Goal: Task Accomplishment & Management: Use online tool/utility

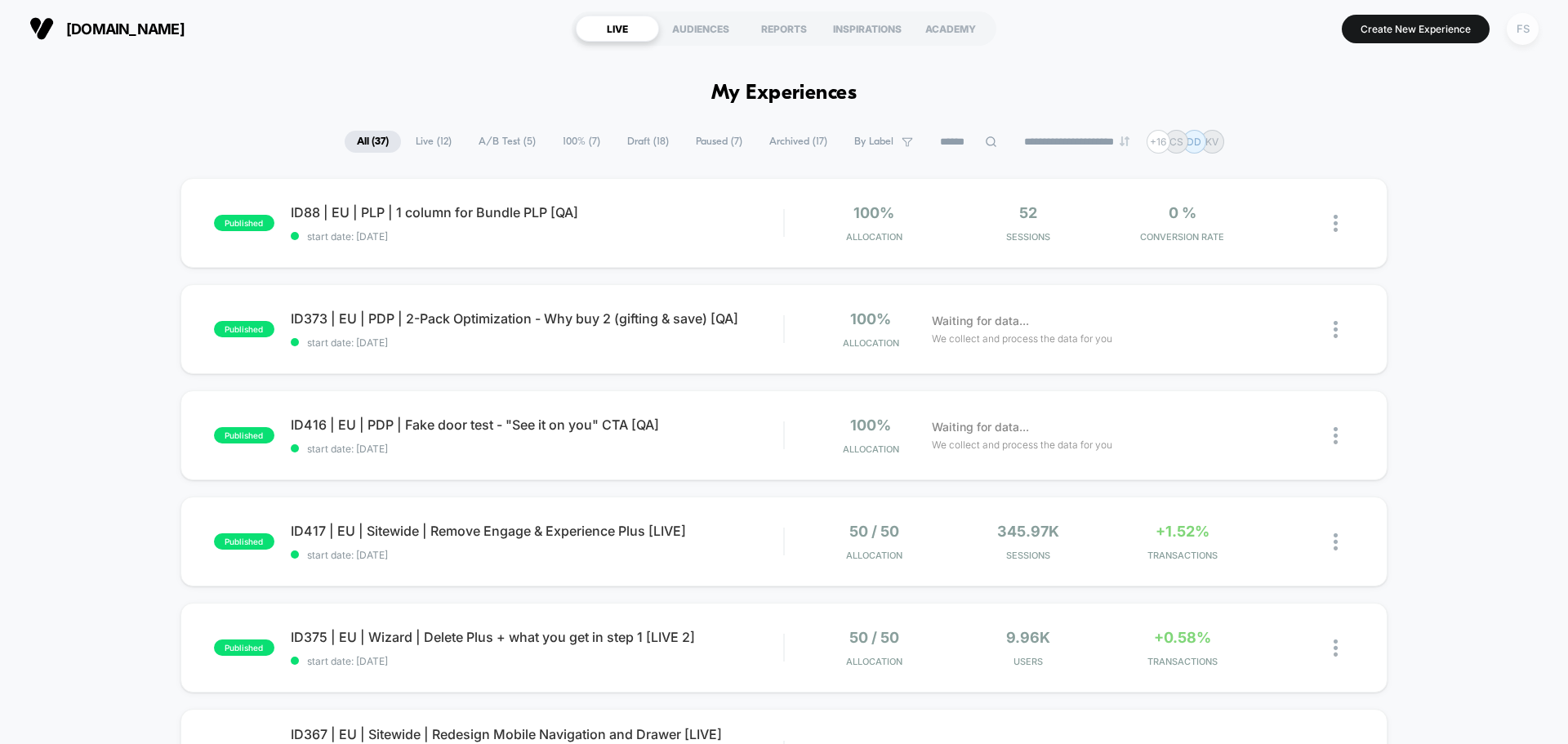
click at [1534, 30] on div "FS" at bounding box center [1522, 29] width 32 height 32
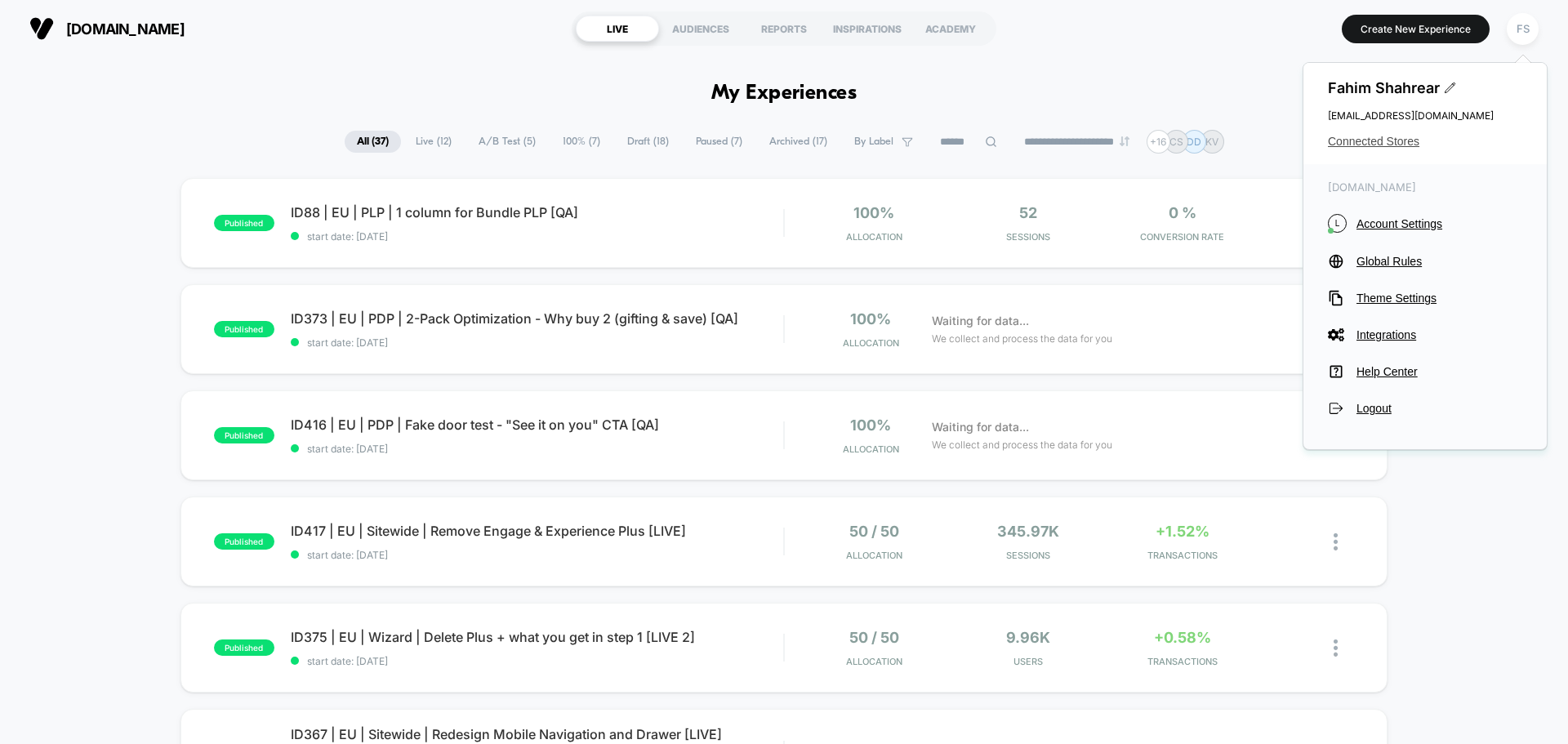
click at [1362, 137] on span "Connected Stores" at bounding box center [1424, 142] width 194 height 13
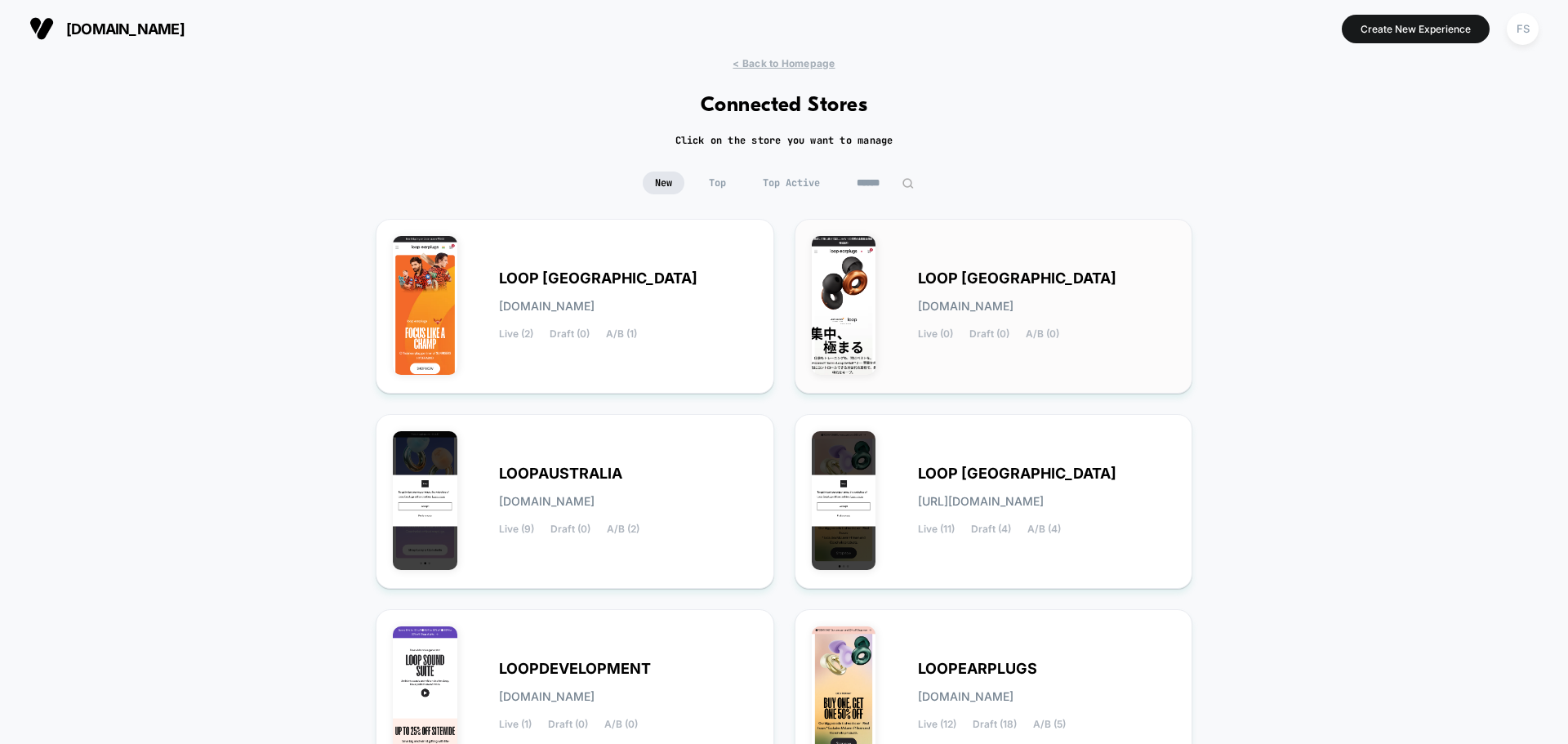
scroll to position [172, 0]
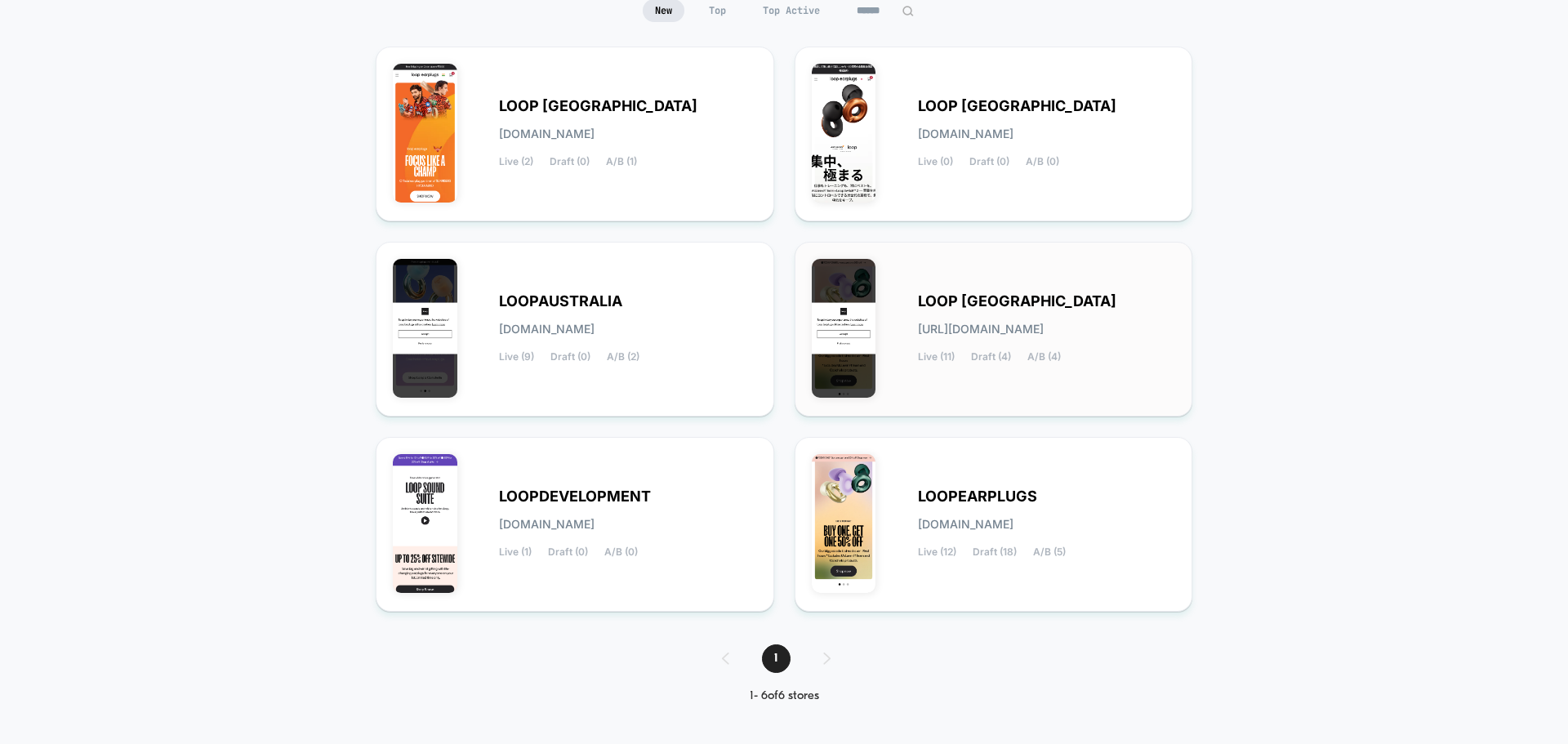
click at [1073, 345] on div "LOOP UNITED STATES loop-united_states.myshopify.com Live (11) Draft (4) A/B (4)" at bounding box center [1046, 329] width 258 height 67
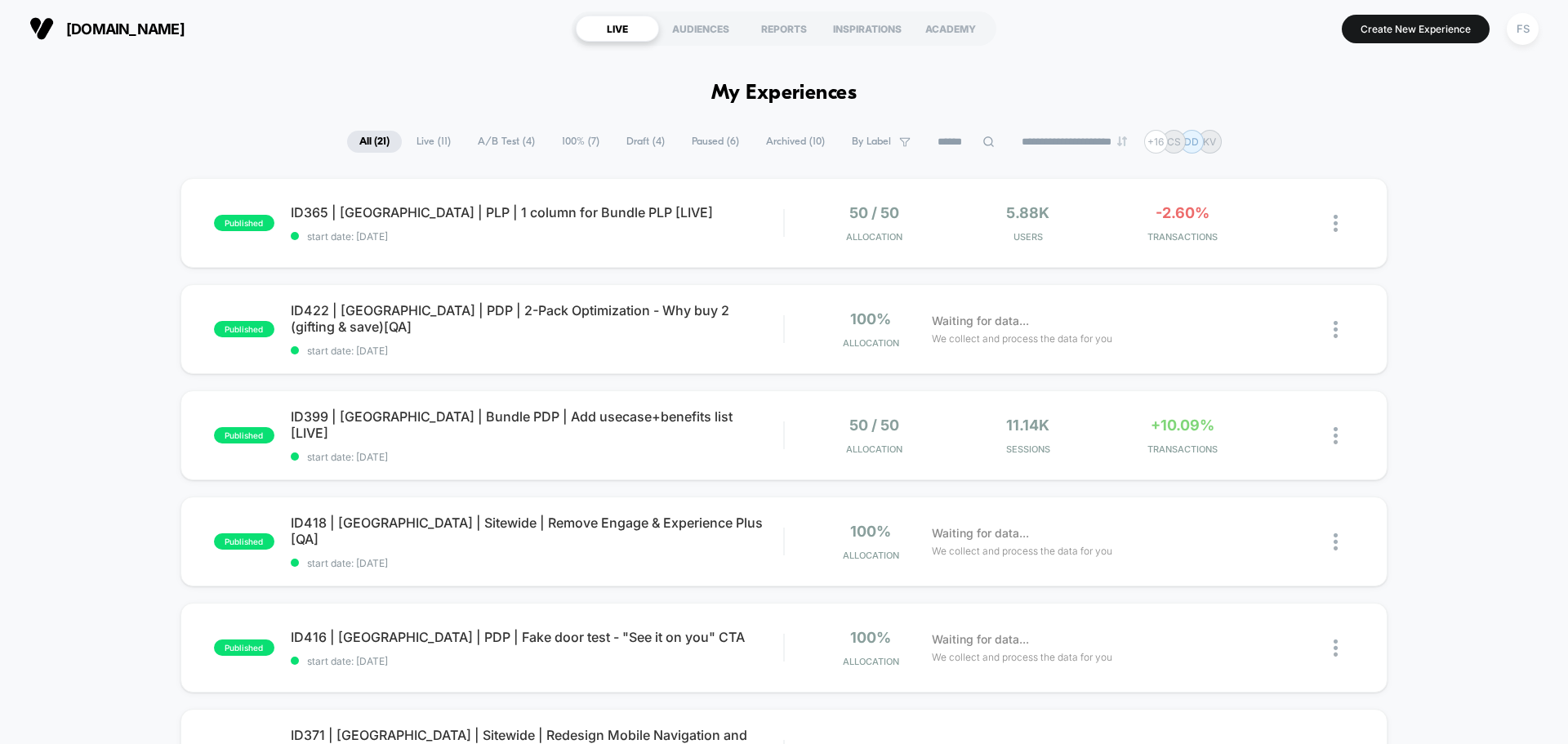
click at [1541, 36] on button "FS" at bounding box center [1522, 29] width 42 height 34
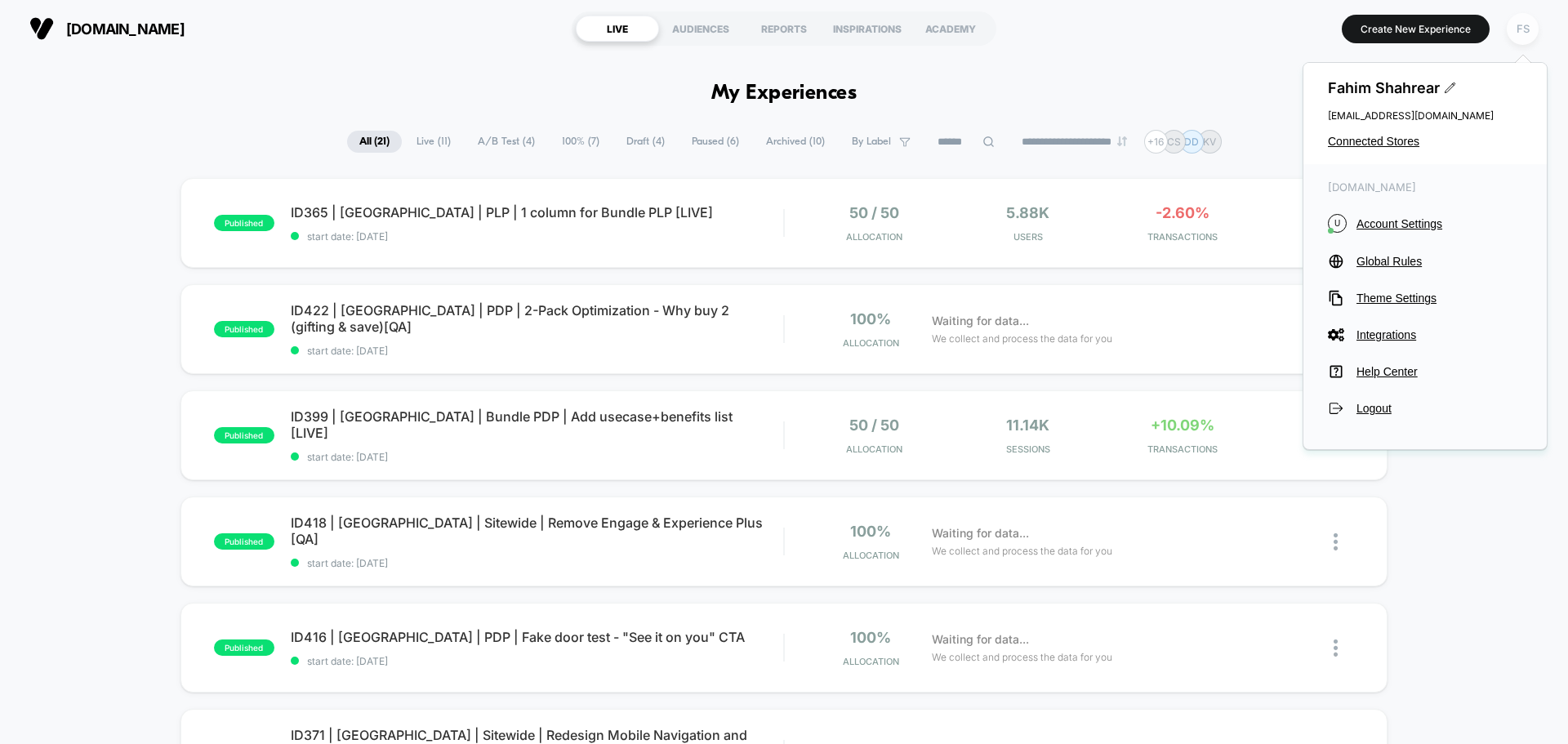
click at [1520, 34] on div "FS" at bounding box center [1522, 29] width 32 height 32
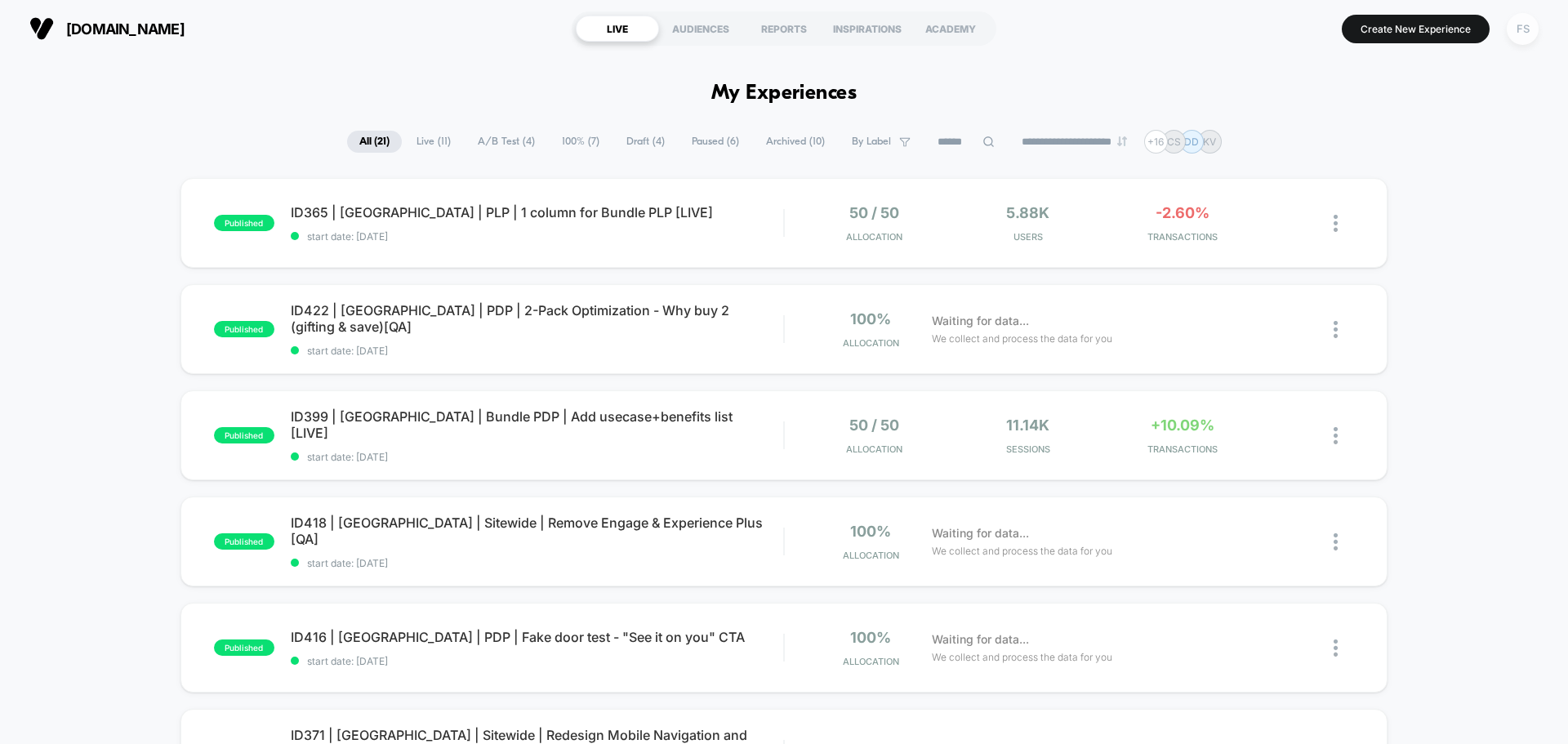
click at [1516, 36] on div "FS" at bounding box center [1522, 29] width 32 height 32
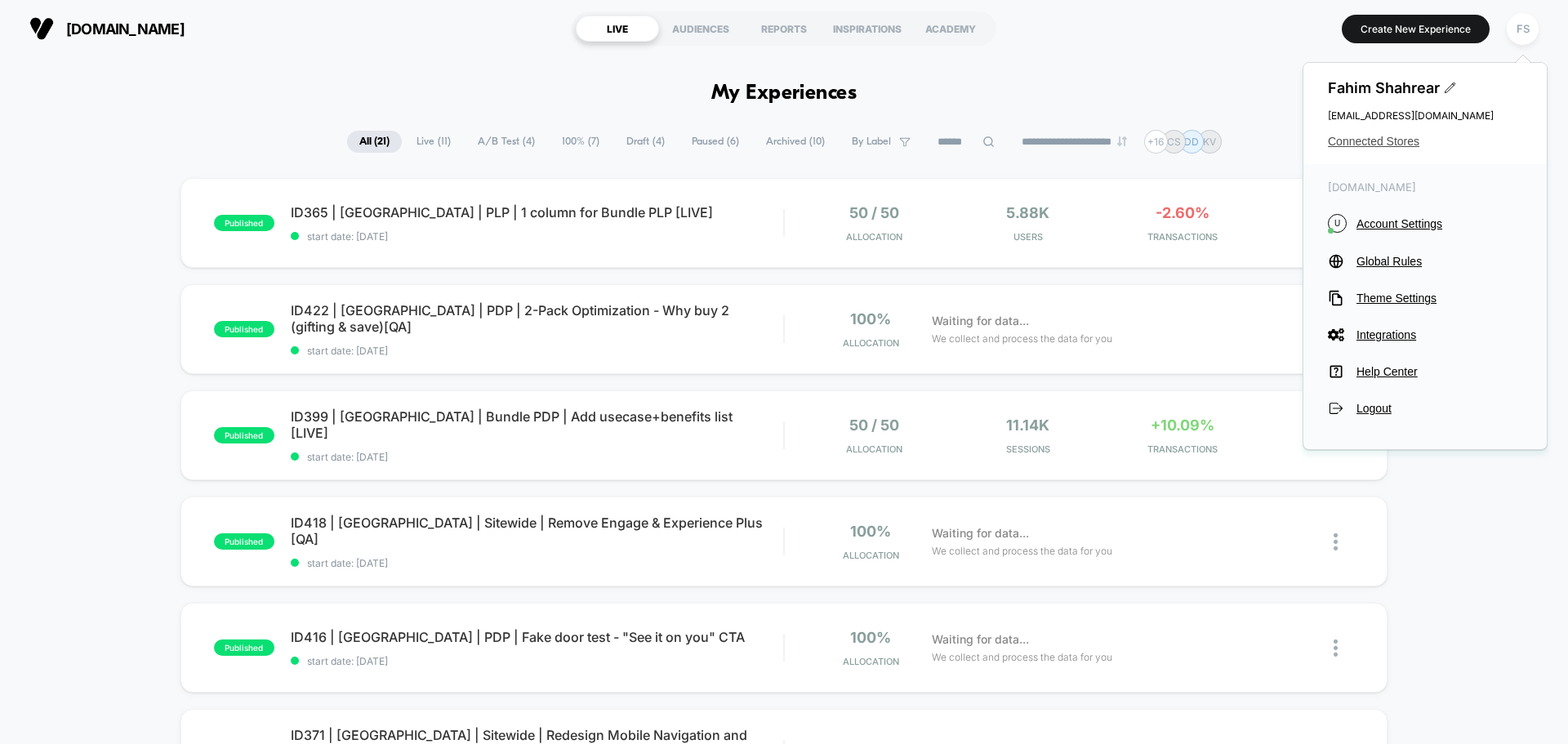
click at [1396, 142] on span "Connected Stores" at bounding box center [1424, 142] width 194 height 13
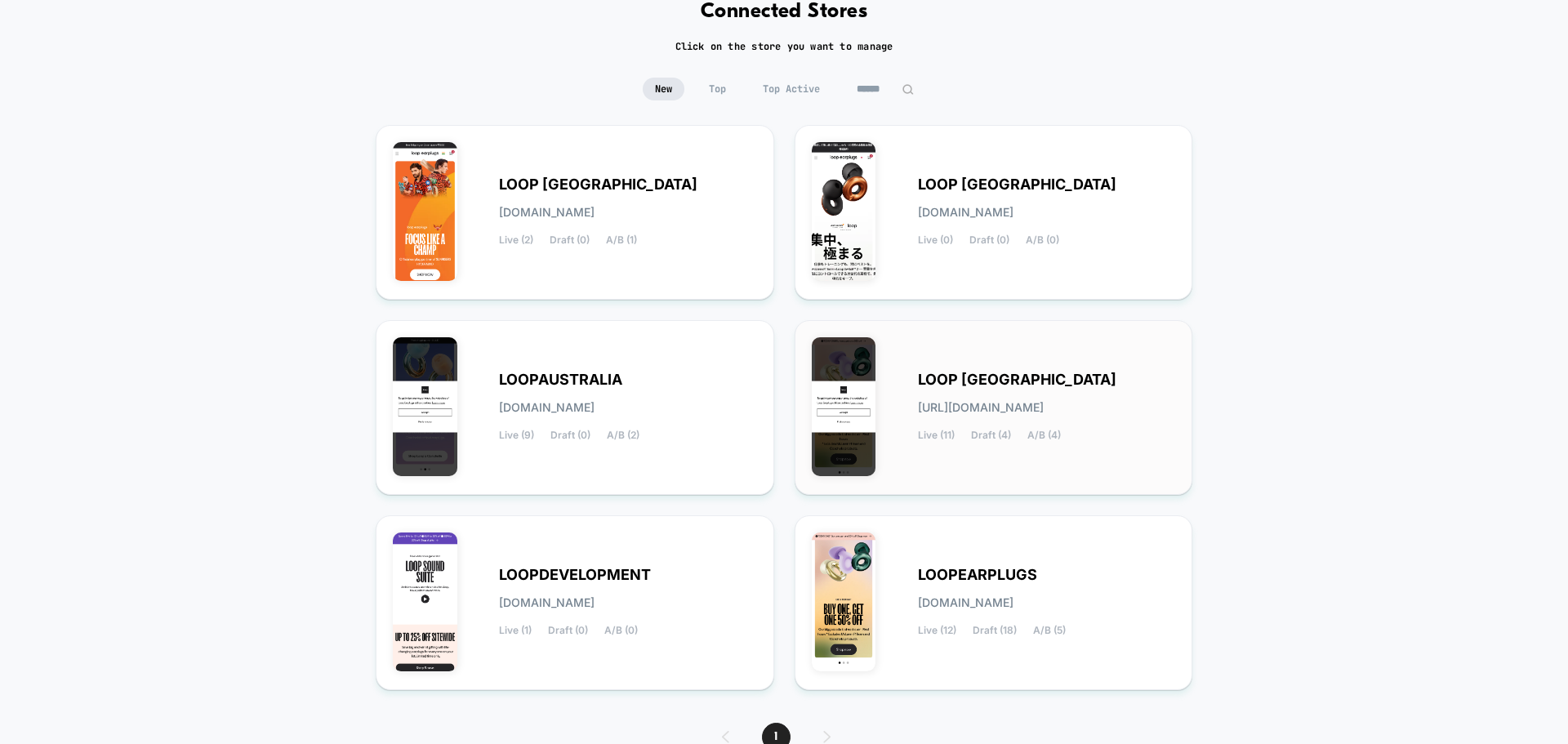
scroll to position [172, 0]
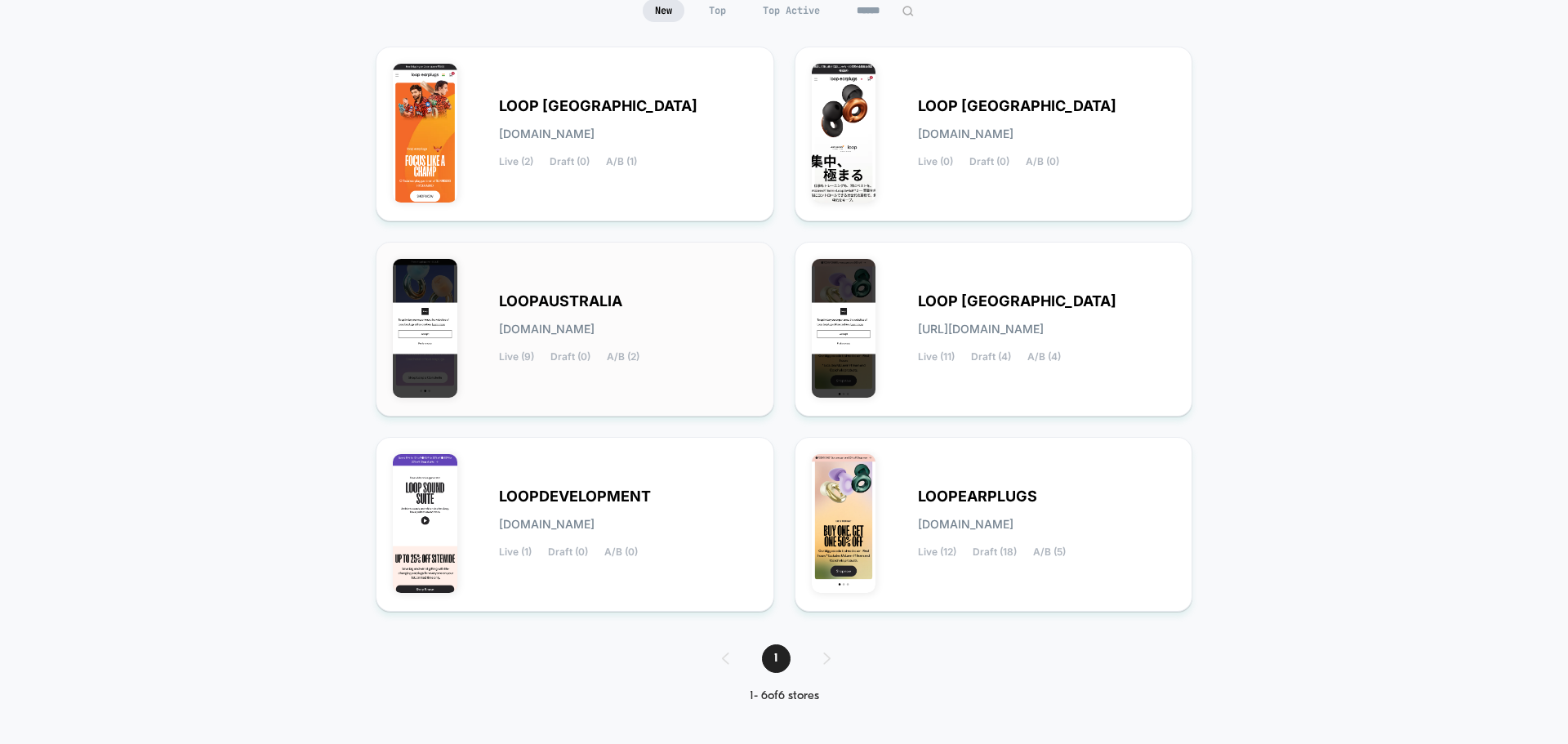
click at [548, 306] on span "LOOPAUSTRALIA" at bounding box center [560, 301] width 123 height 11
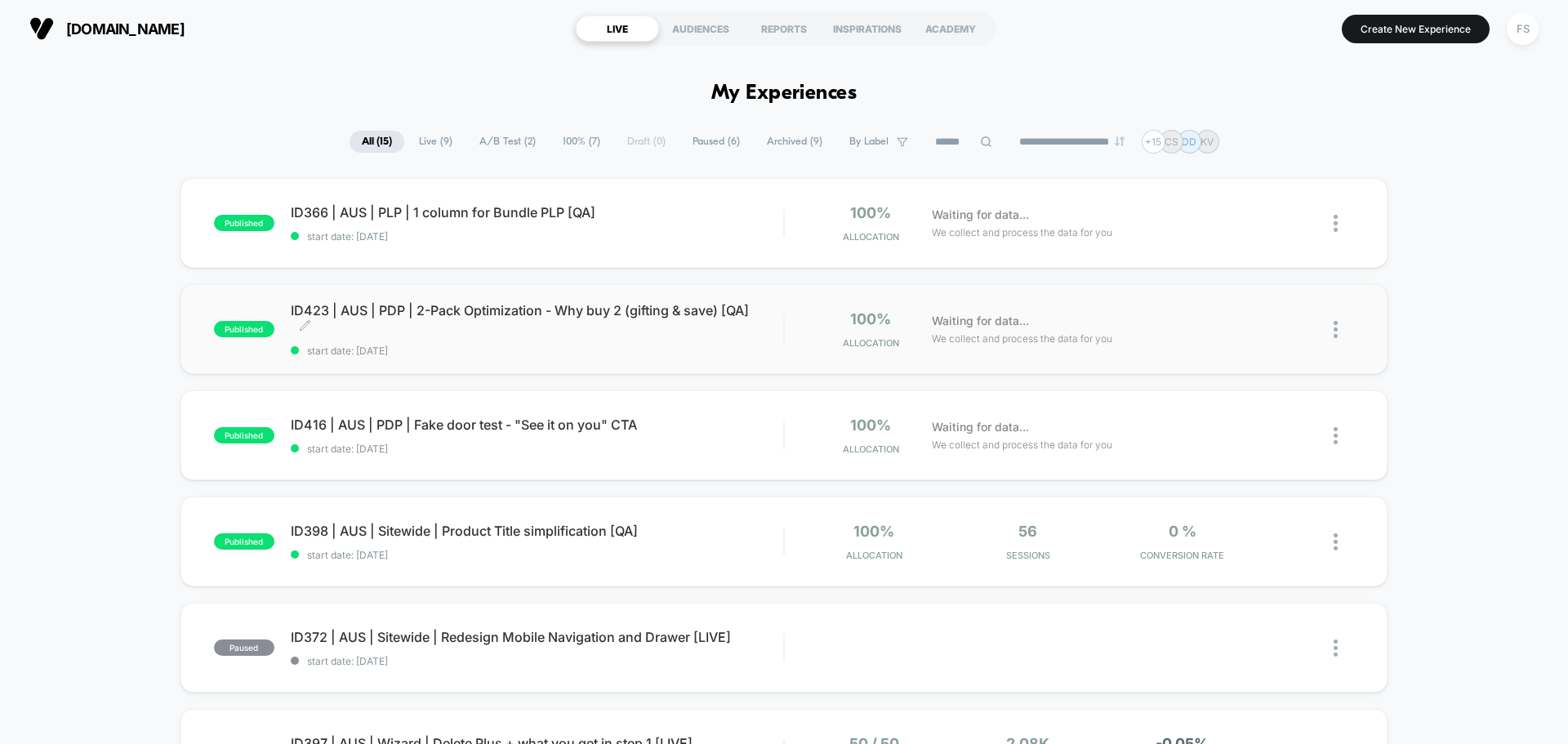
click at [420, 313] on span "ID423 | AUS | PDP | 2-Pack Optimization - Why buy 2 (gifting & save) [QA] Click…" at bounding box center [537, 318] width 492 height 33
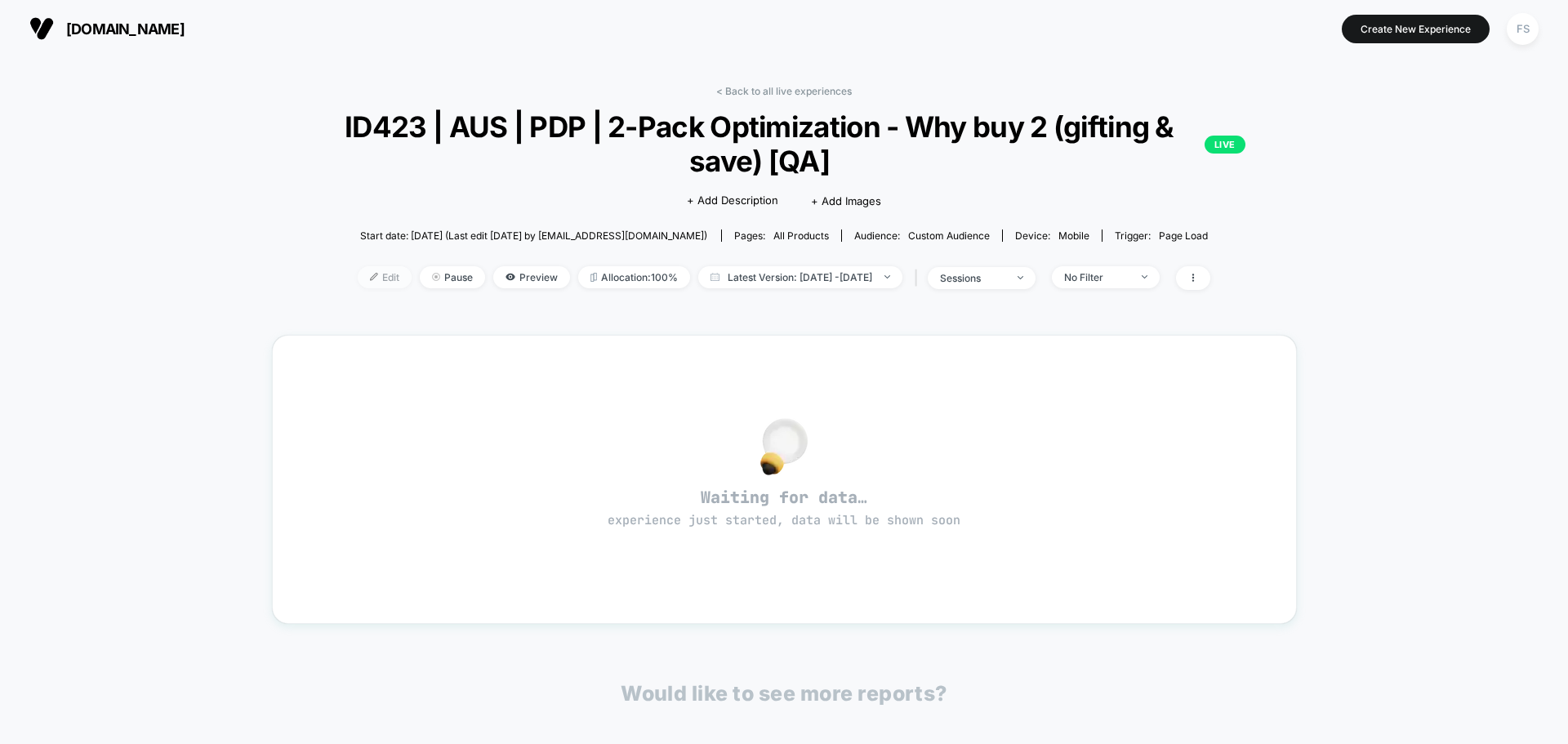
click at [376, 275] on span "Edit" at bounding box center [385, 278] width 54 height 22
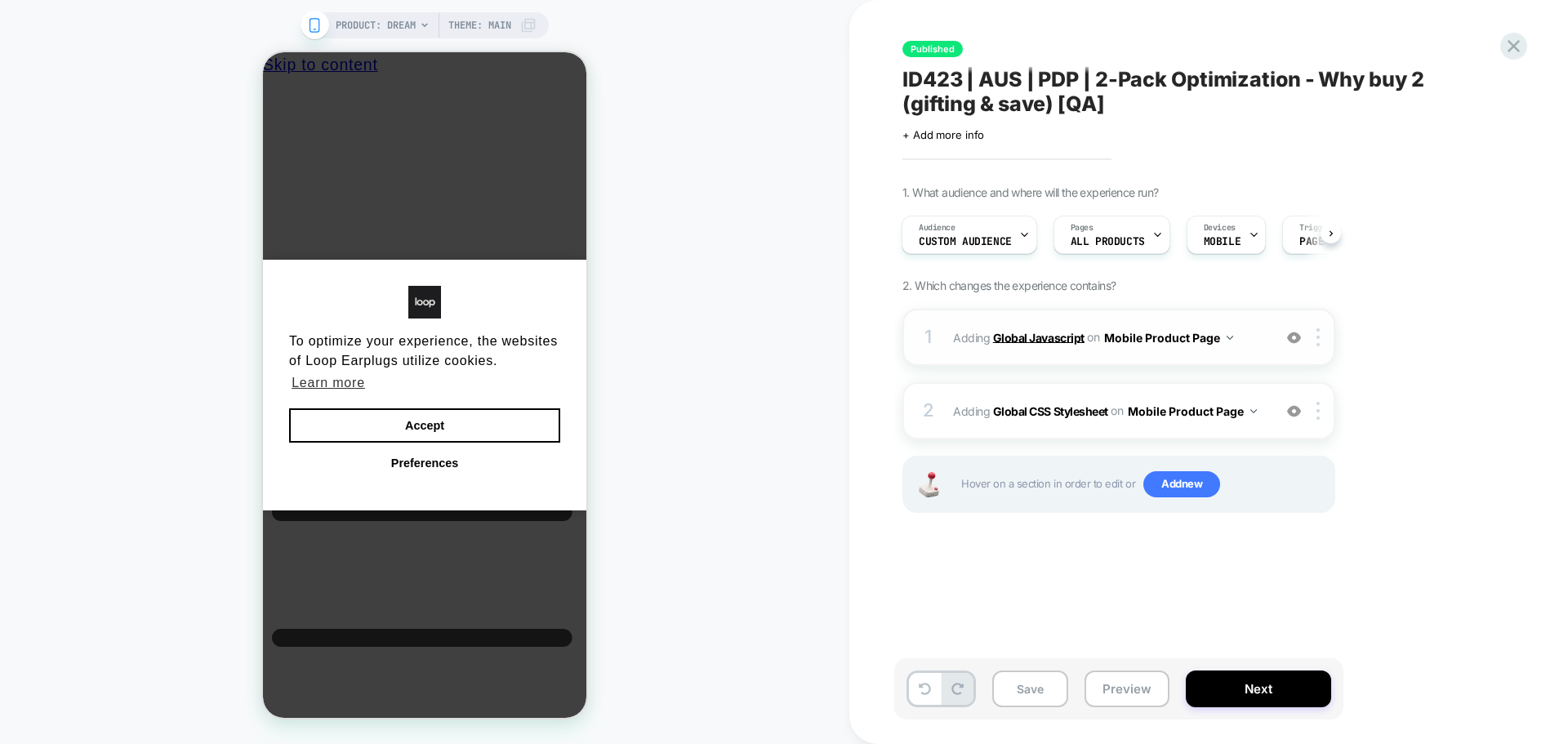
click at [1011, 337] on b "Global Javascript" at bounding box center [1038, 337] width 91 height 14
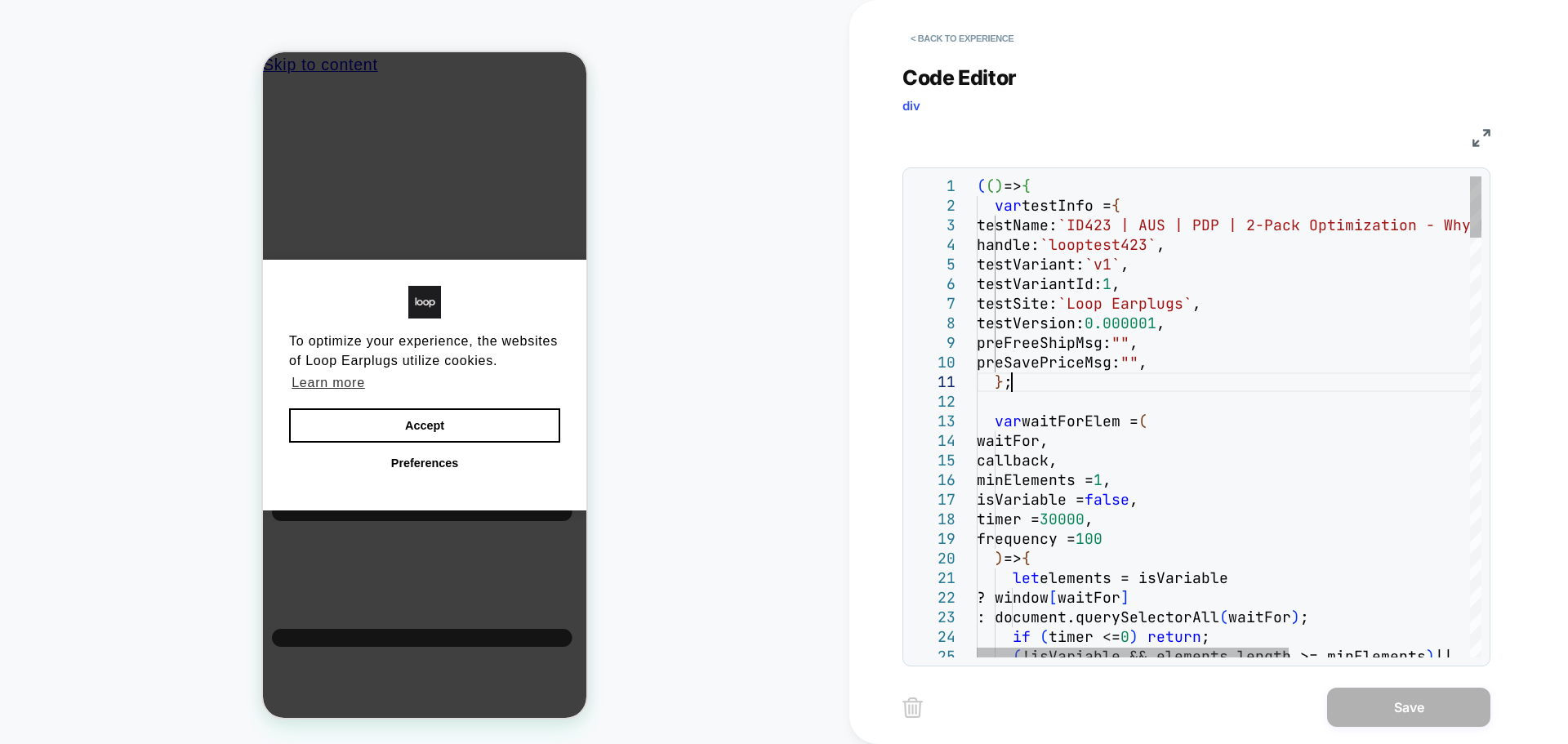
type textarea "**********"
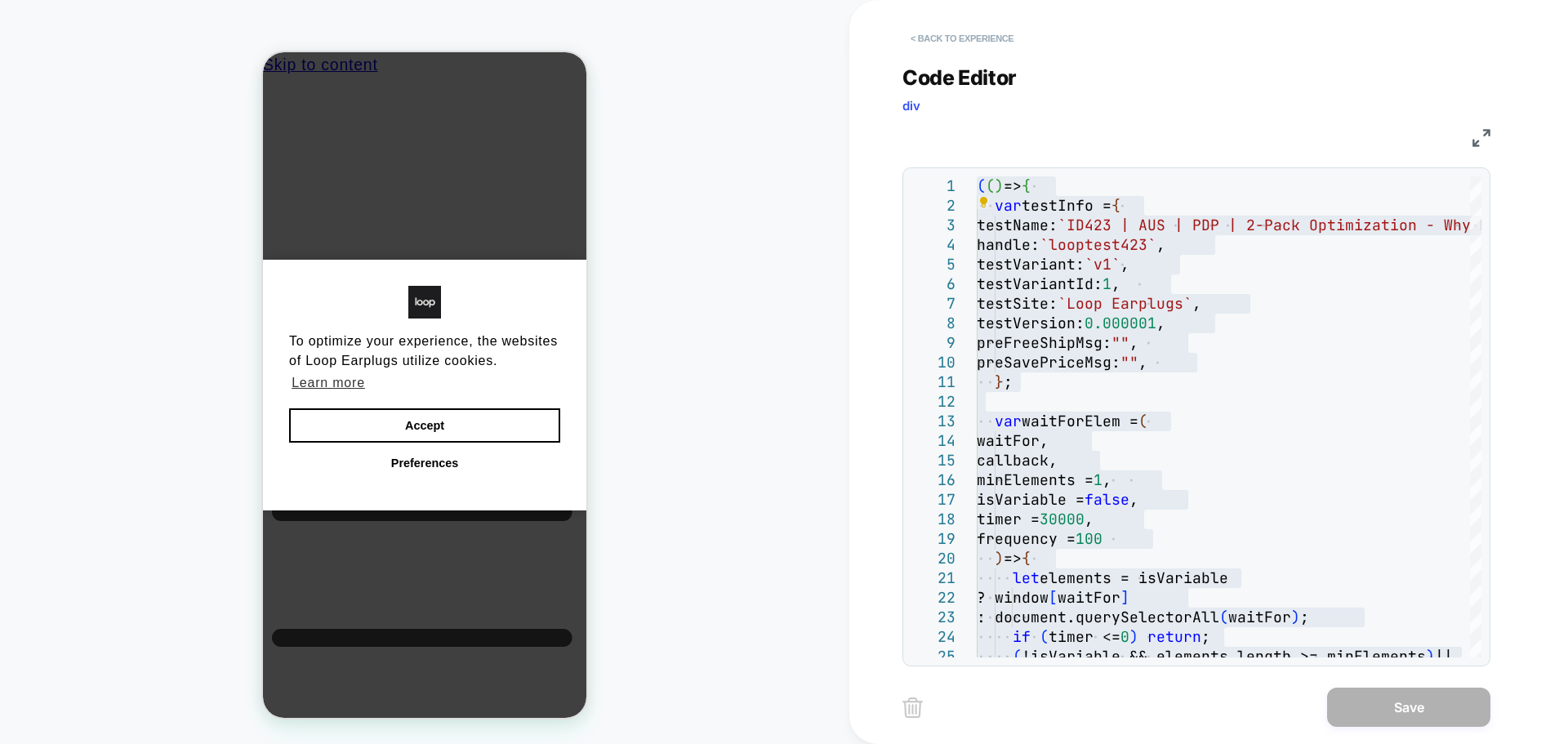
click at [939, 43] on button "< Back to experience" at bounding box center [962, 38] width 119 height 26
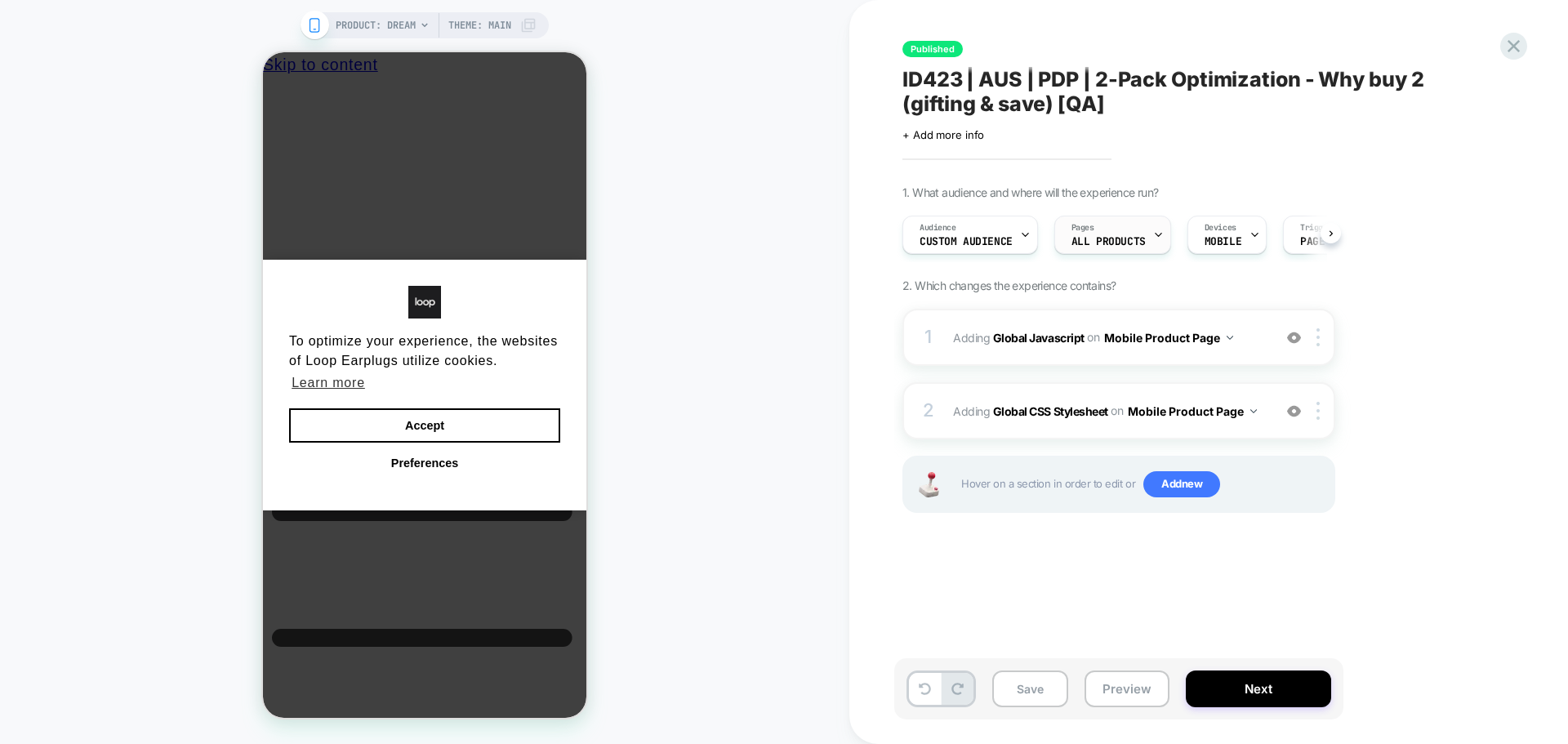
scroll to position [0, 1]
click at [1020, 409] on b "Global CSS Stylesheet" at bounding box center [1050, 410] width 115 height 14
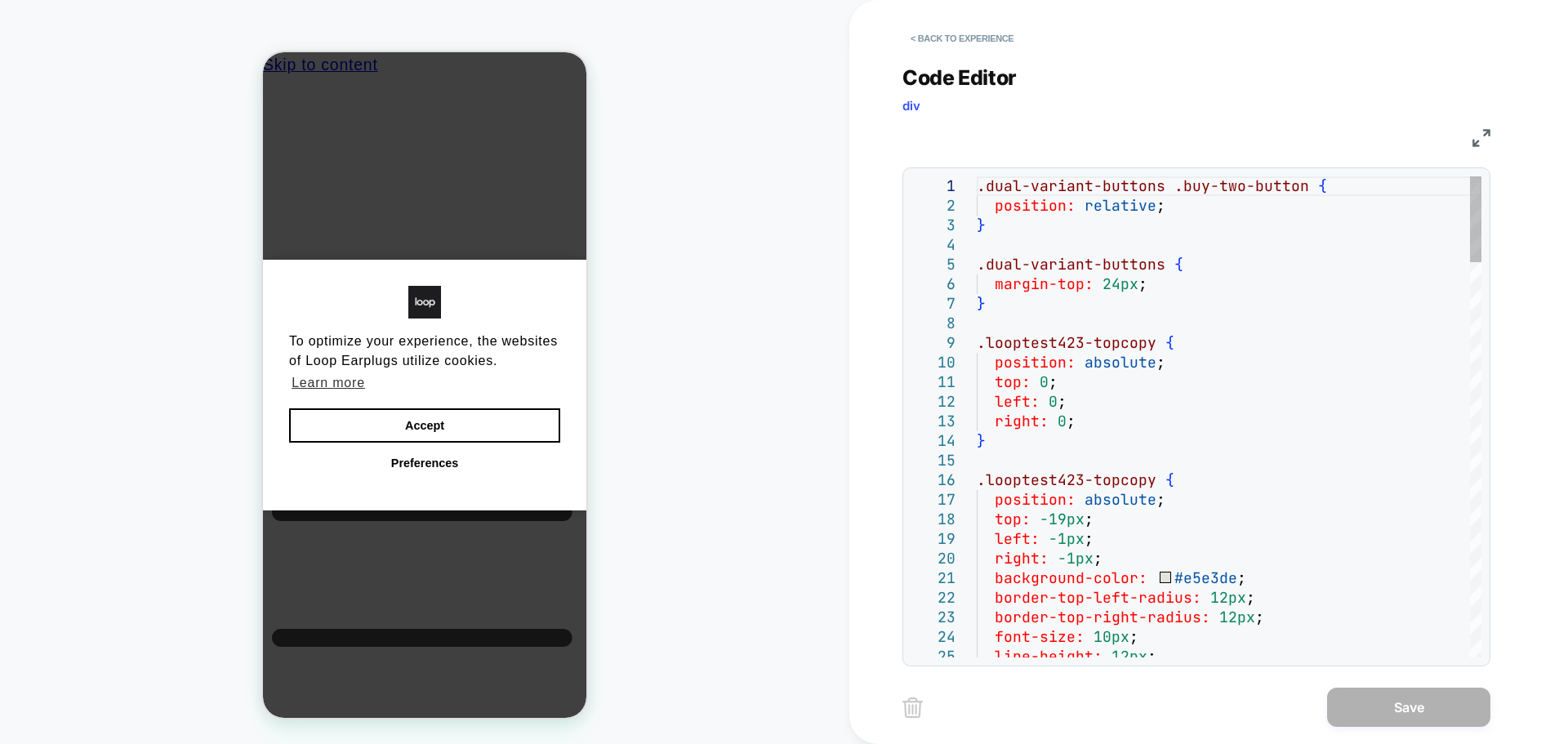
scroll to position [0, 0]
type textarea "**********"
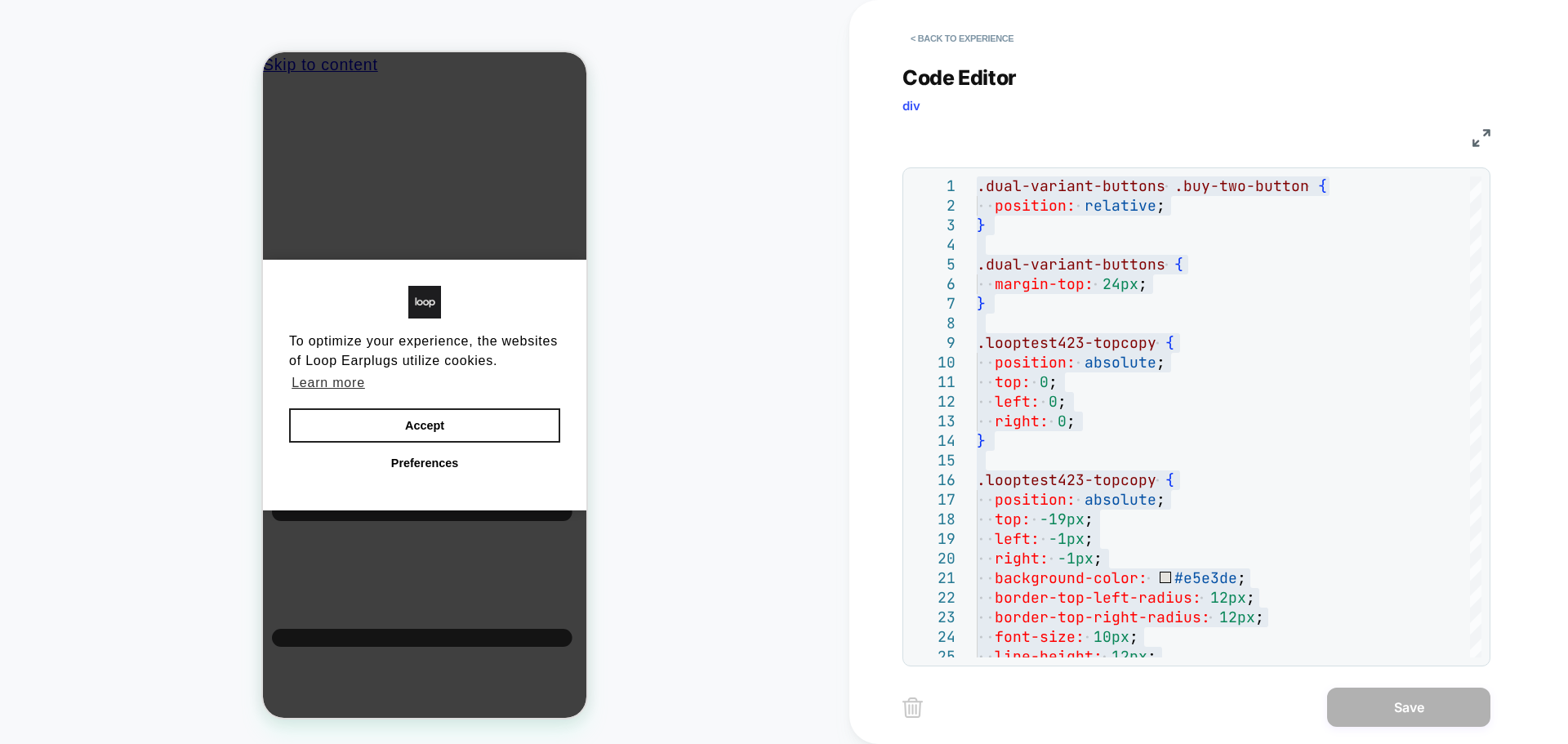
click at [520, 420] on button "Accept" at bounding box center [424, 425] width 271 height 34
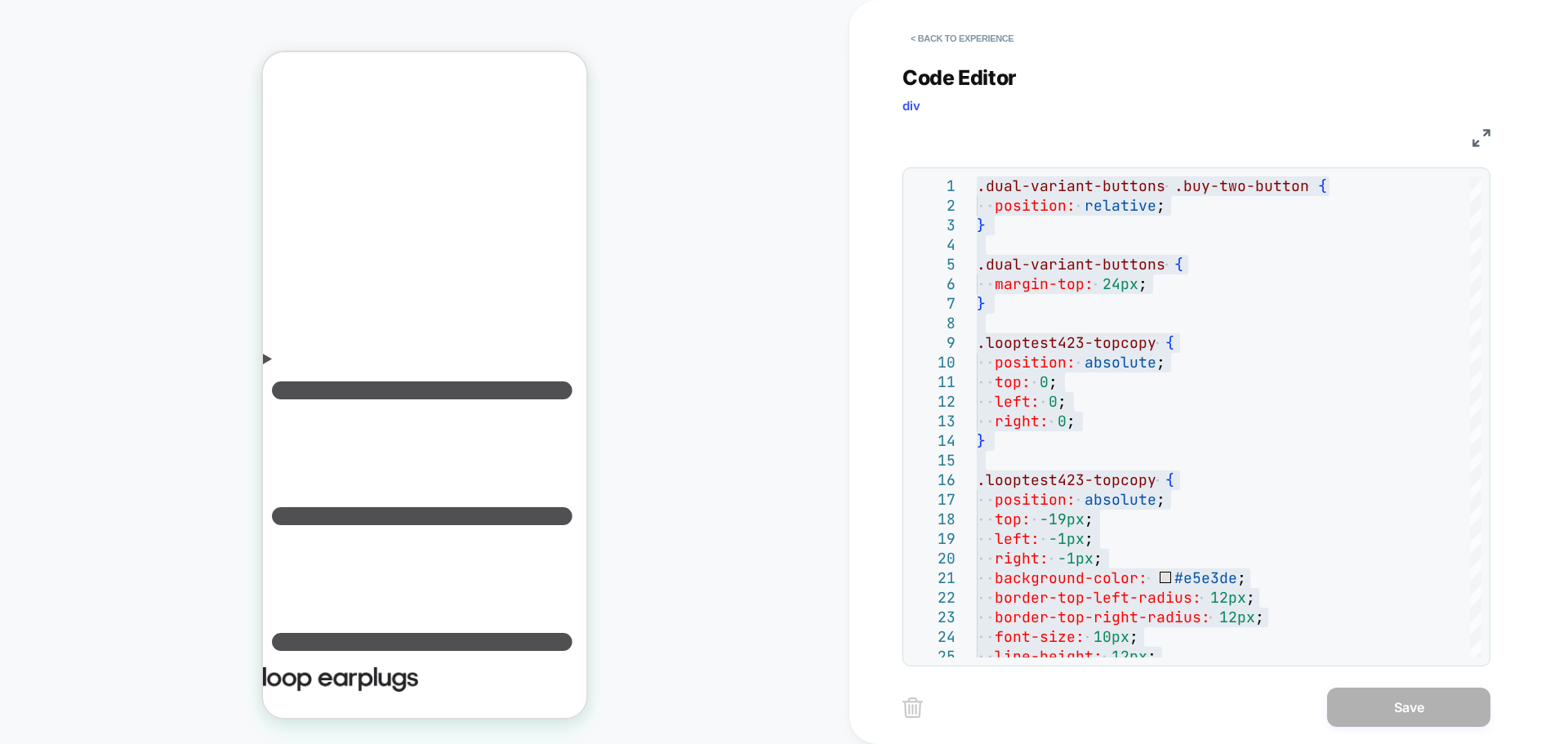
scroll to position [245, 0]
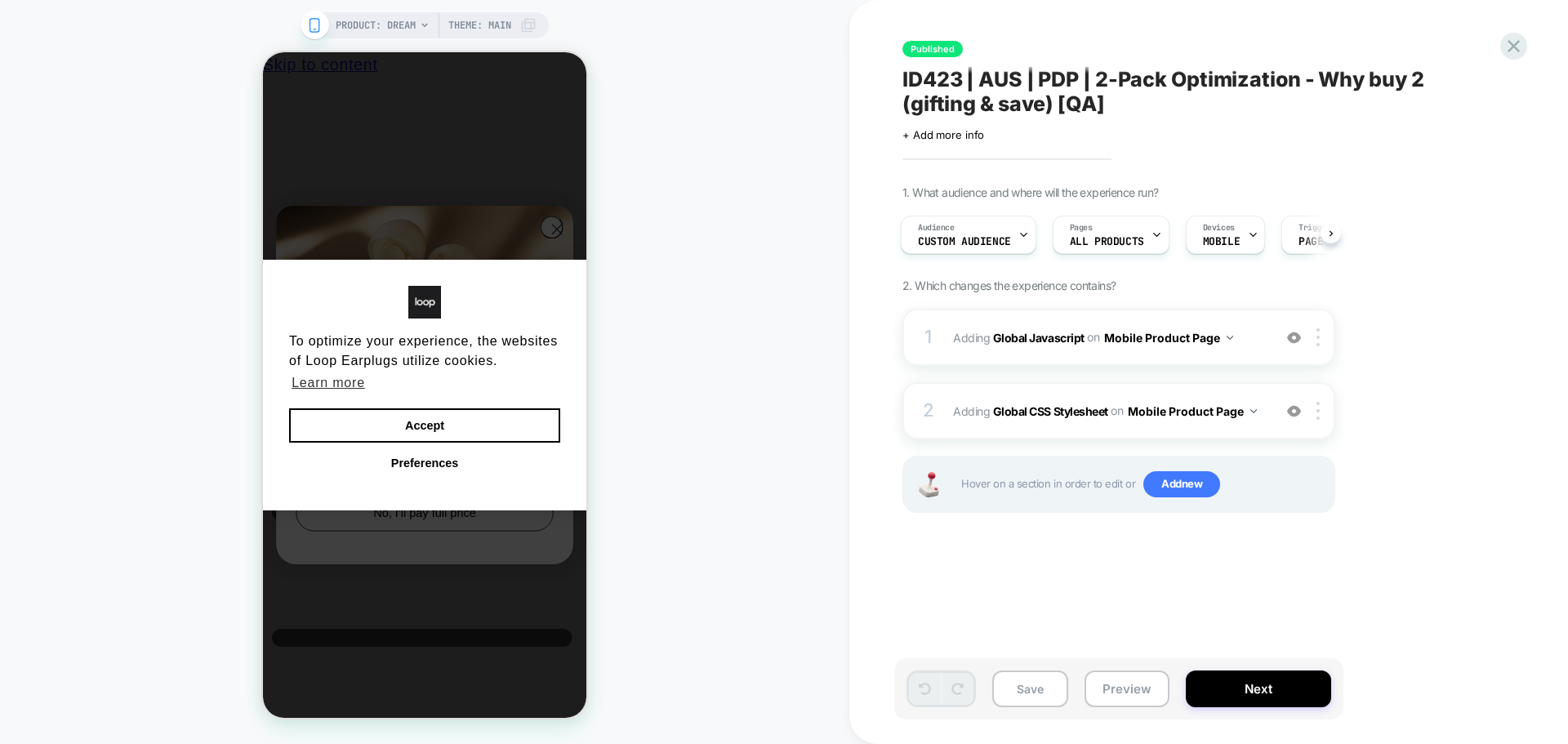
scroll to position [0, 12]
click at [1036, 405] on b "Global CSS Stylesheet" at bounding box center [1050, 410] width 115 height 14
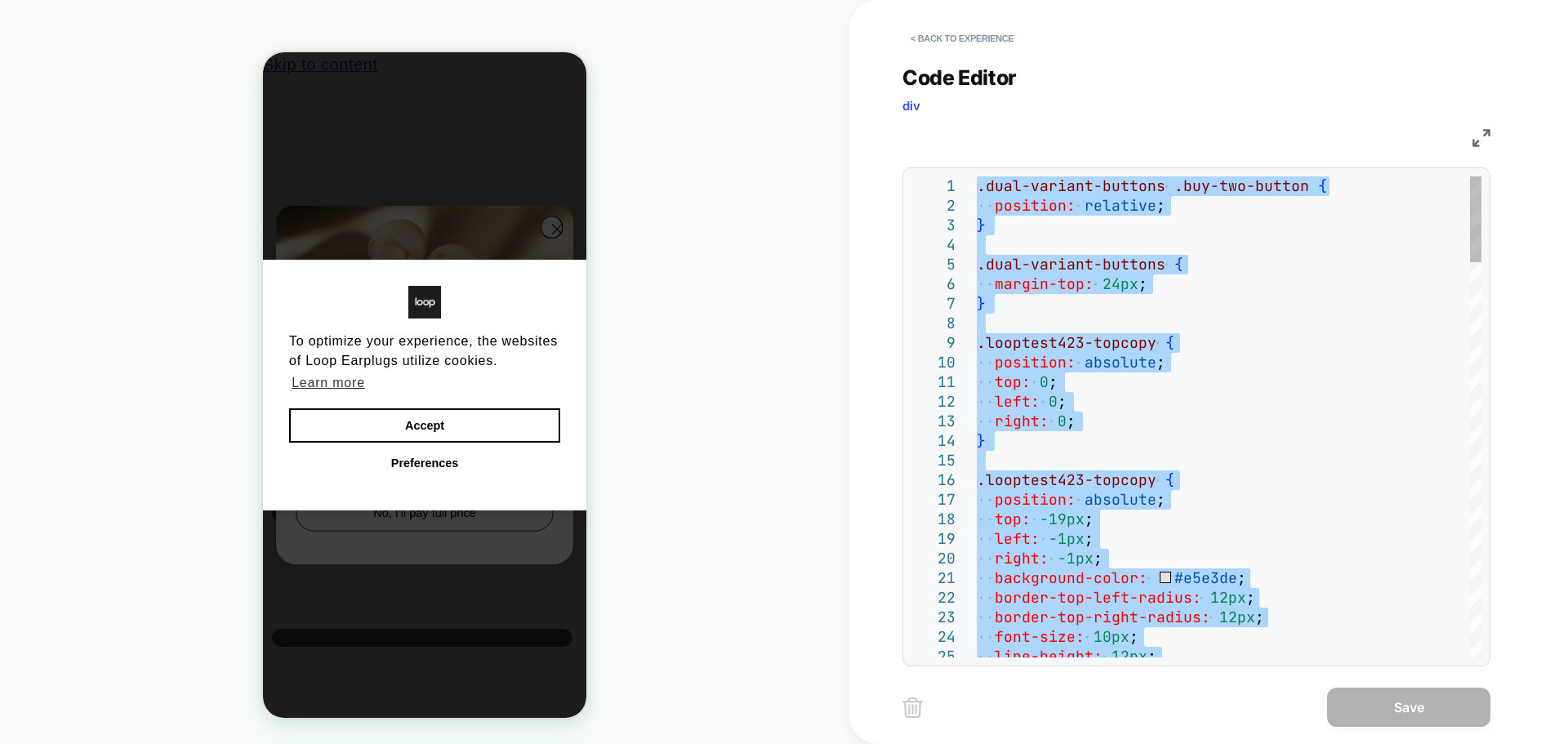
type textarea "**********"
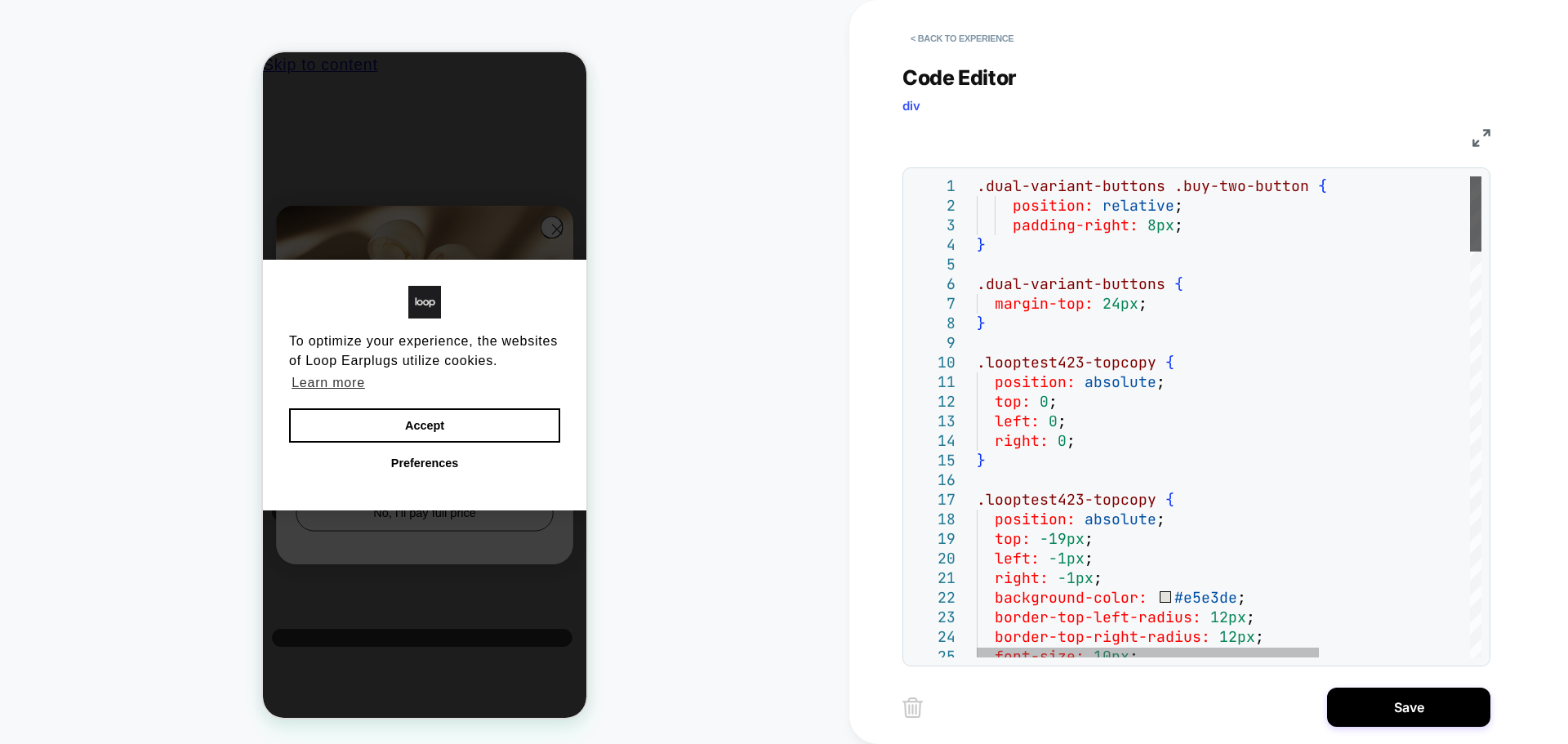
click at [1481, 176] on div at bounding box center [1475, 214] width 11 height 76
click at [1383, 700] on button "Save" at bounding box center [1408, 707] width 163 height 39
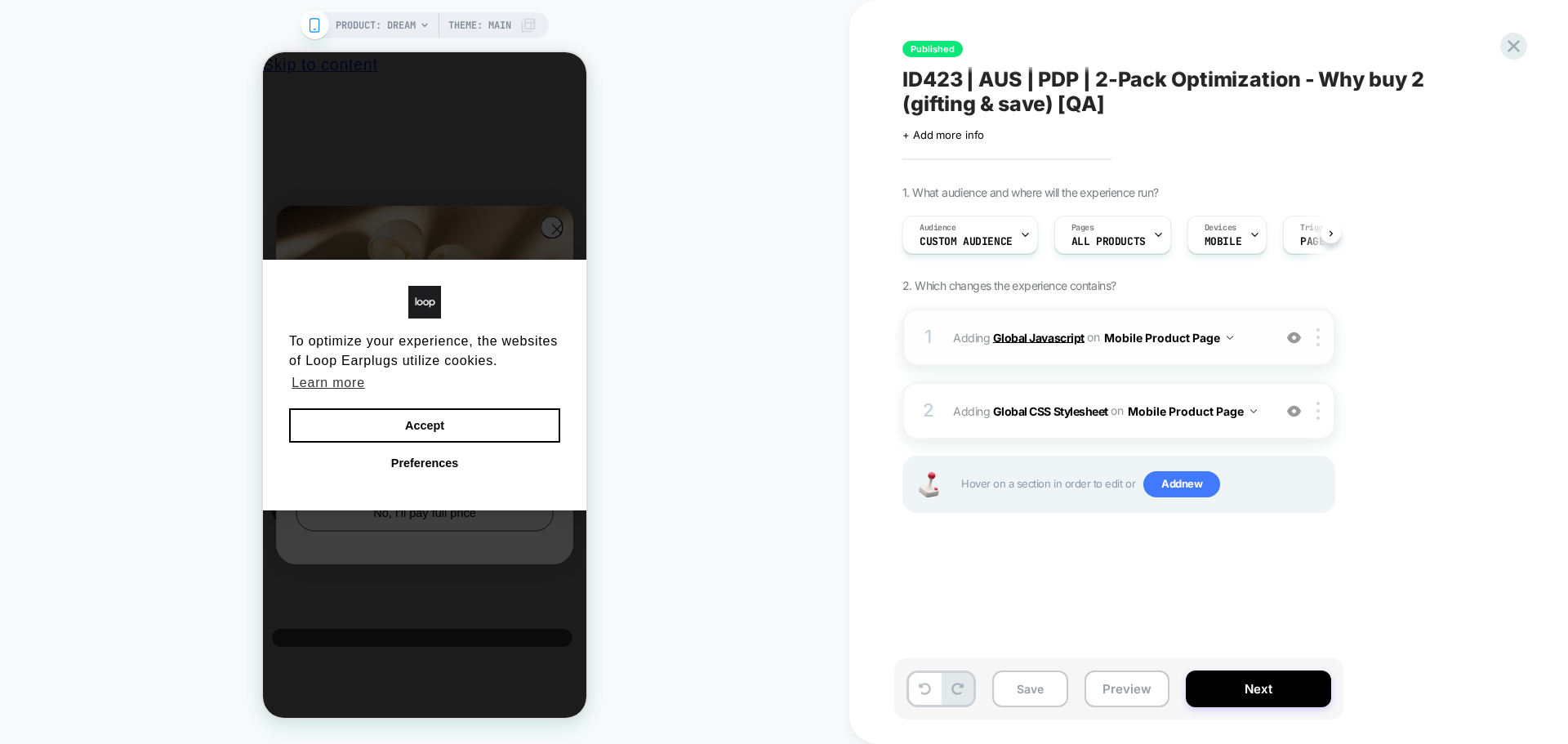
scroll to position [0, 1]
click at [1052, 341] on b "Global Javascript" at bounding box center [1038, 337] width 91 height 14
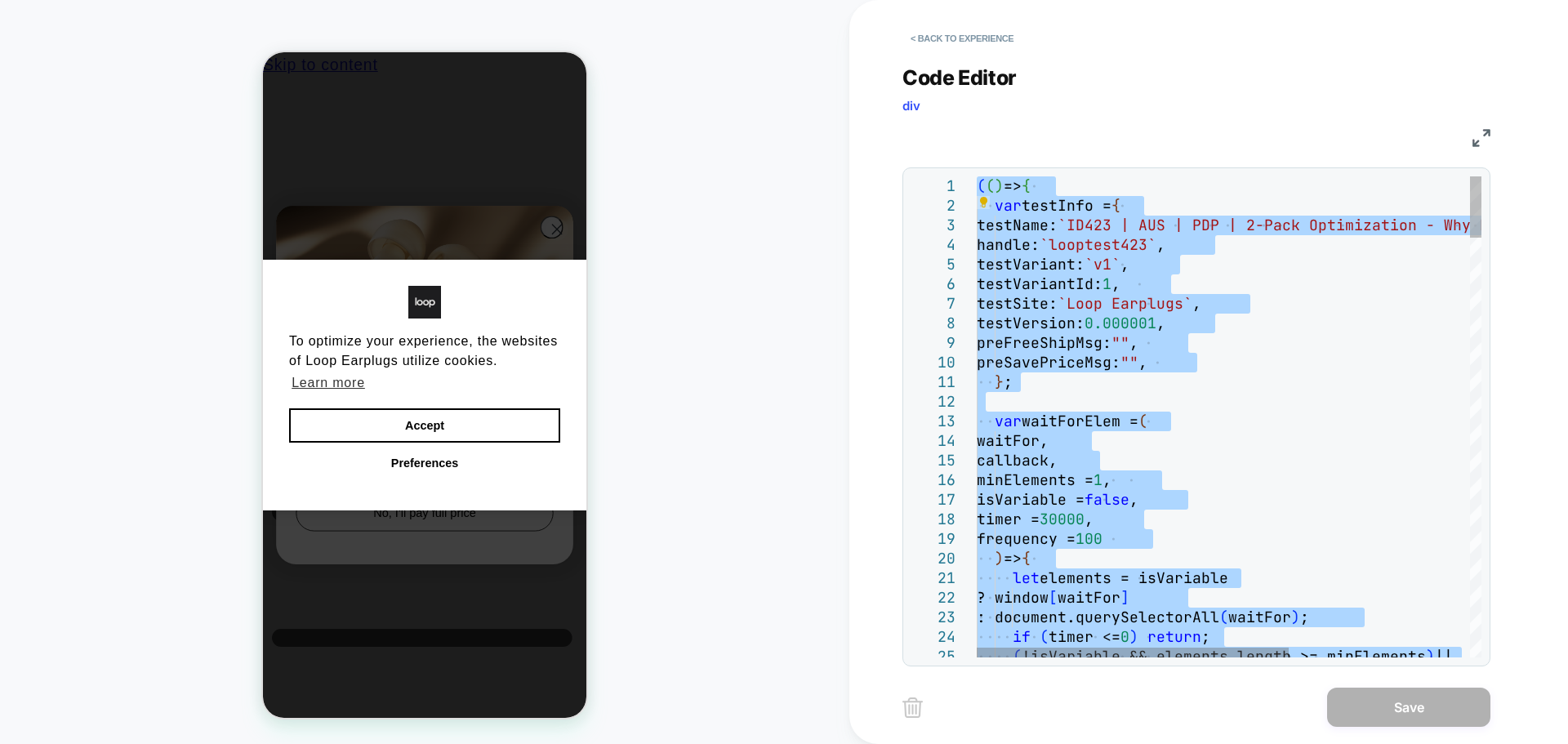
type textarea "**********"
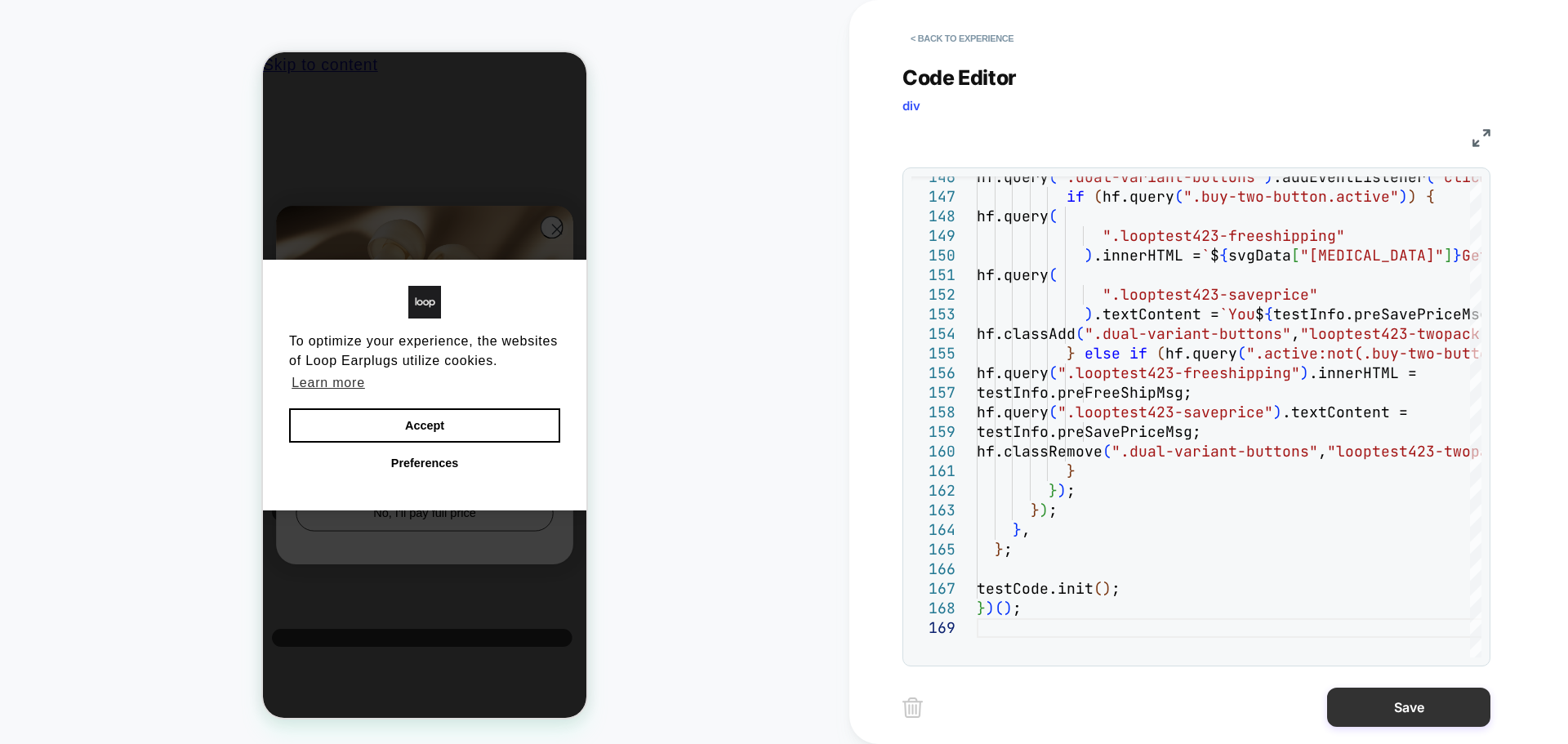
click at [1404, 709] on button "Save" at bounding box center [1408, 707] width 163 height 39
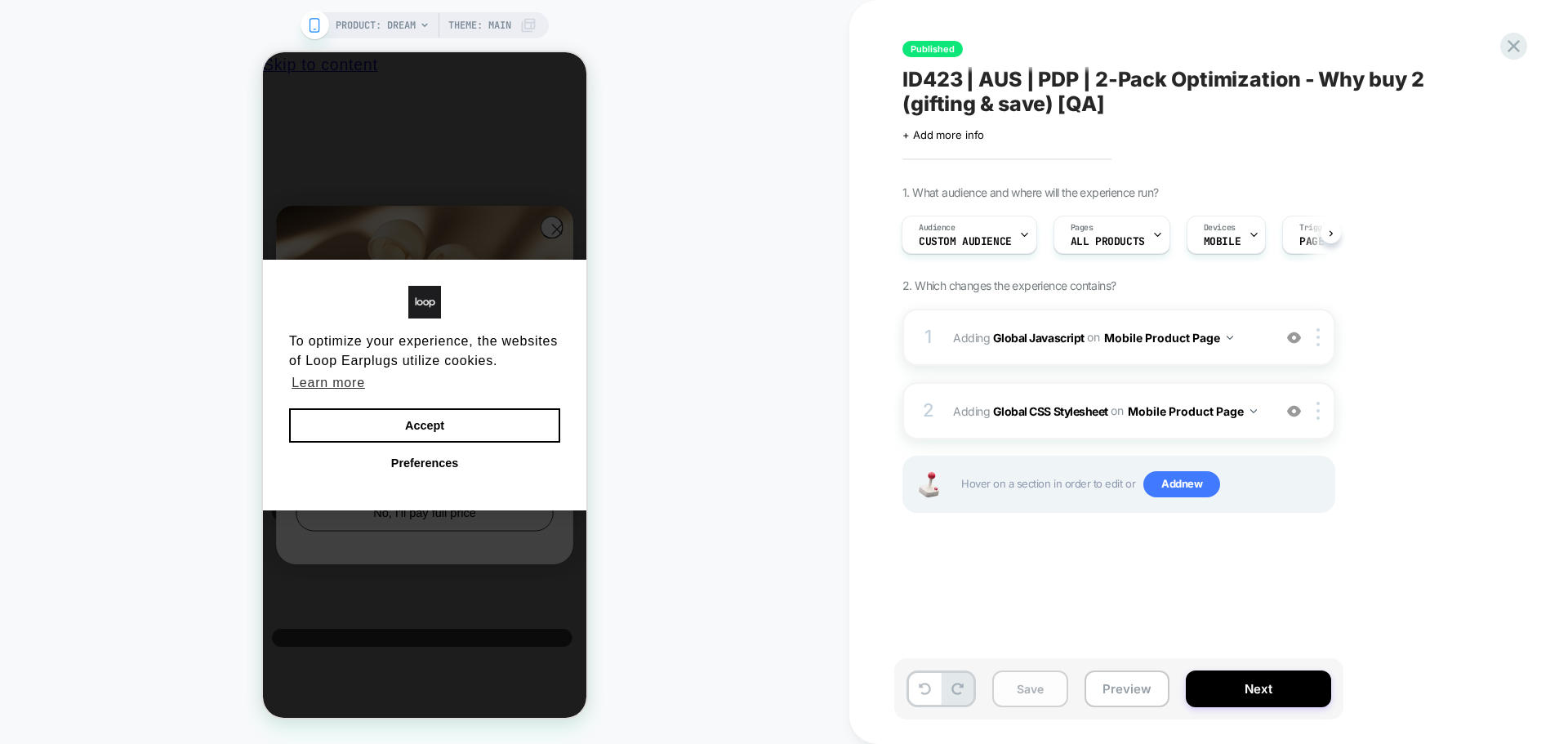
click at [1062, 682] on button "Save" at bounding box center [1029, 688] width 76 height 36
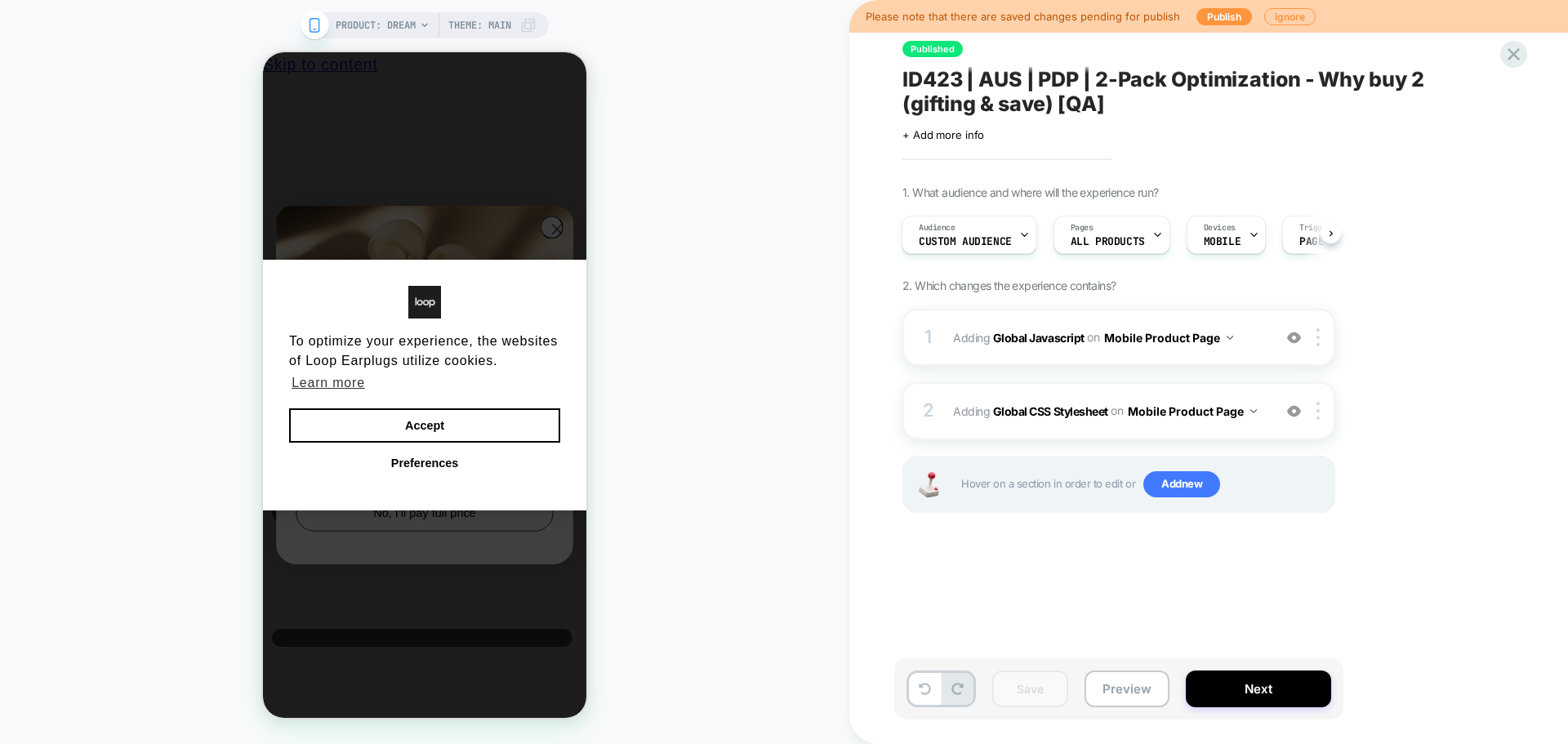
scroll to position [0, 4]
click at [1218, 14] on button "Publish" at bounding box center [1224, 17] width 56 height 17
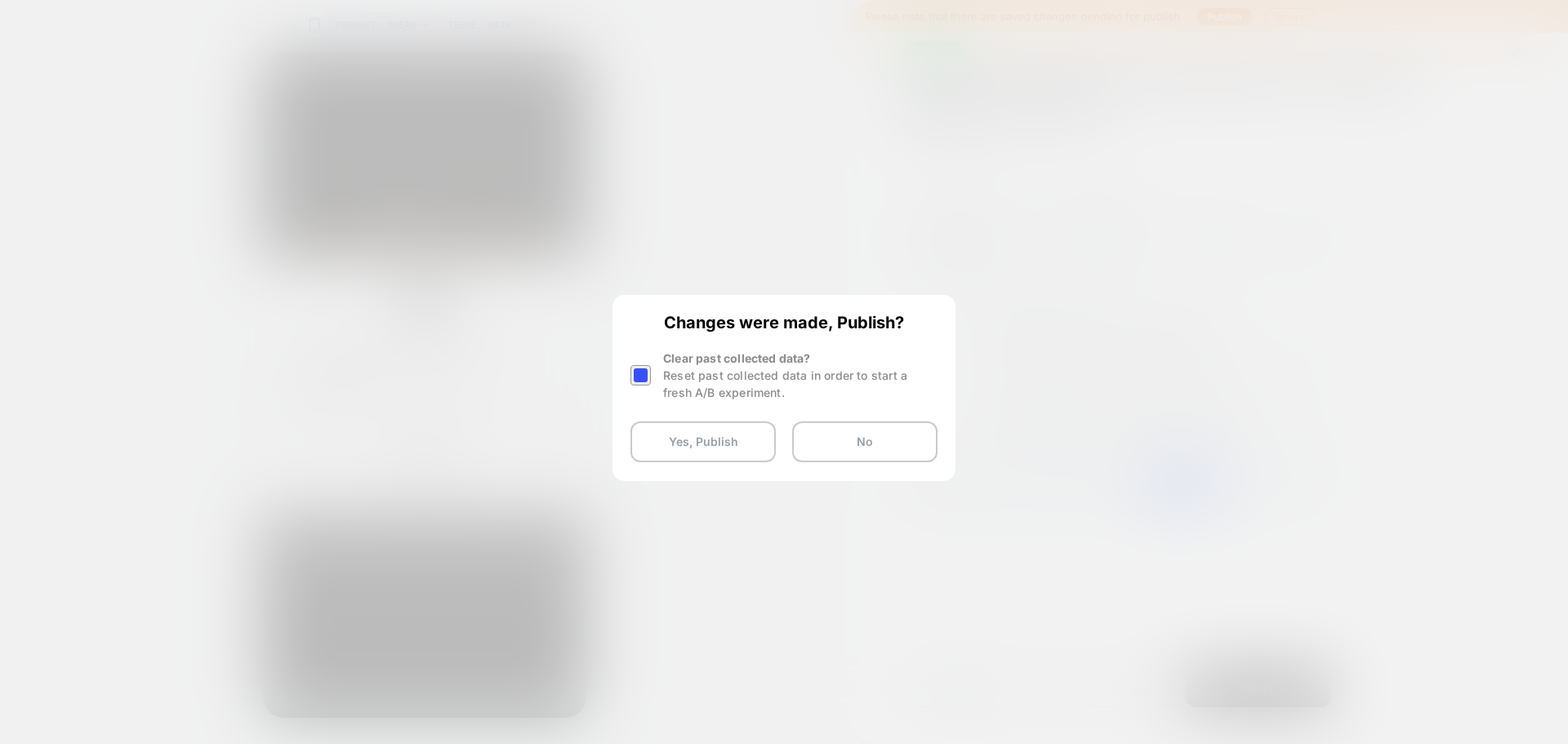
click at [641, 369] on div at bounding box center [640, 375] width 21 height 21
click at [672, 419] on div "Changes were made, Publish? Clear past collected data? Reset past collected dat…" at bounding box center [784, 387] width 339 height 182
click at [692, 432] on button "Yes, Publish" at bounding box center [703, 442] width 145 height 41
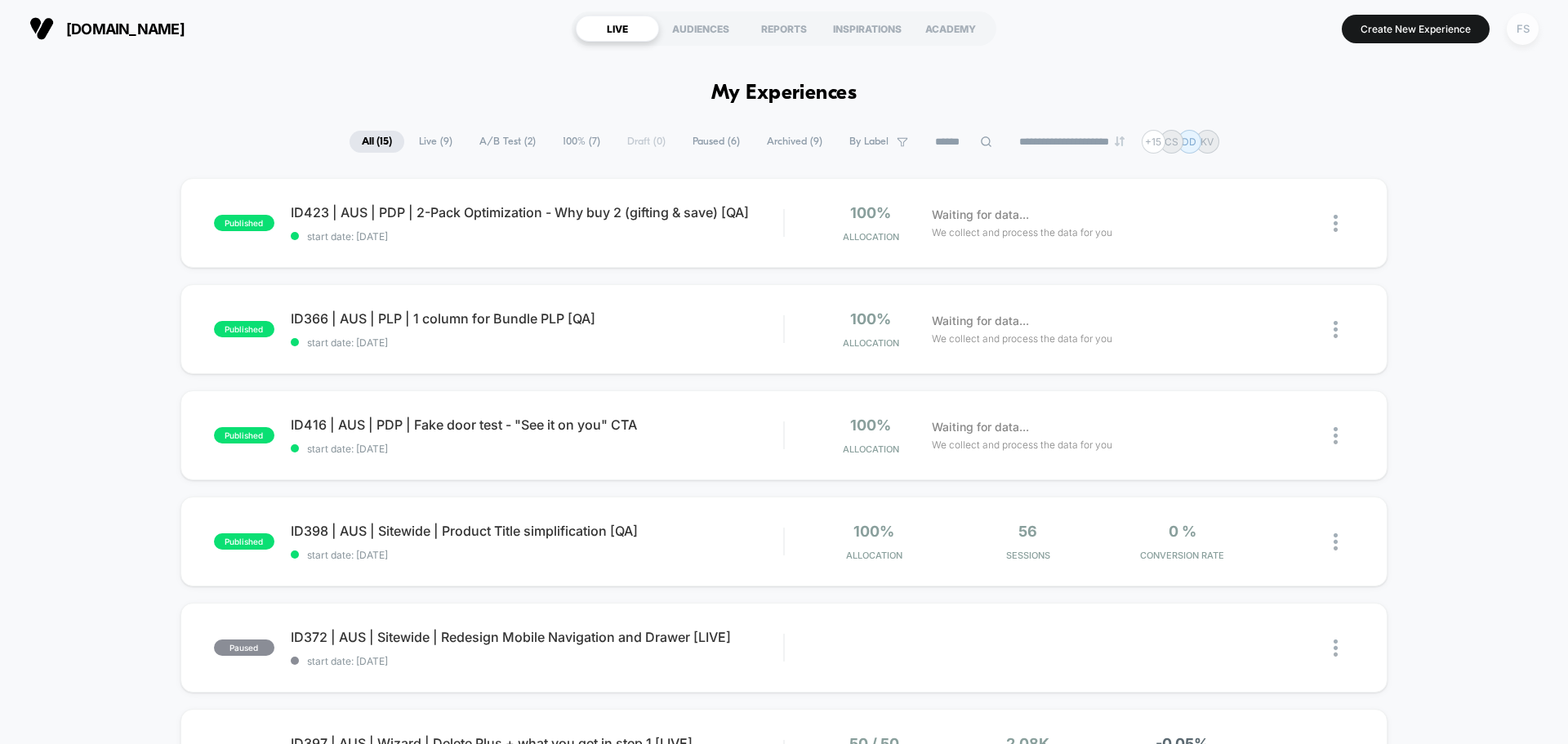
click at [1527, 37] on div "FS" at bounding box center [1522, 29] width 32 height 32
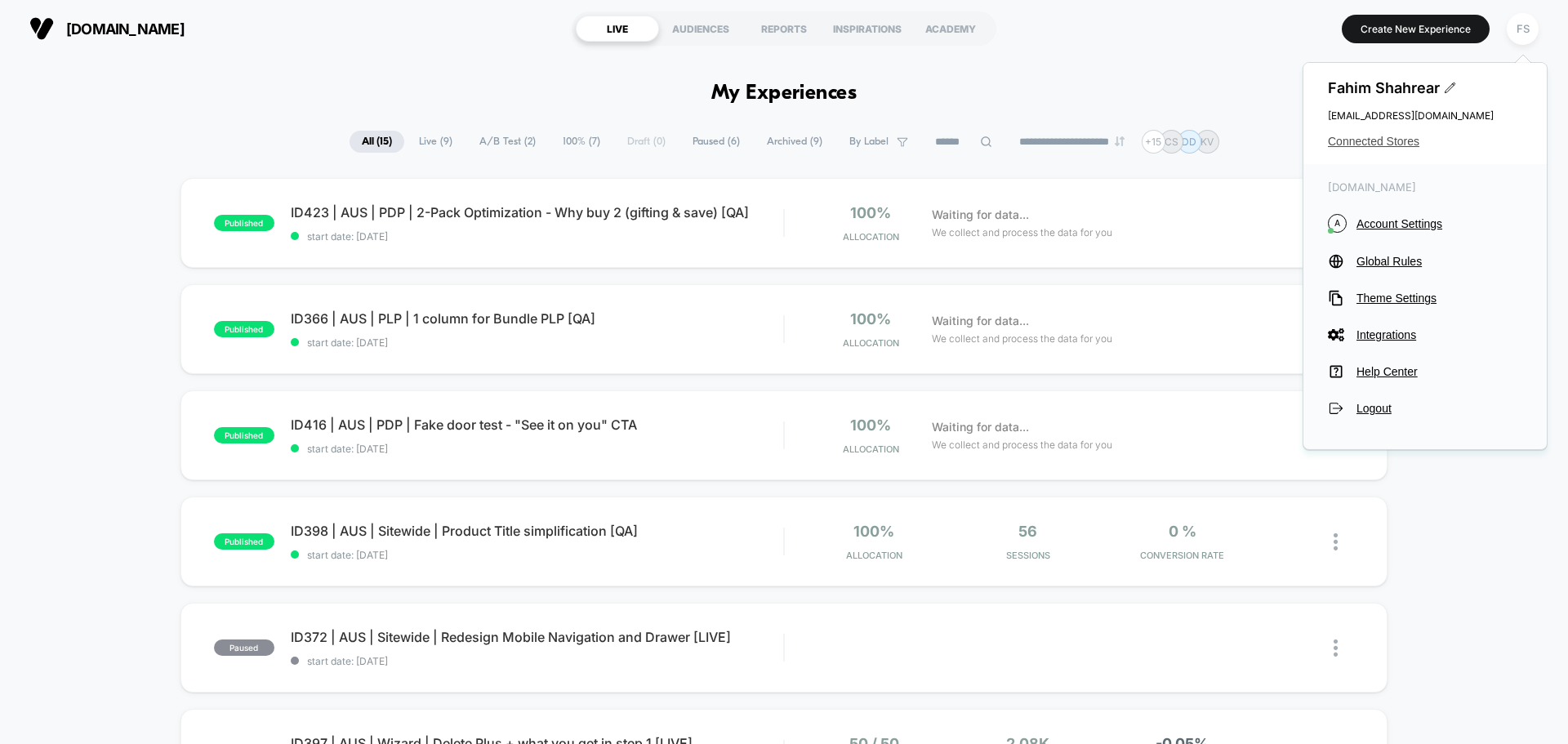
click at [1385, 146] on span "Connected Stores" at bounding box center [1424, 142] width 194 height 13
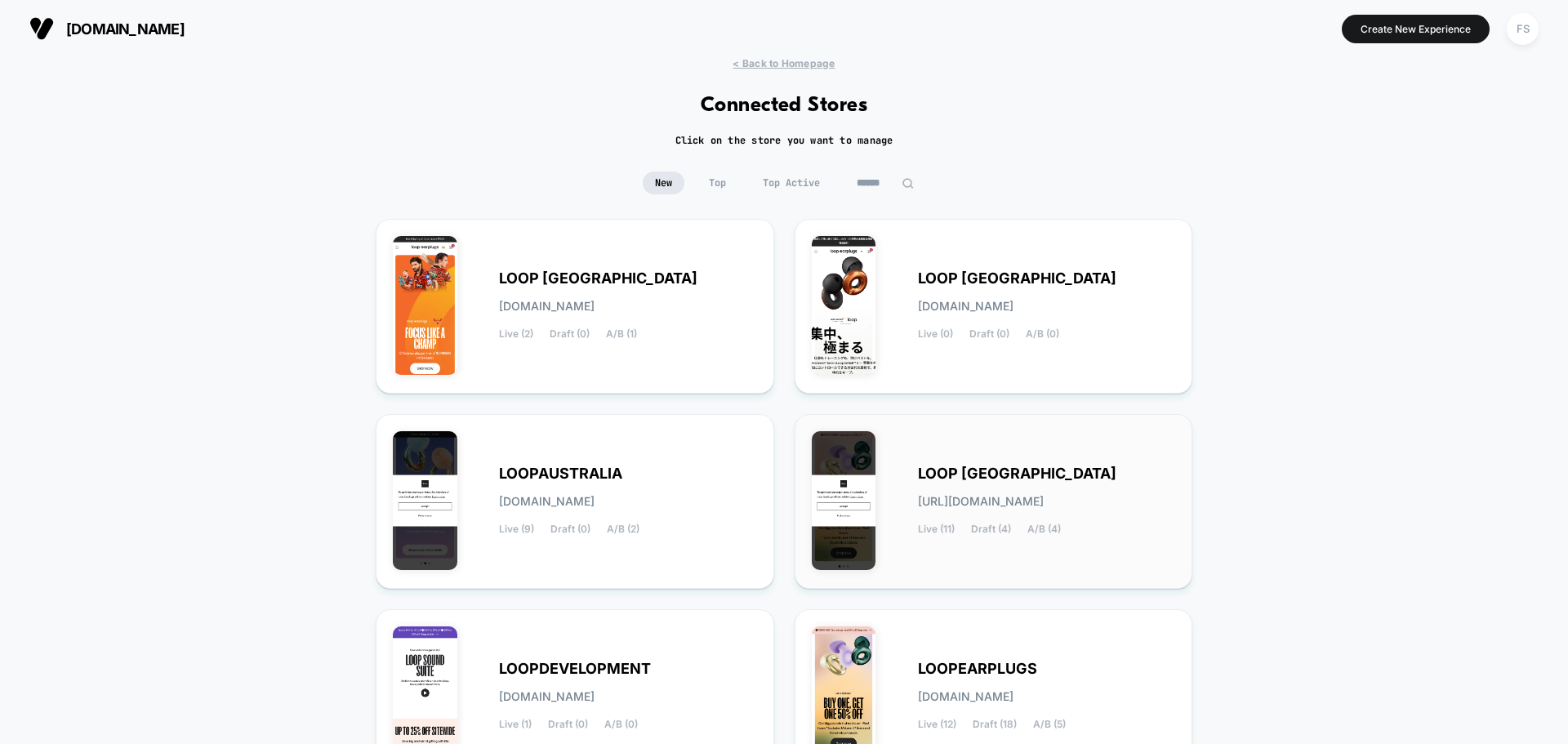
click at [1049, 460] on div "LOOP [GEOGRAPHIC_DATA] [URL][DOMAIN_NAME] Live (11) Draft (4) A/B (4)" at bounding box center [994, 501] width 364 height 141
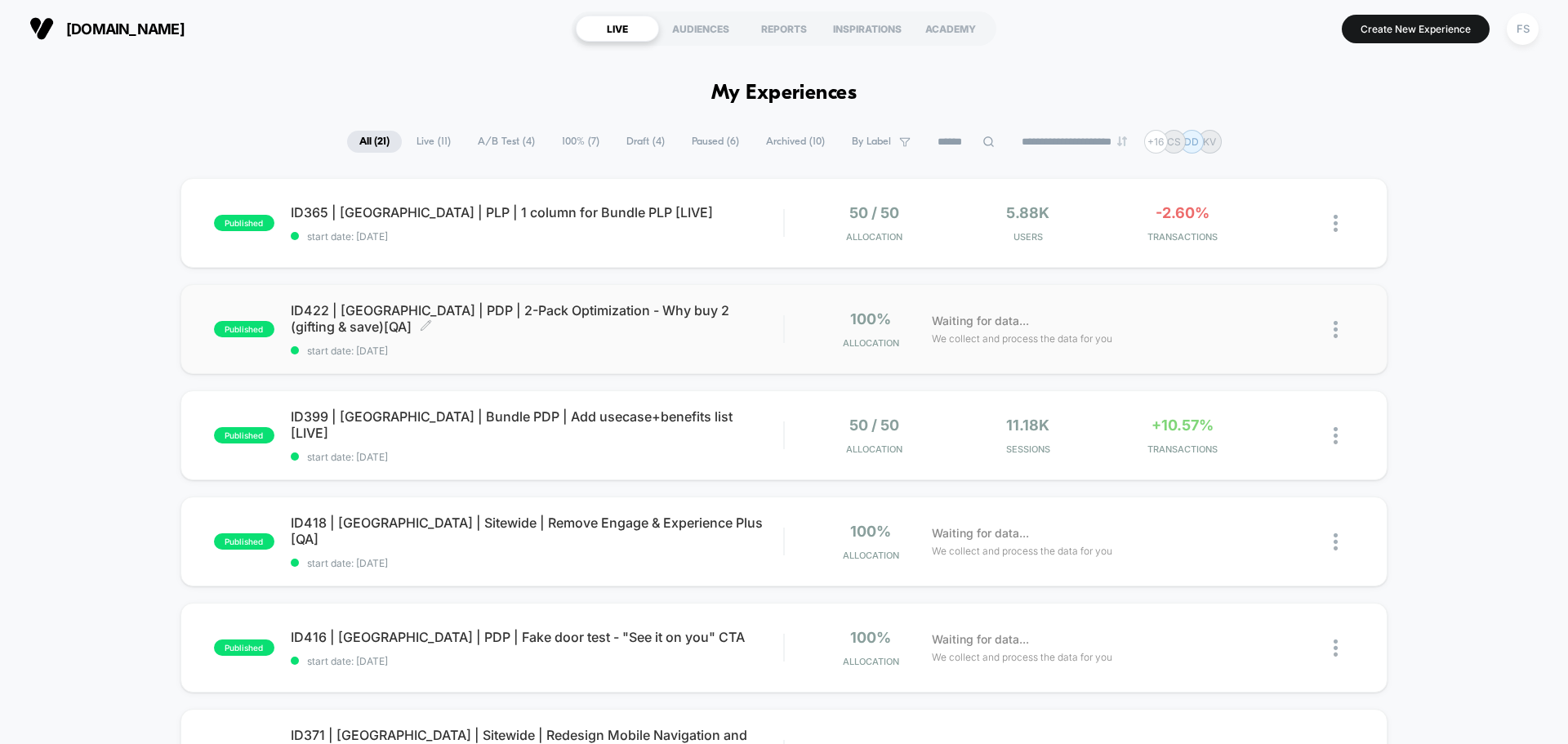
click at [371, 337] on div "ID422 | [GEOGRAPHIC_DATA] | PDP | 2-Pack Optimization - Why buy 2 (gifting & sa…" at bounding box center [537, 329] width 492 height 55
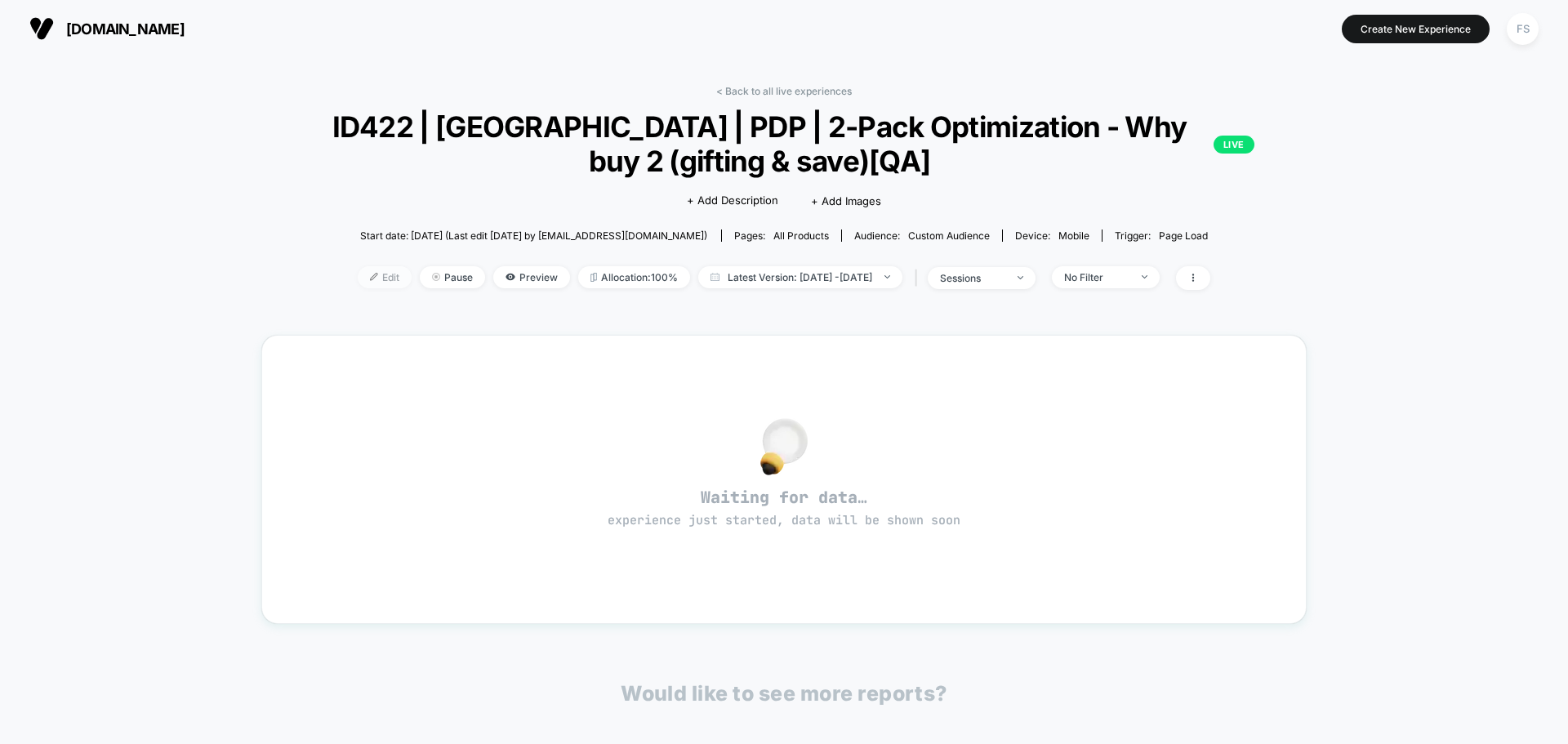
click at [358, 279] on span "Edit" at bounding box center [385, 278] width 54 height 22
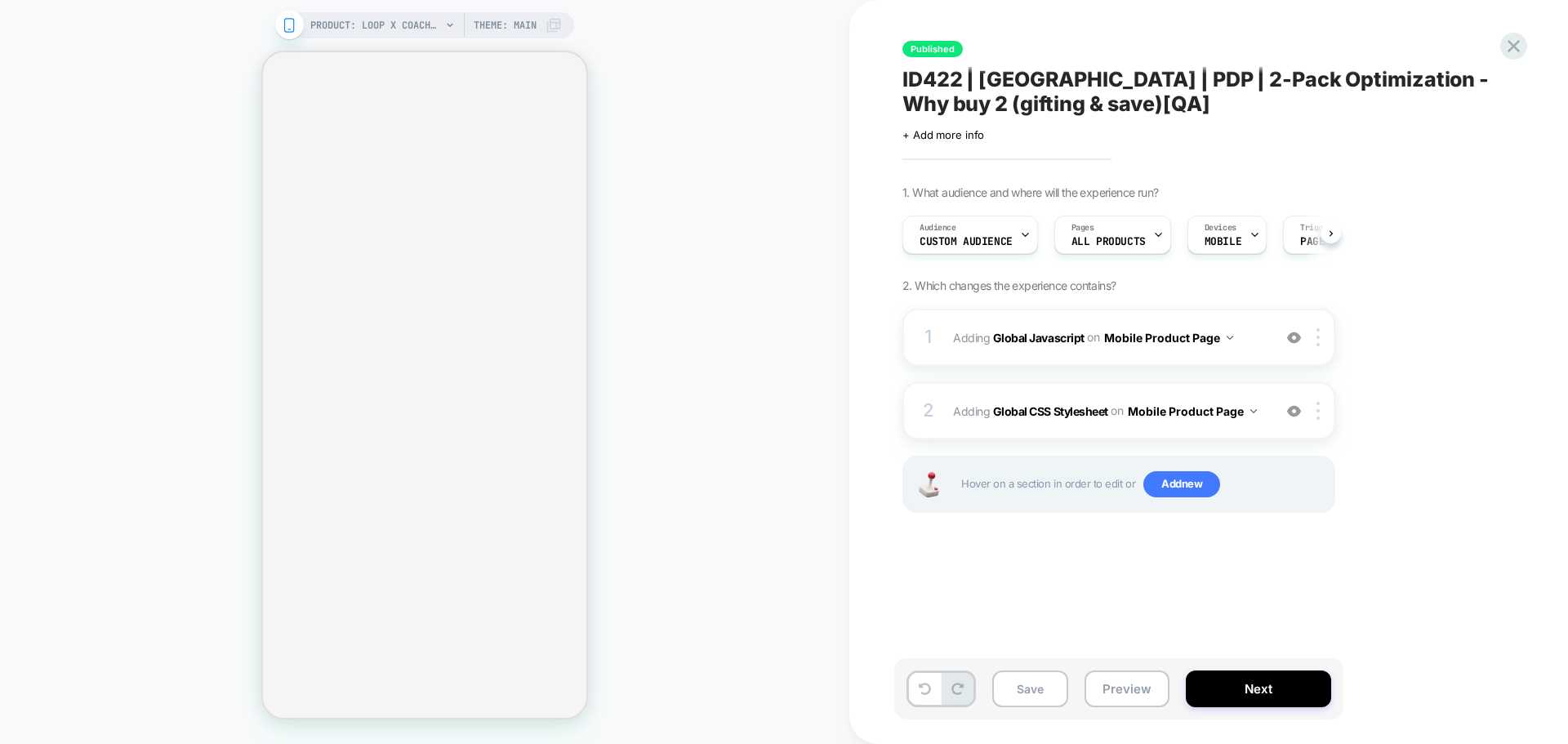
scroll to position [0, 2]
click at [1049, 338] on b "Global Javascript" at bounding box center [1038, 337] width 91 height 14
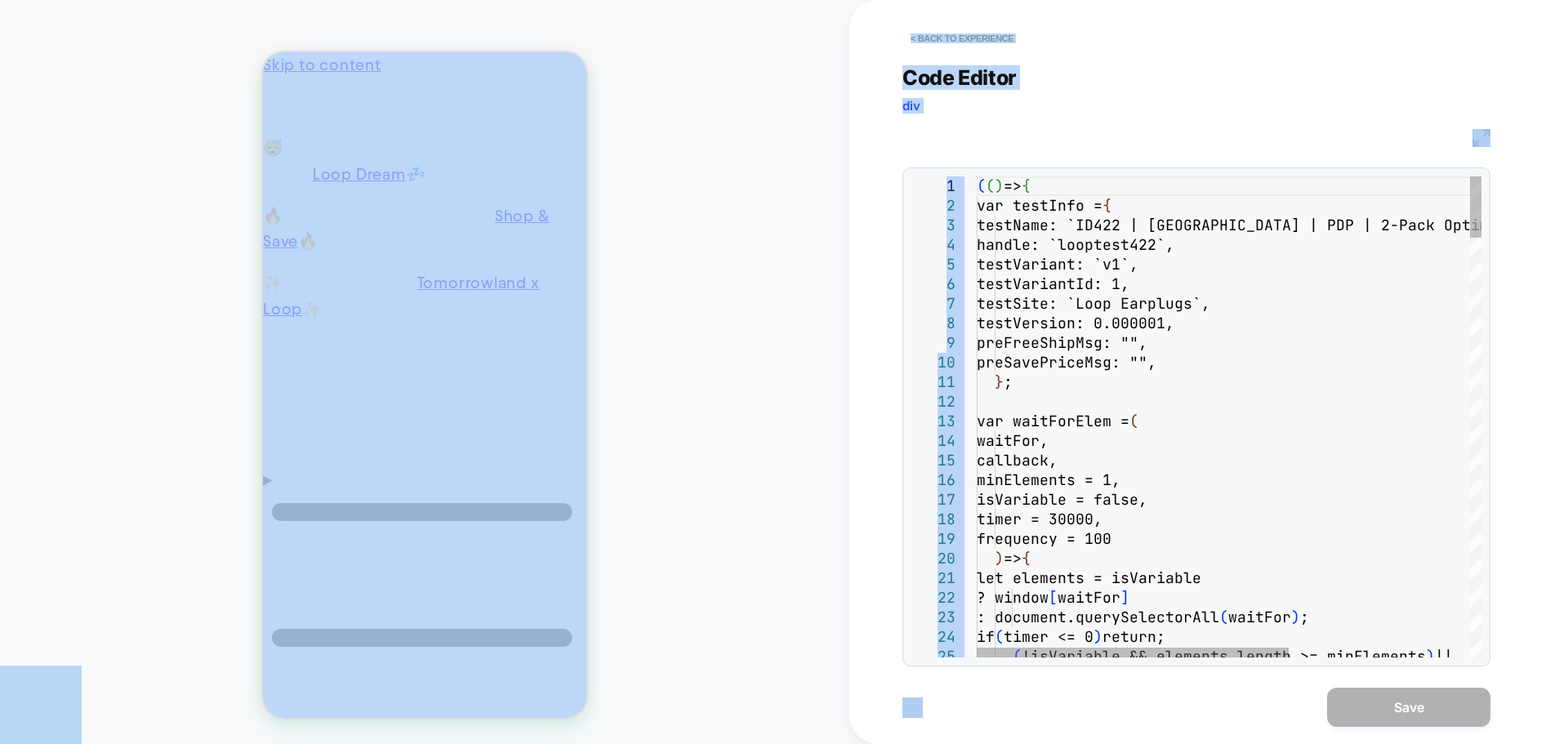
scroll to position [0, 12]
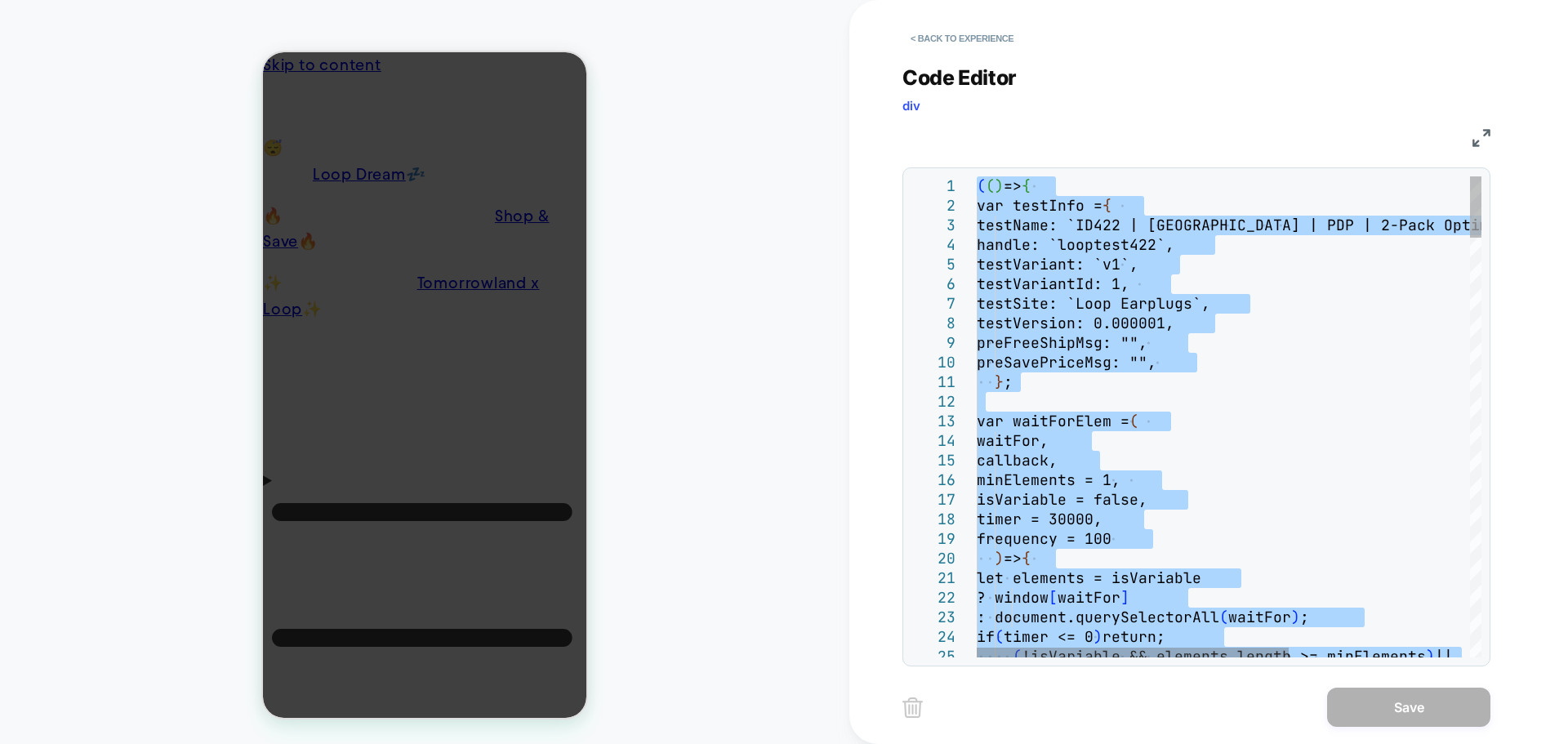
type textarea "**********"
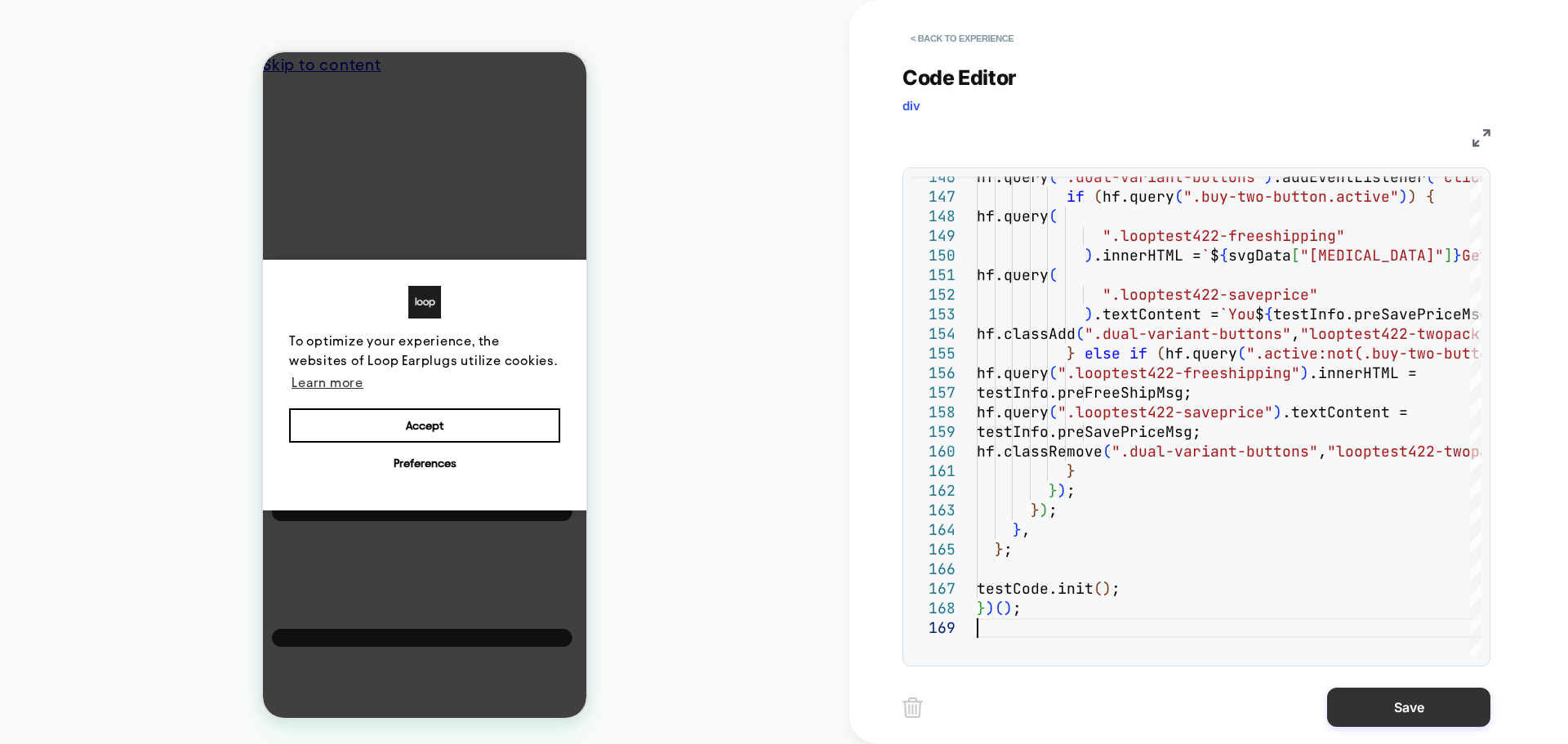
click at [1387, 713] on button "Save" at bounding box center [1408, 707] width 163 height 39
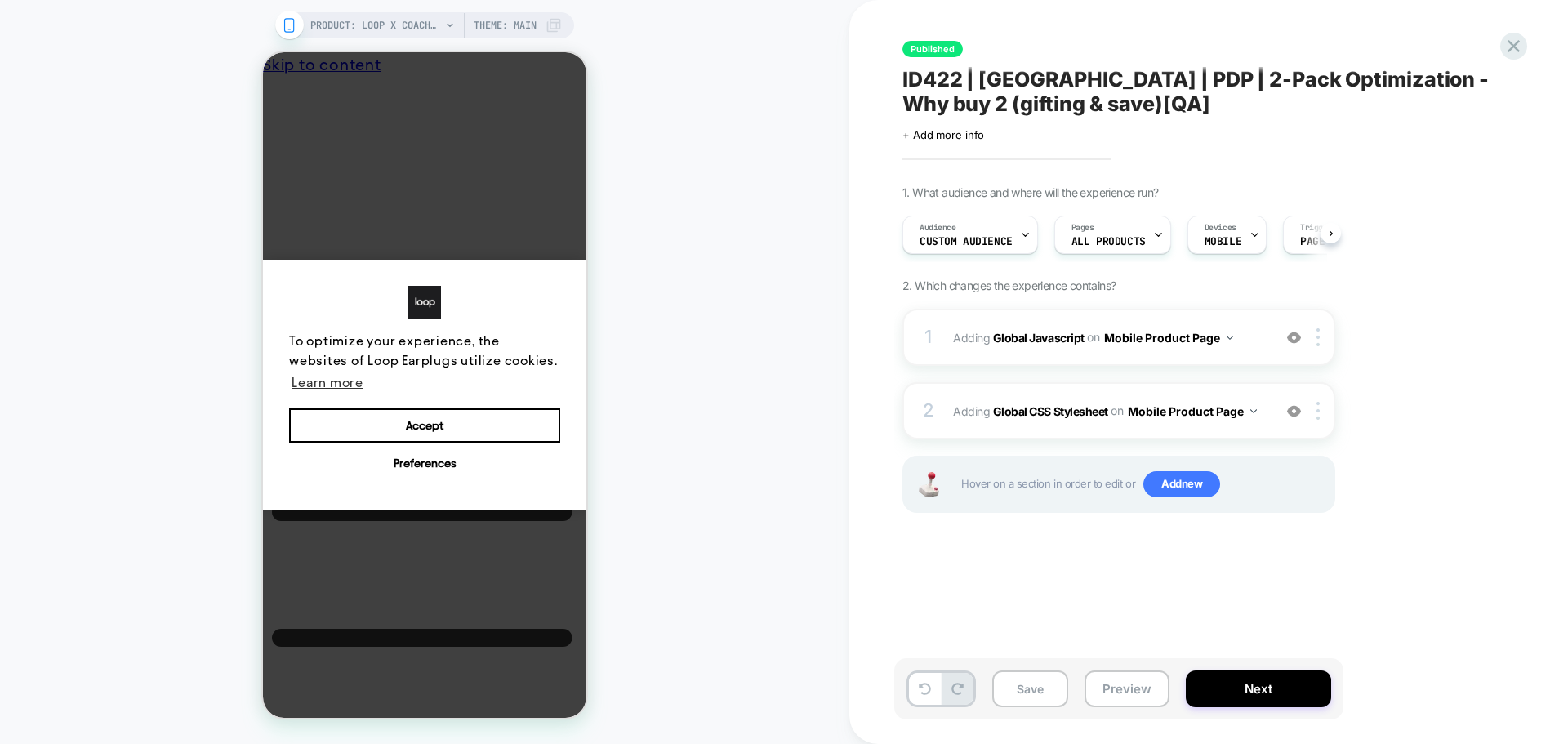
scroll to position [0, 1]
click at [1019, 409] on b "Global CSS Stylesheet" at bounding box center [1050, 410] width 115 height 14
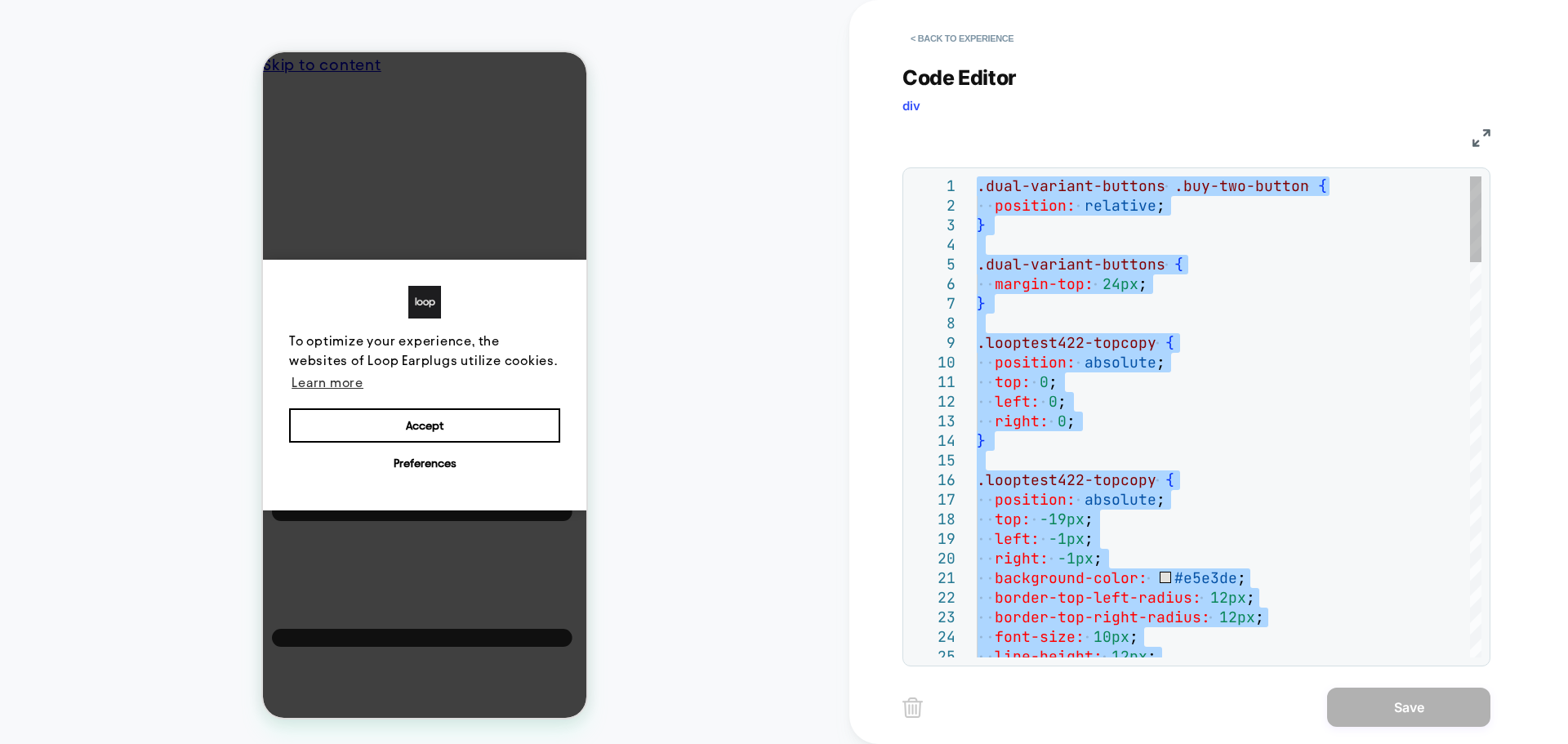
type textarea "**********"
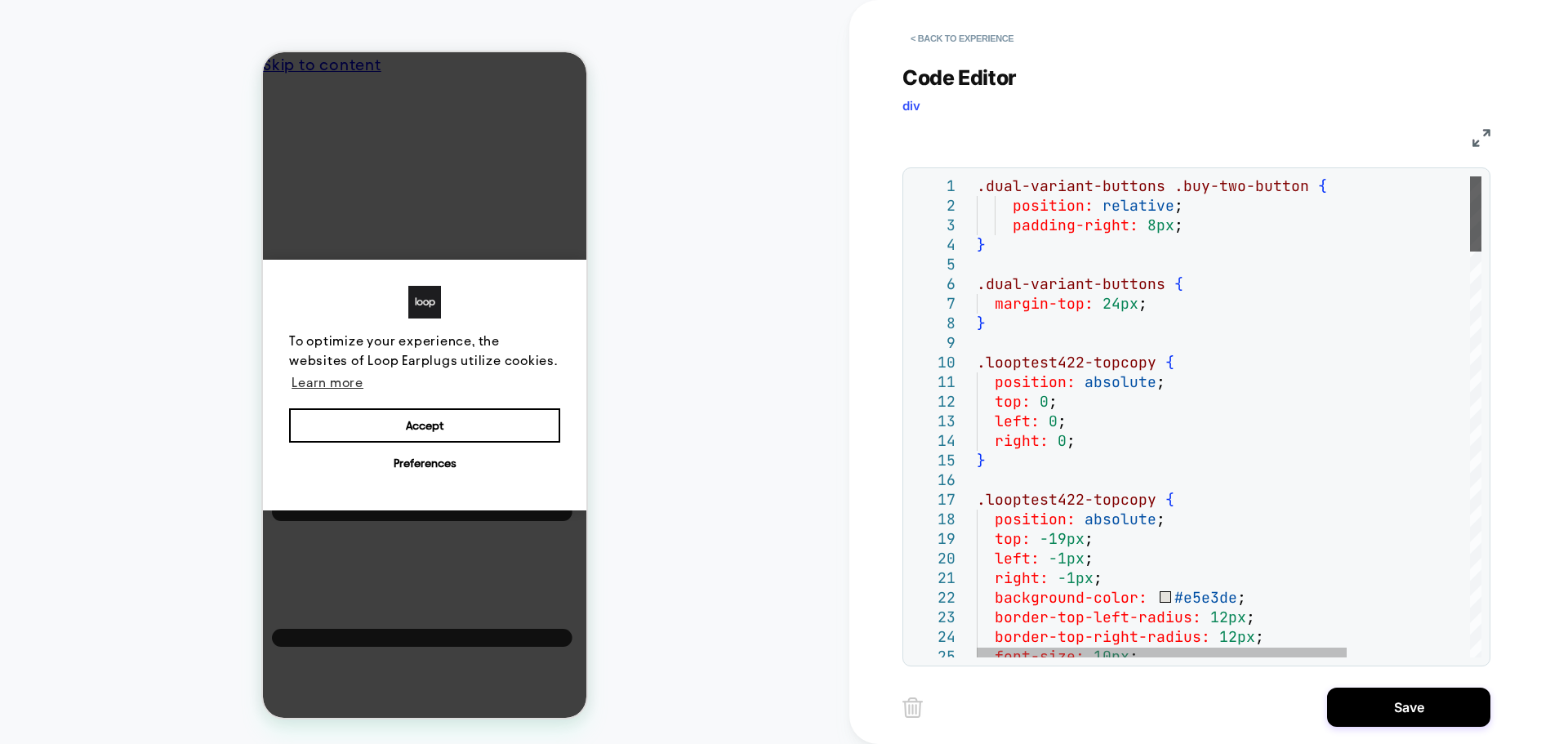
click at [1481, 176] on div at bounding box center [1475, 214] width 11 height 76
click at [1410, 710] on button "Save" at bounding box center [1408, 707] width 163 height 39
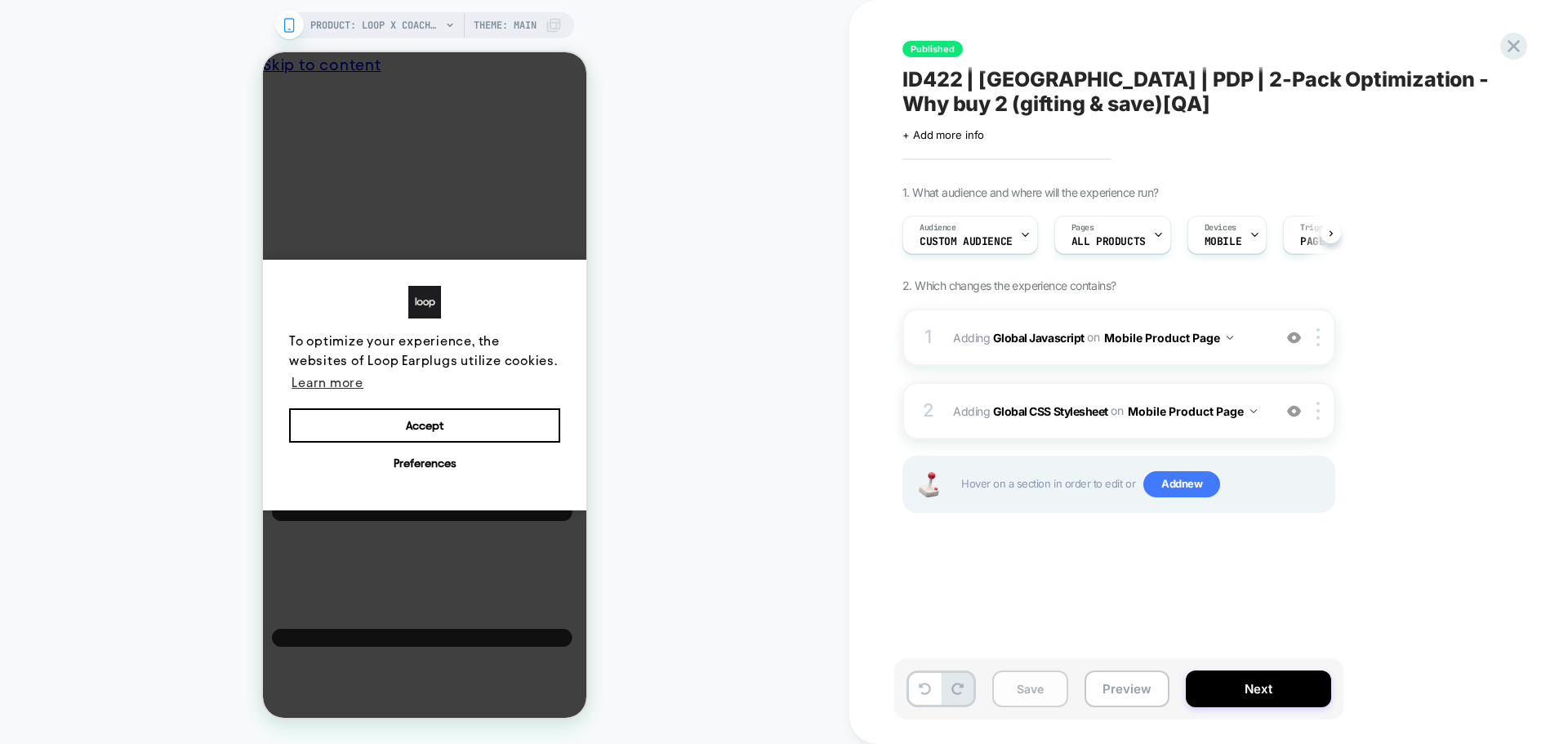
click at [1054, 695] on button "Save" at bounding box center [1029, 688] width 76 height 36
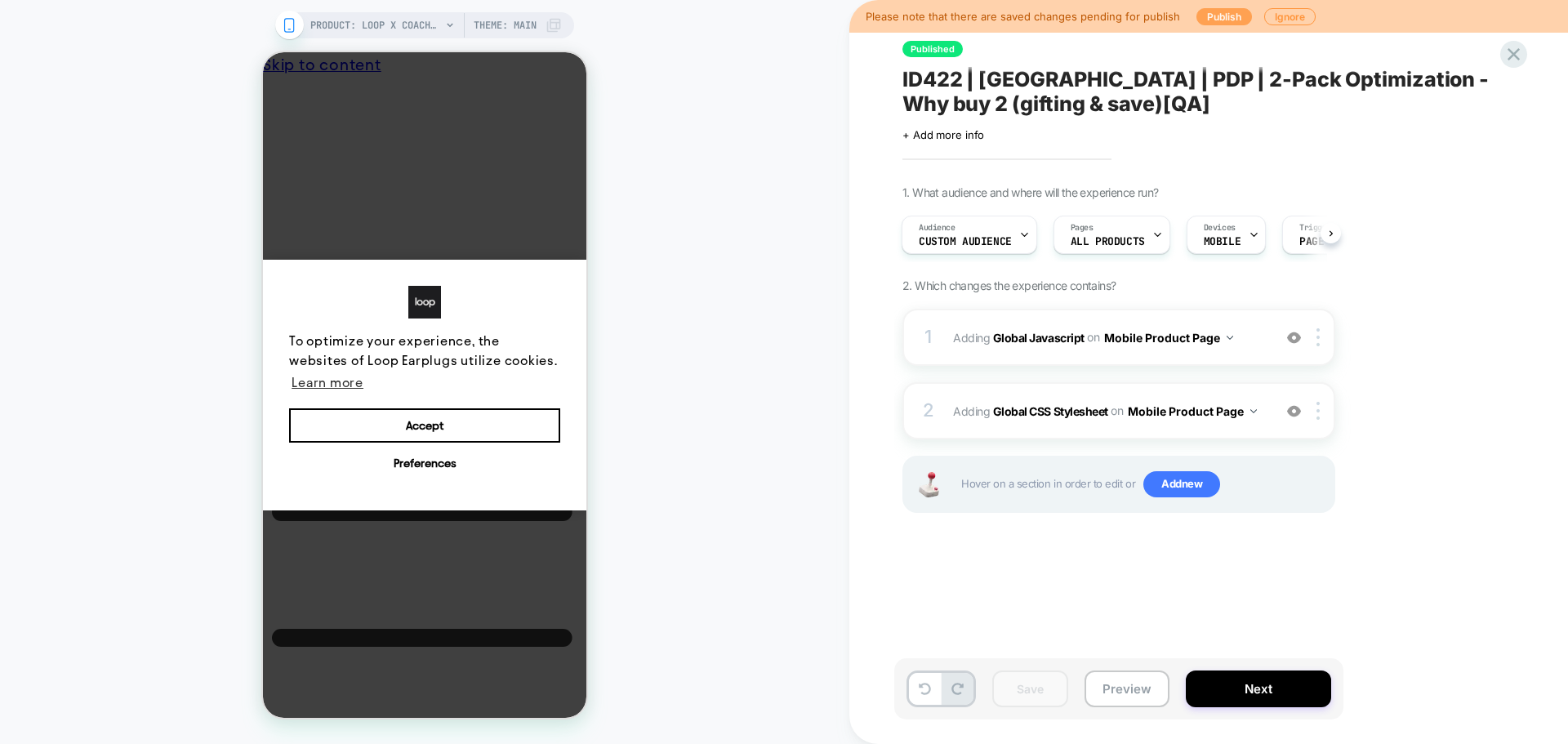
click at [1225, 10] on button "Publish" at bounding box center [1224, 17] width 56 height 17
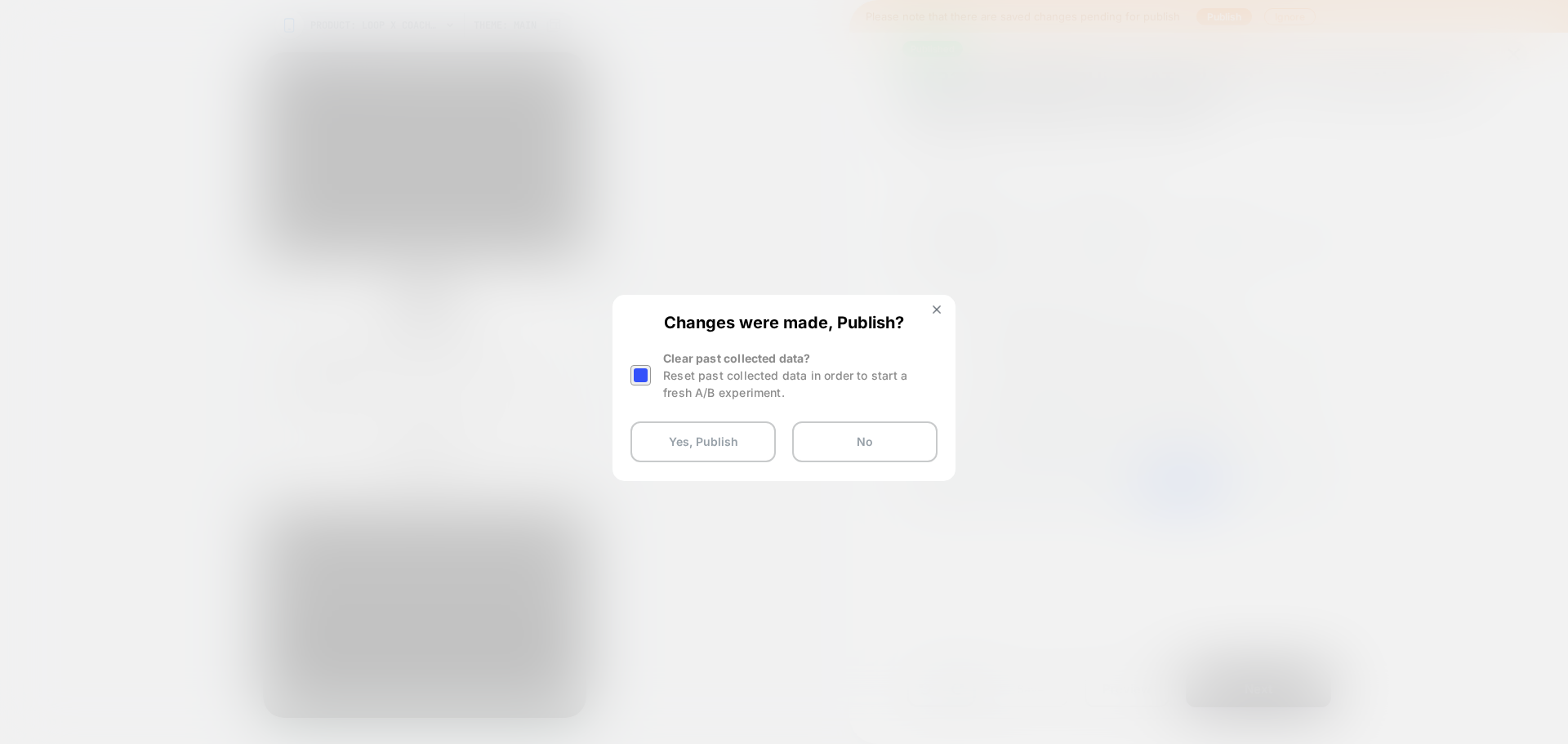
click at [641, 375] on div at bounding box center [640, 375] width 21 height 21
click at [675, 438] on button "Yes, Publish" at bounding box center [703, 442] width 145 height 41
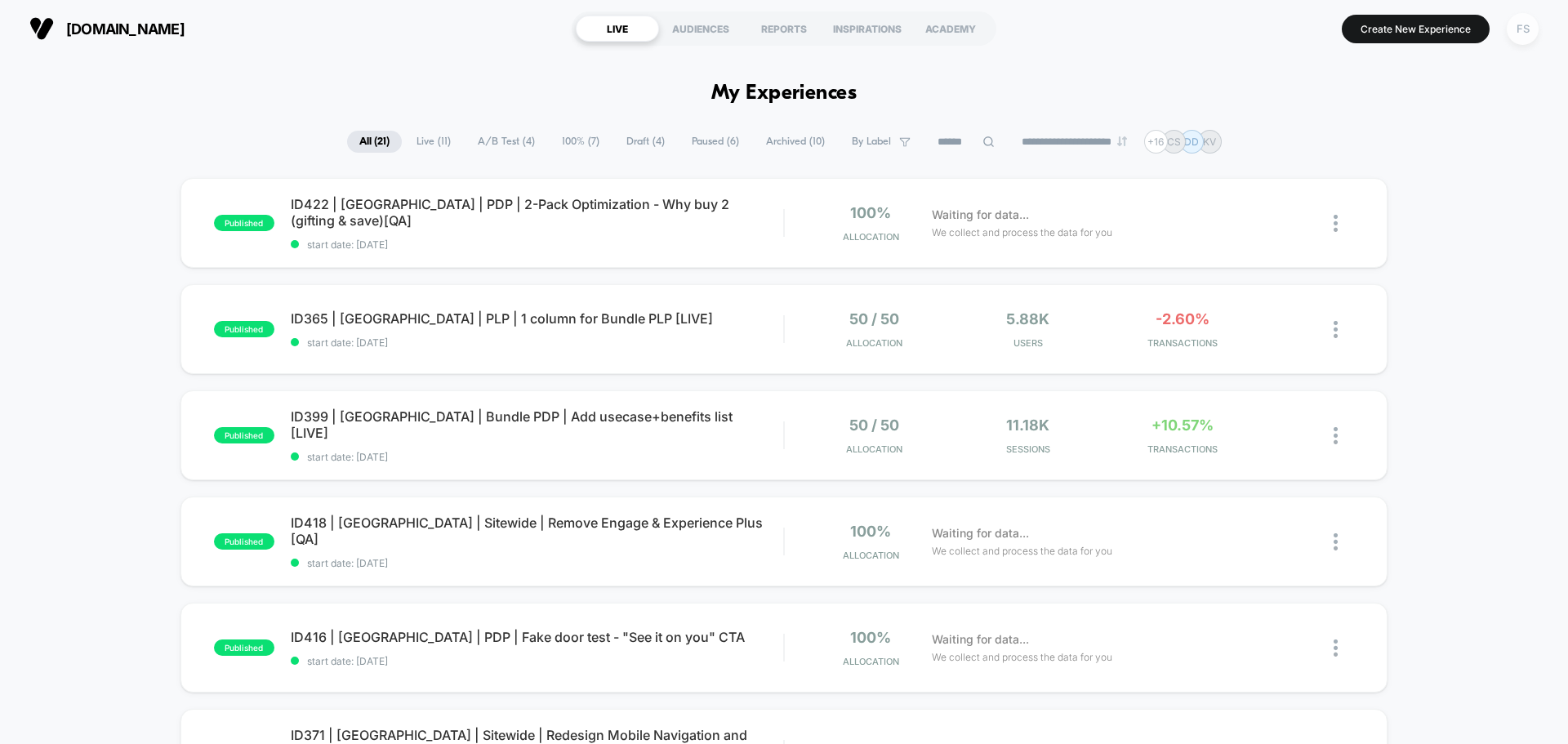
click at [1532, 28] on div "FS" at bounding box center [1522, 29] width 32 height 32
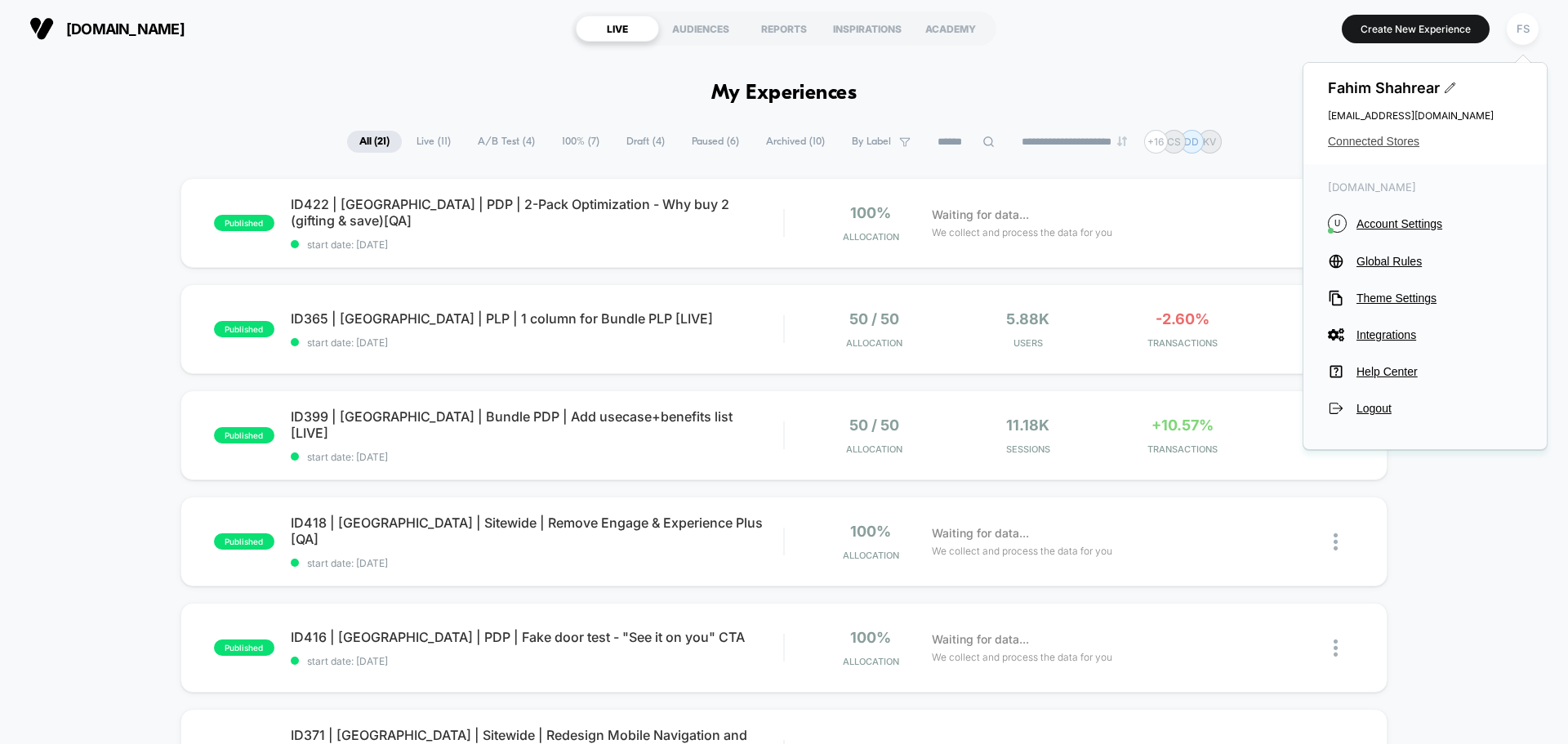
click at [1394, 144] on span "Connected Stores" at bounding box center [1424, 142] width 194 height 13
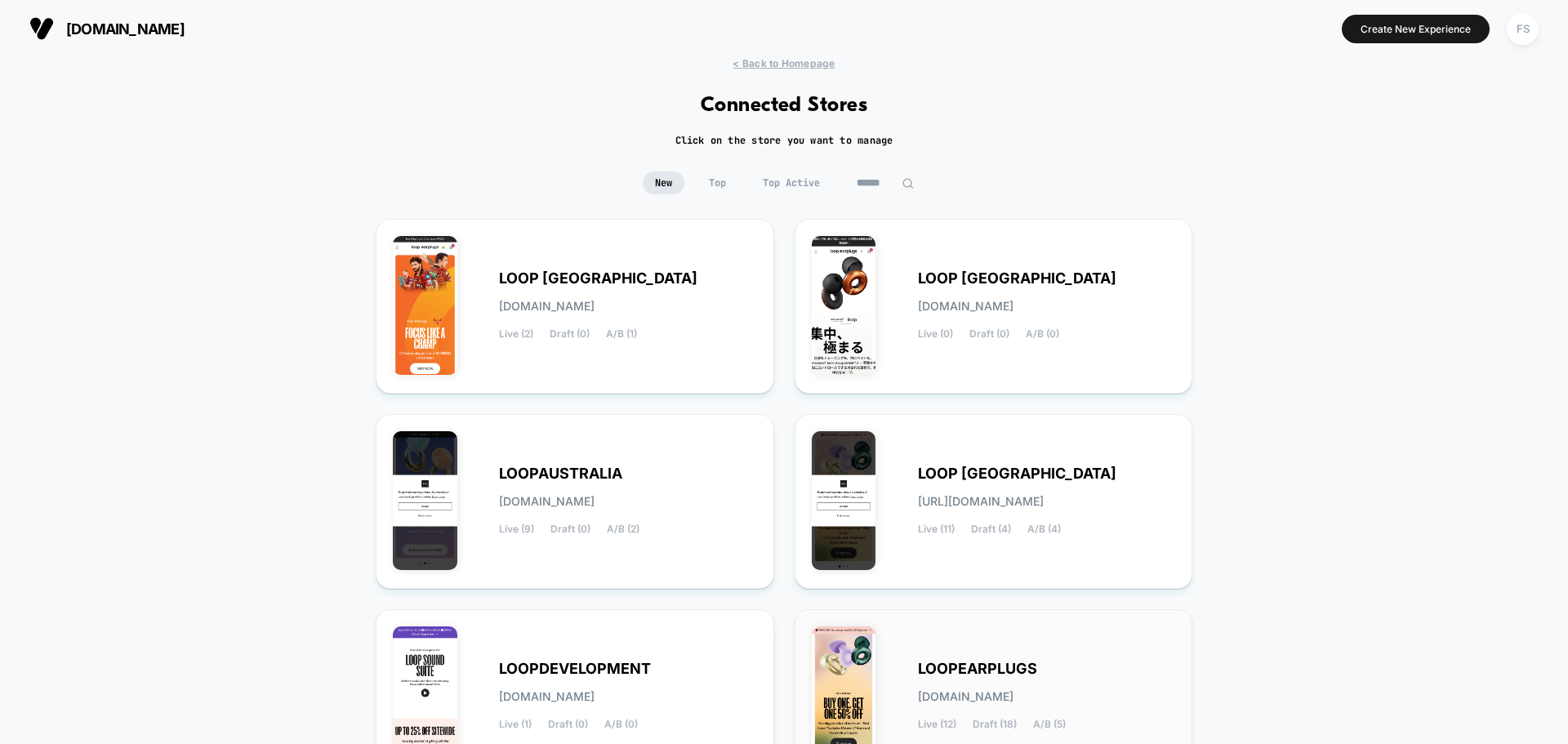
click at [917, 665] on span "LOOPEARPLUGS" at bounding box center [977, 668] width 119 height 11
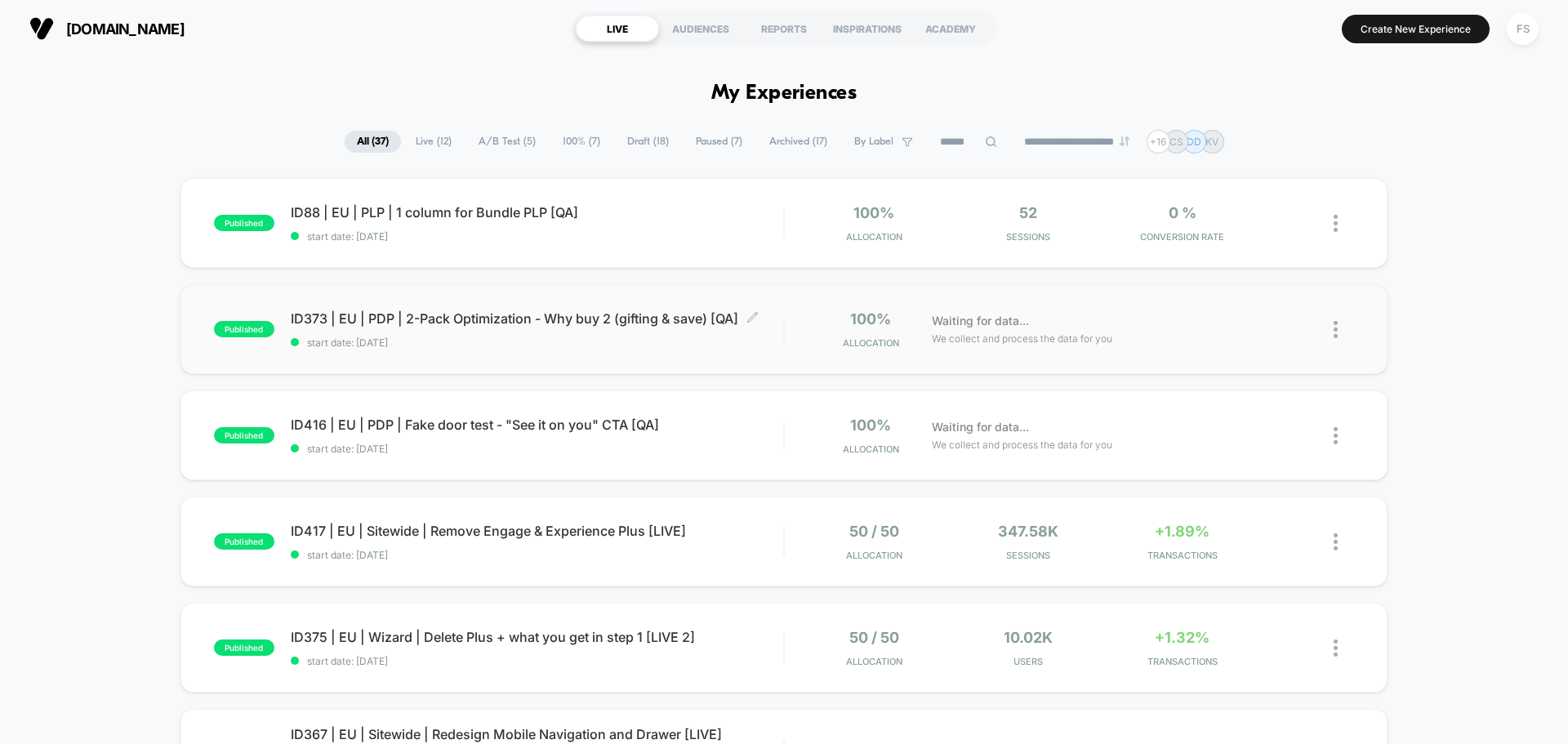
click at [370, 326] on div "ID373 | EU | PDP | 2-Pack Optimization - Why buy 2 (gifting & save) [QA] Click …" at bounding box center [537, 329] width 492 height 38
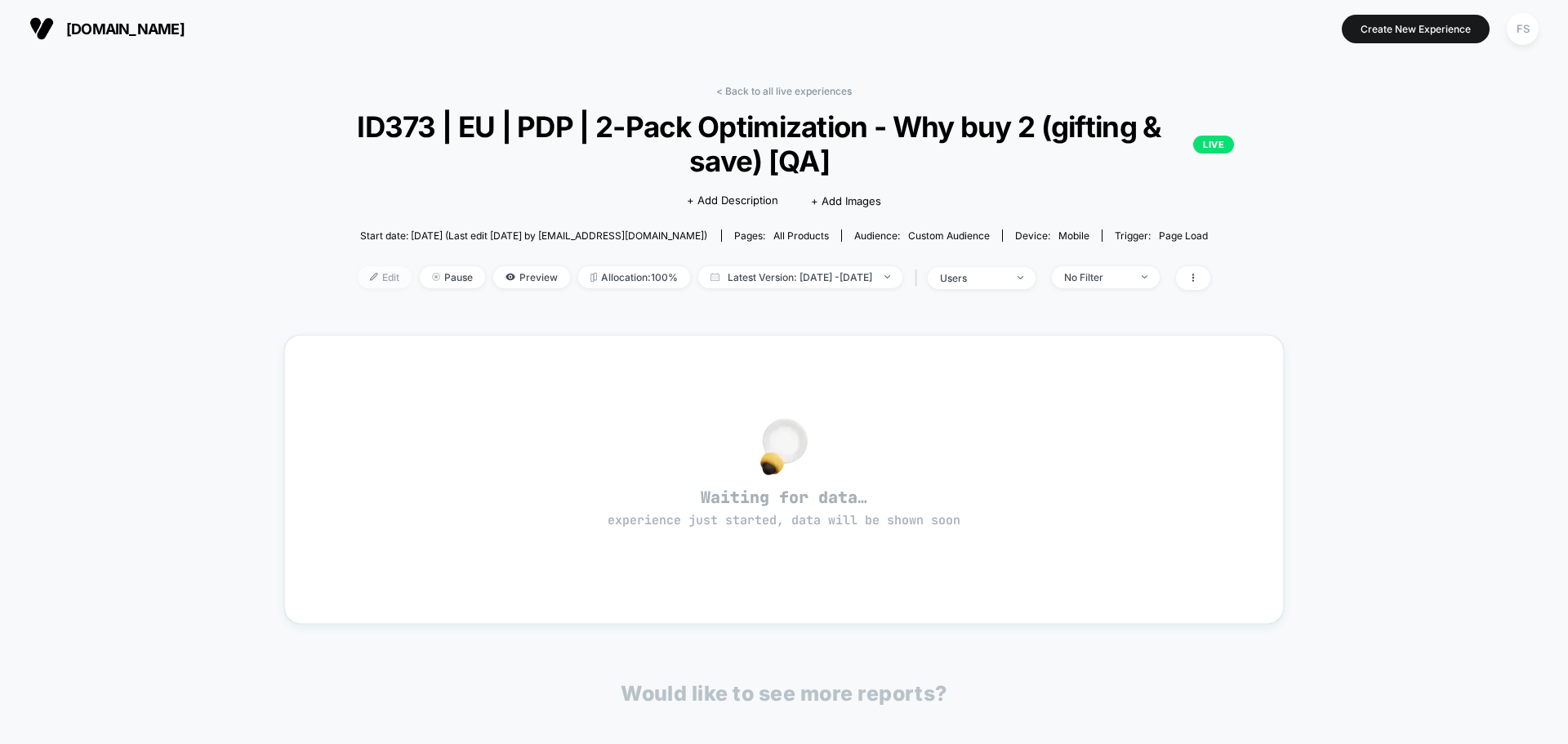
click at [381, 277] on span "Edit" at bounding box center [385, 278] width 54 height 22
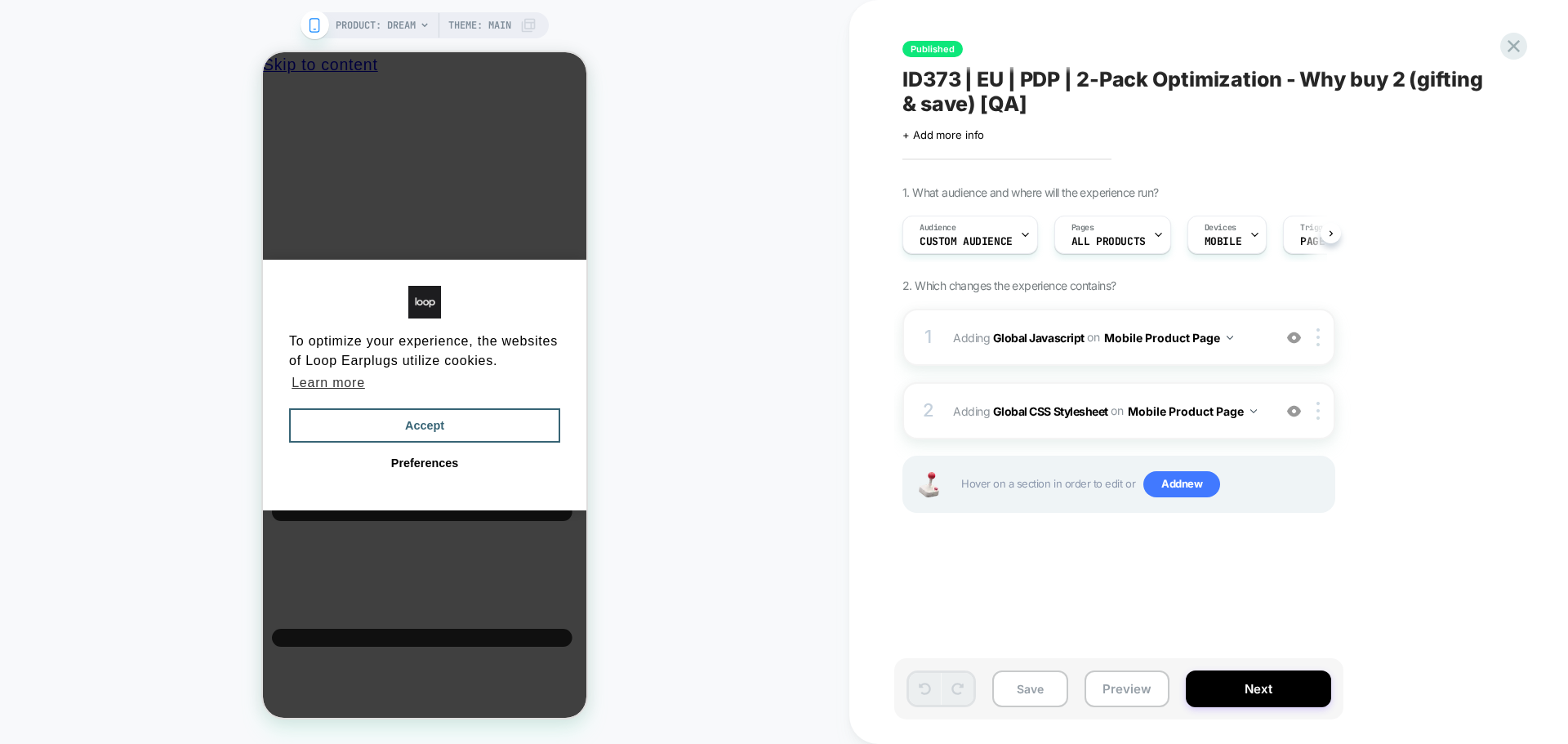
scroll to position [0, 1]
click at [1049, 336] on b "Global Javascript" at bounding box center [1038, 337] width 91 height 14
click at [1055, 341] on b "Global Javascript" at bounding box center [1038, 337] width 91 height 14
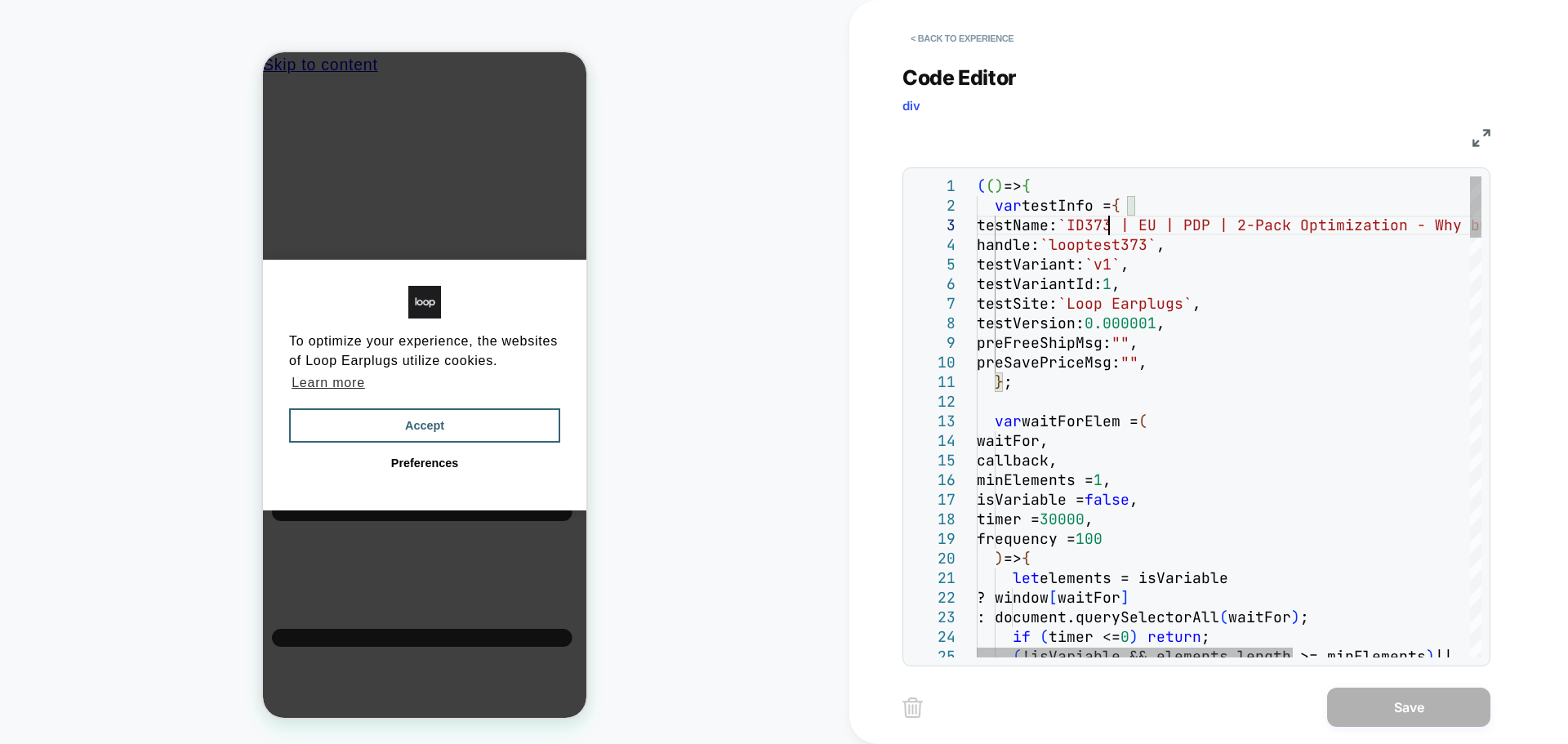
scroll to position [0, 0]
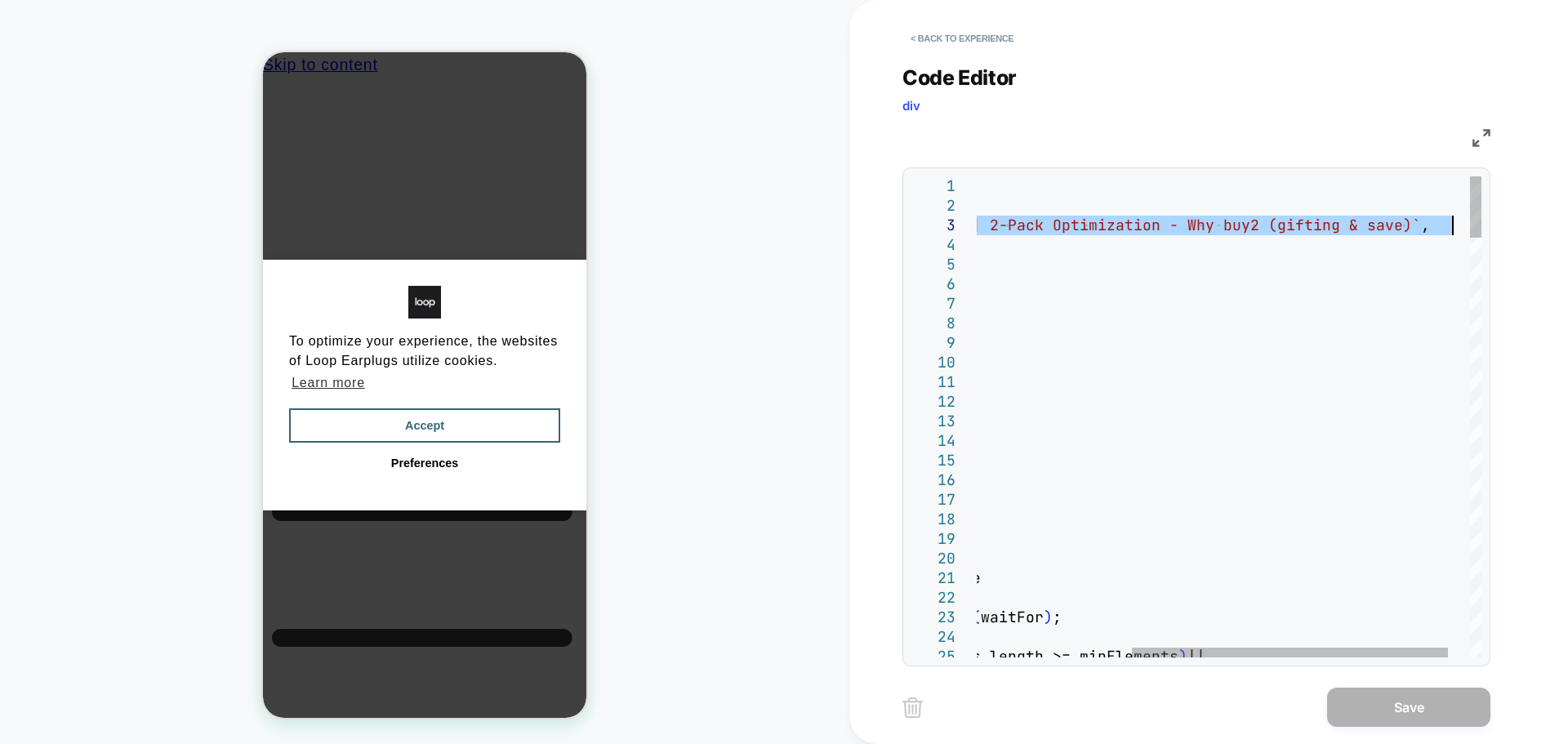
drag, startPoint x: 1109, startPoint y: 219, endPoint x: 1455, endPoint y: 227, distance: 346.1
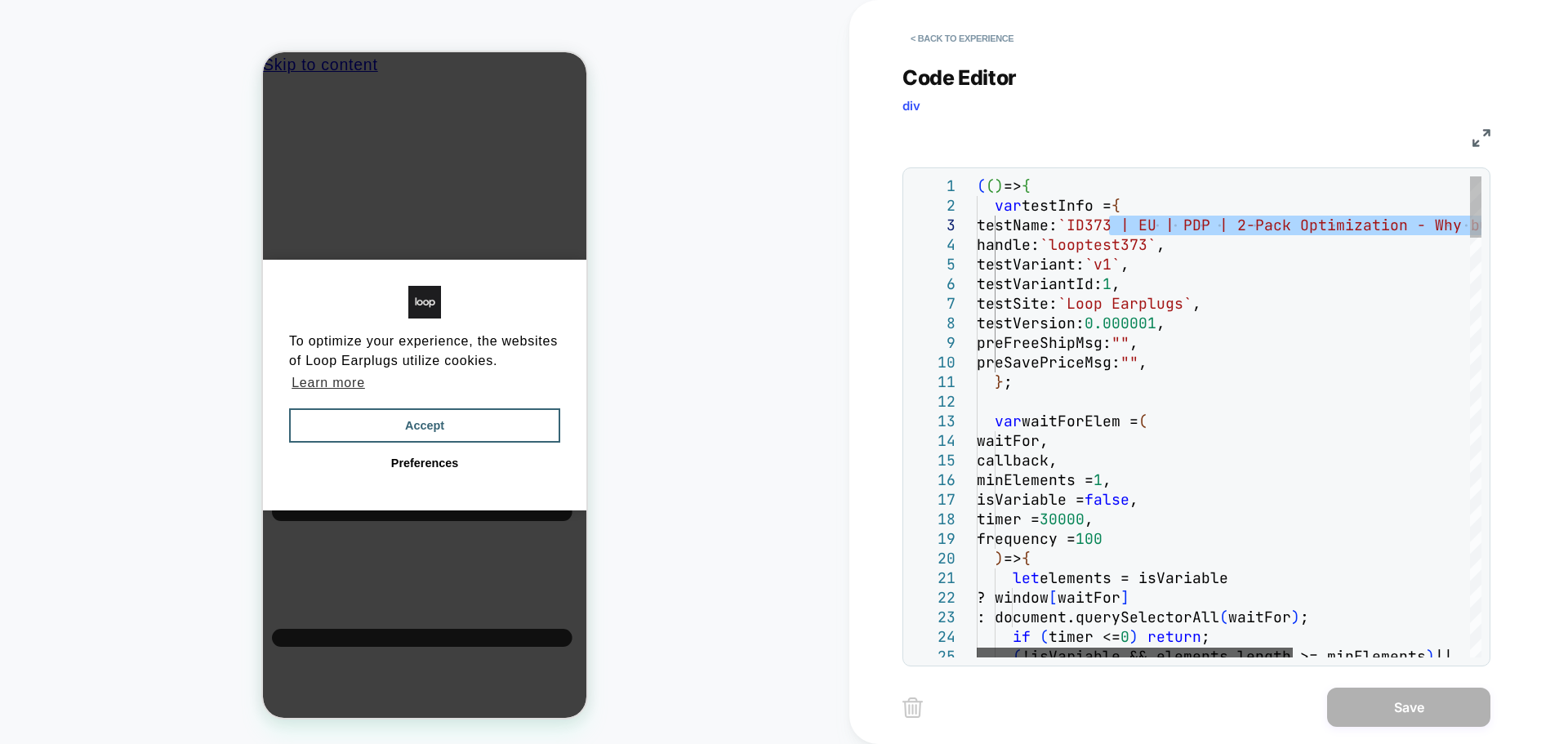
click at [1049, 649] on div at bounding box center [1134, 653] width 316 height 10
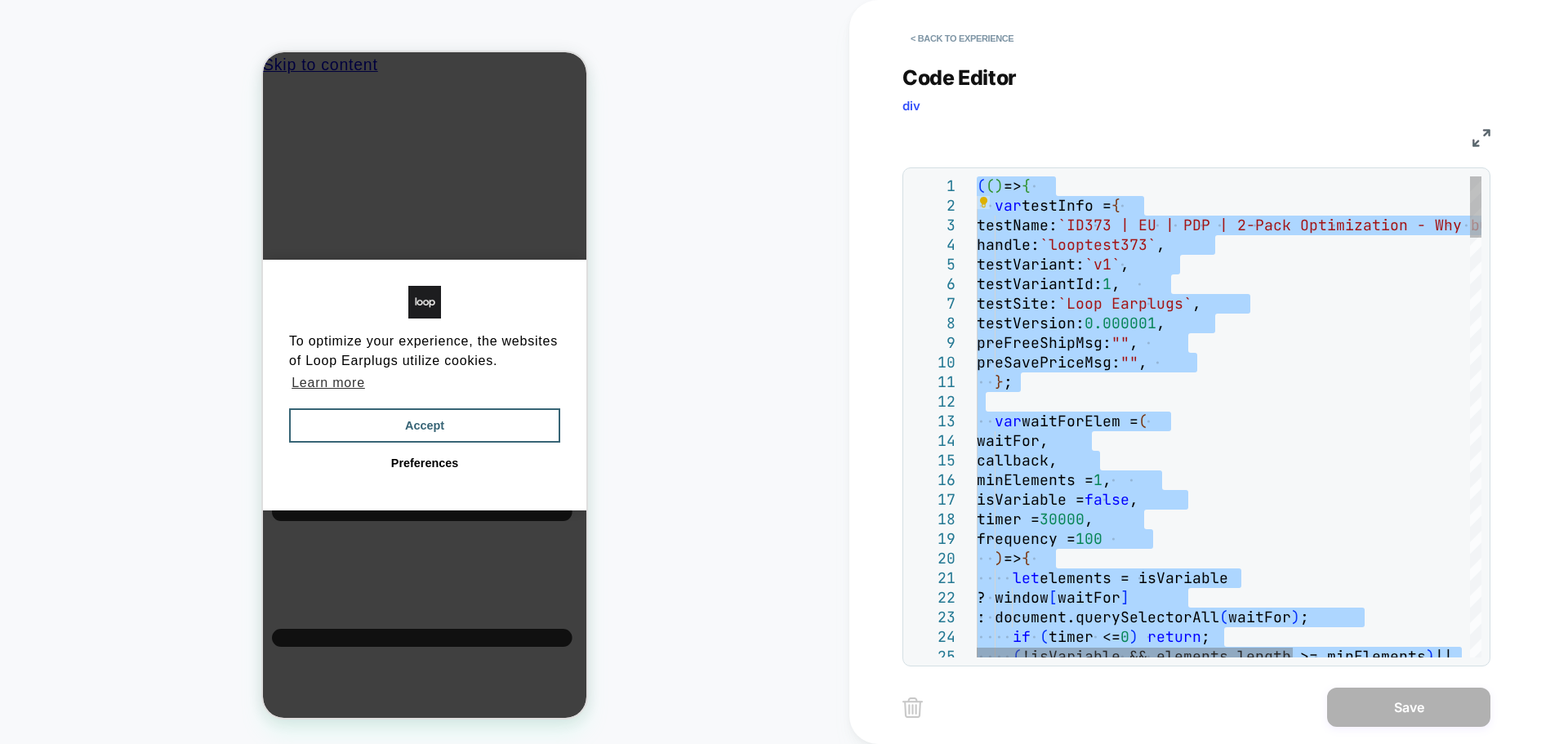
type textarea "**********"
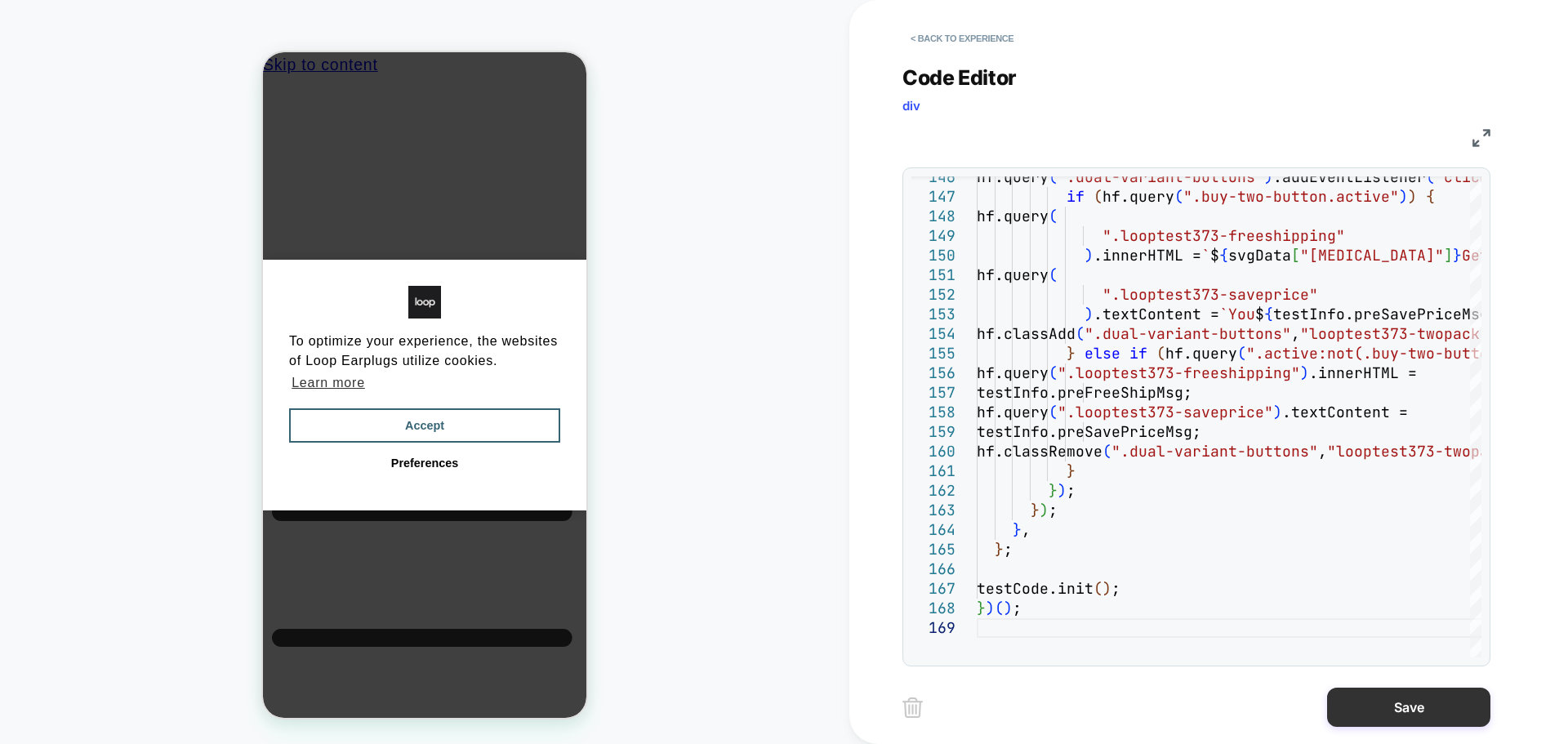
click at [1415, 720] on button "Save" at bounding box center [1408, 707] width 163 height 39
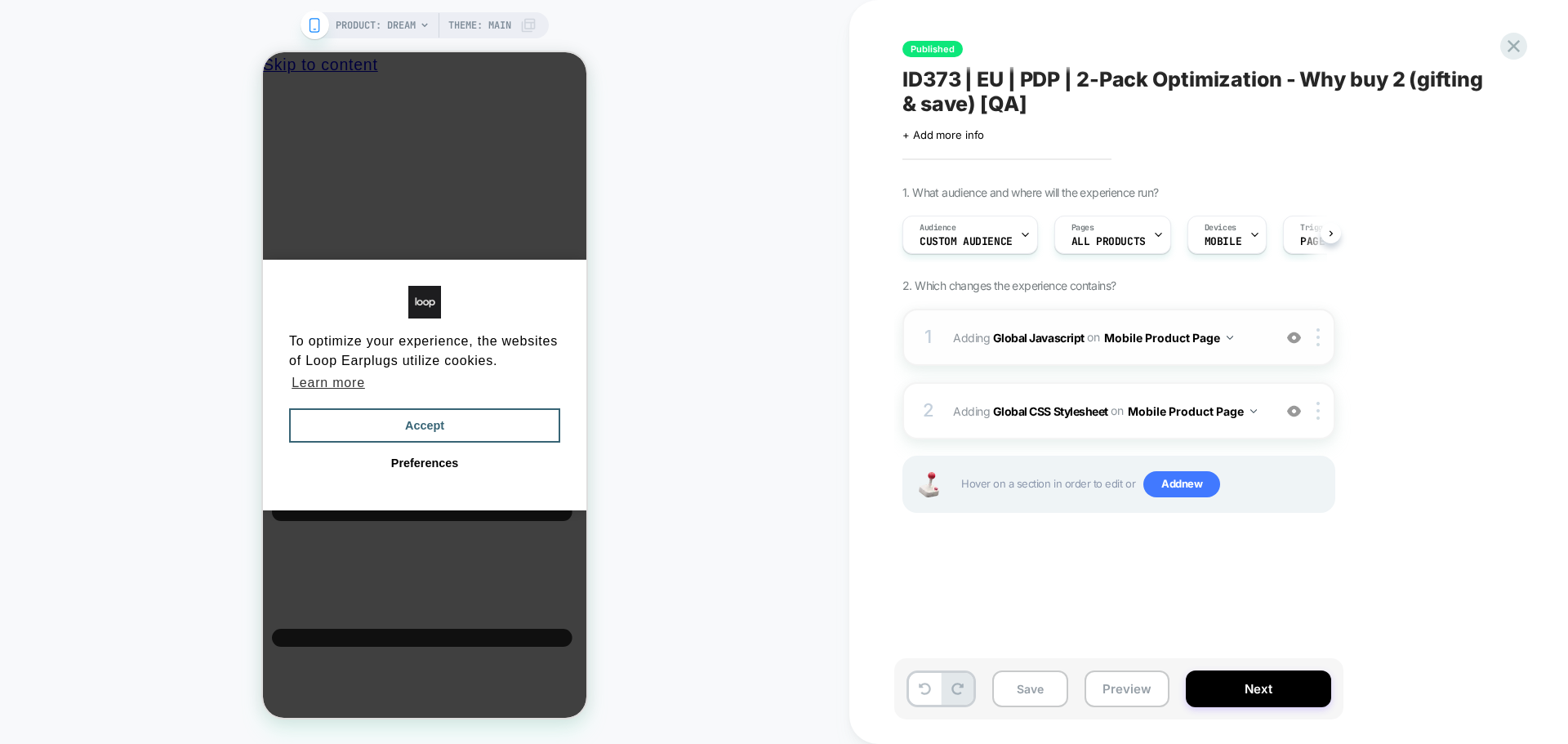
scroll to position [0, 1]
click at [1020, 405] on b "Global CSS Stylesheet" at bounding box center [1050, 410] width 115 height 14
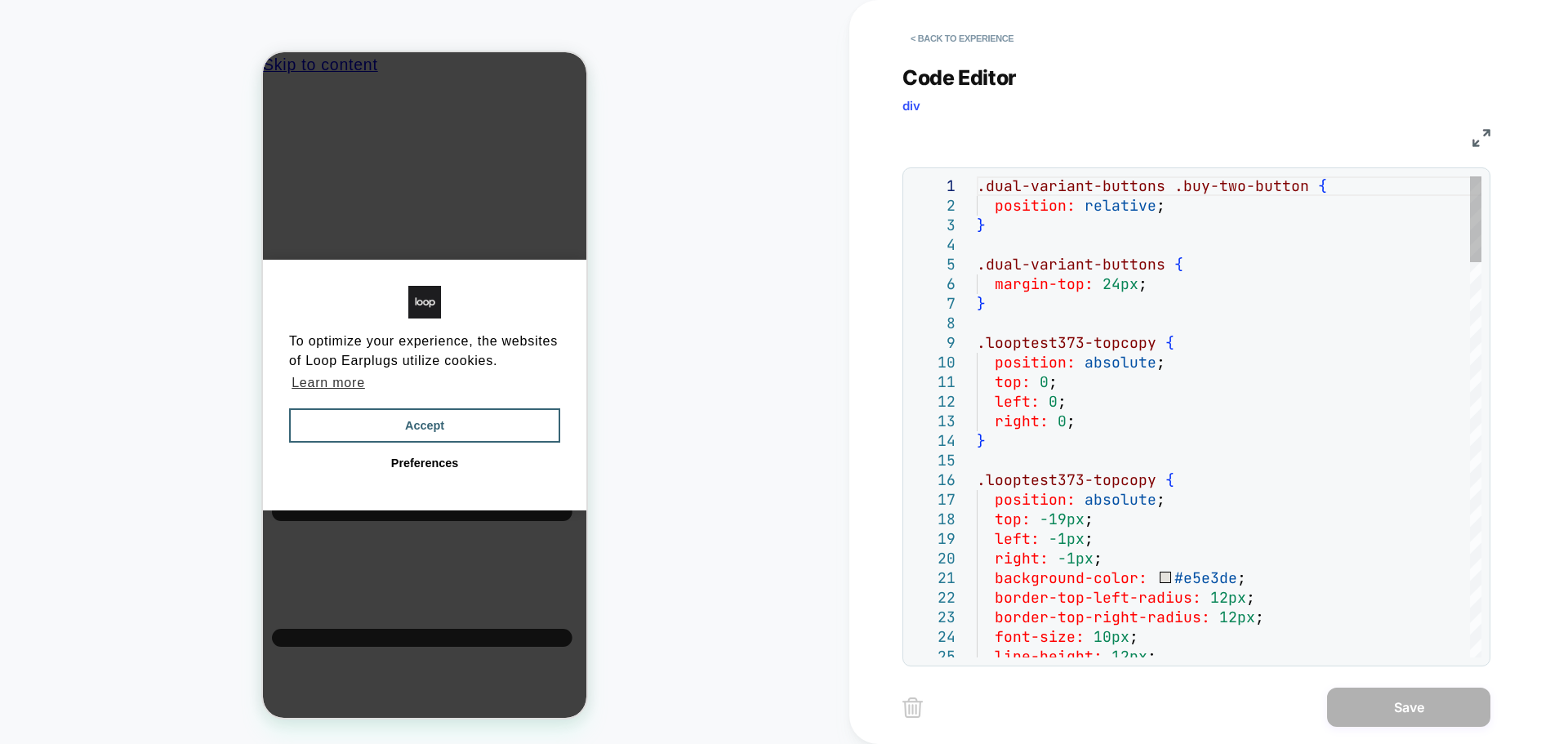
scroll to position [0, 0]
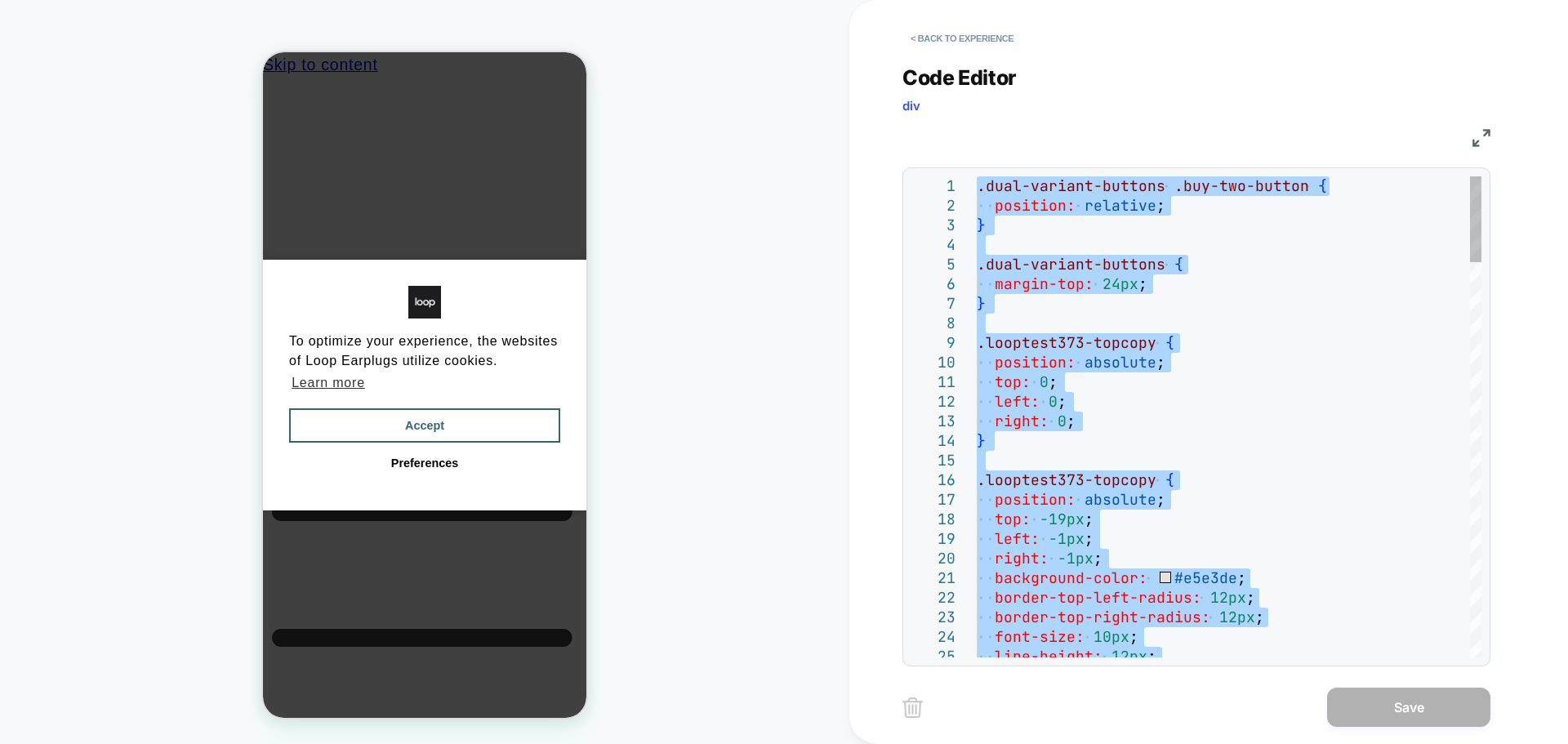
type textarea "**********"
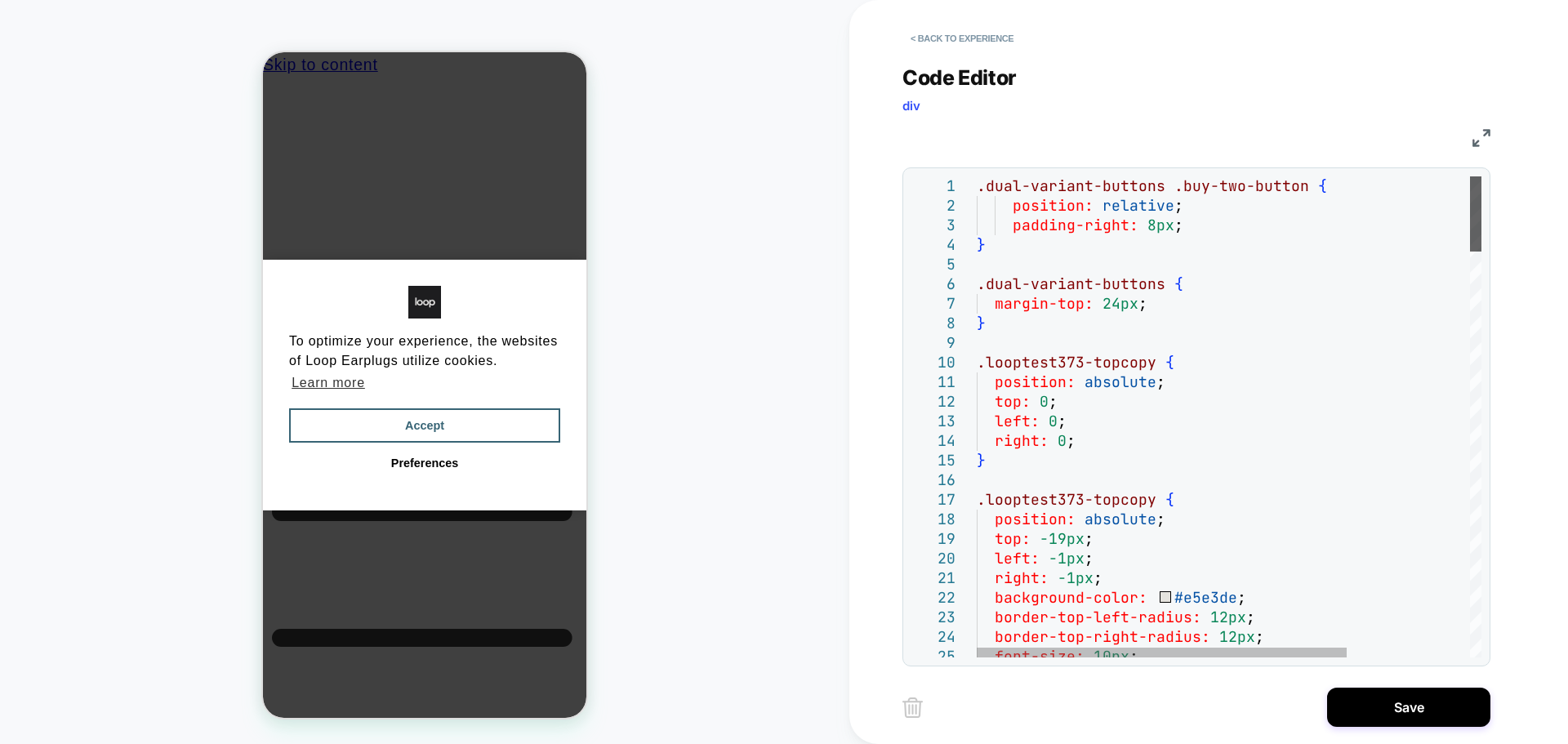
click at [1481, 176] on div at bounding box center [1475, 214] width 11 height 76
click at [1400, 710] on button "Save" at bounding box center [1408, 707] width 163 height 39
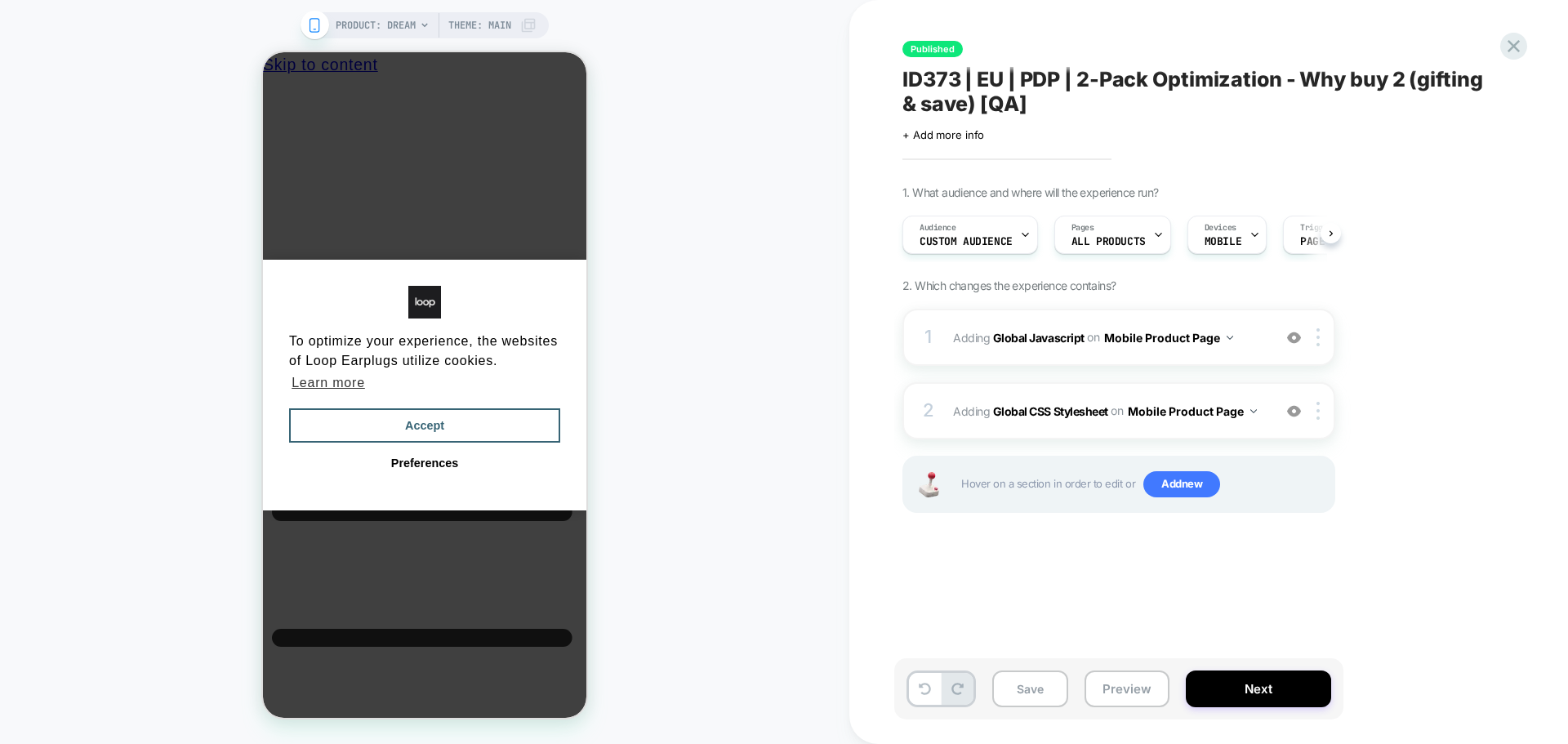
scroll to position [0, 1]
click at [1018, 680] on button "Save" at bounding box center [1029, 688] width 76 height 36
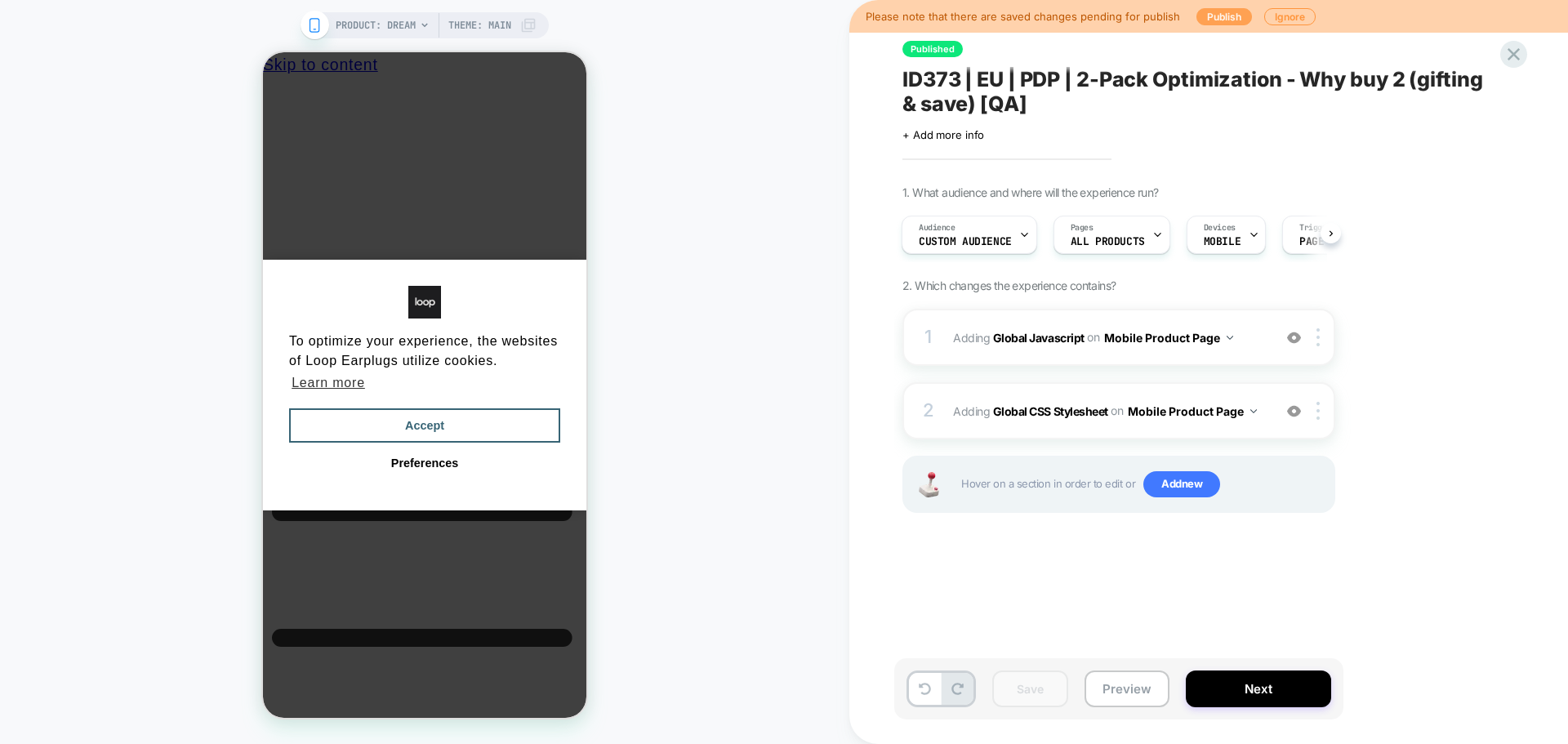
click at [1228, 9] on button "Publish" at bounding box center [1224, 17] width 56 height 17
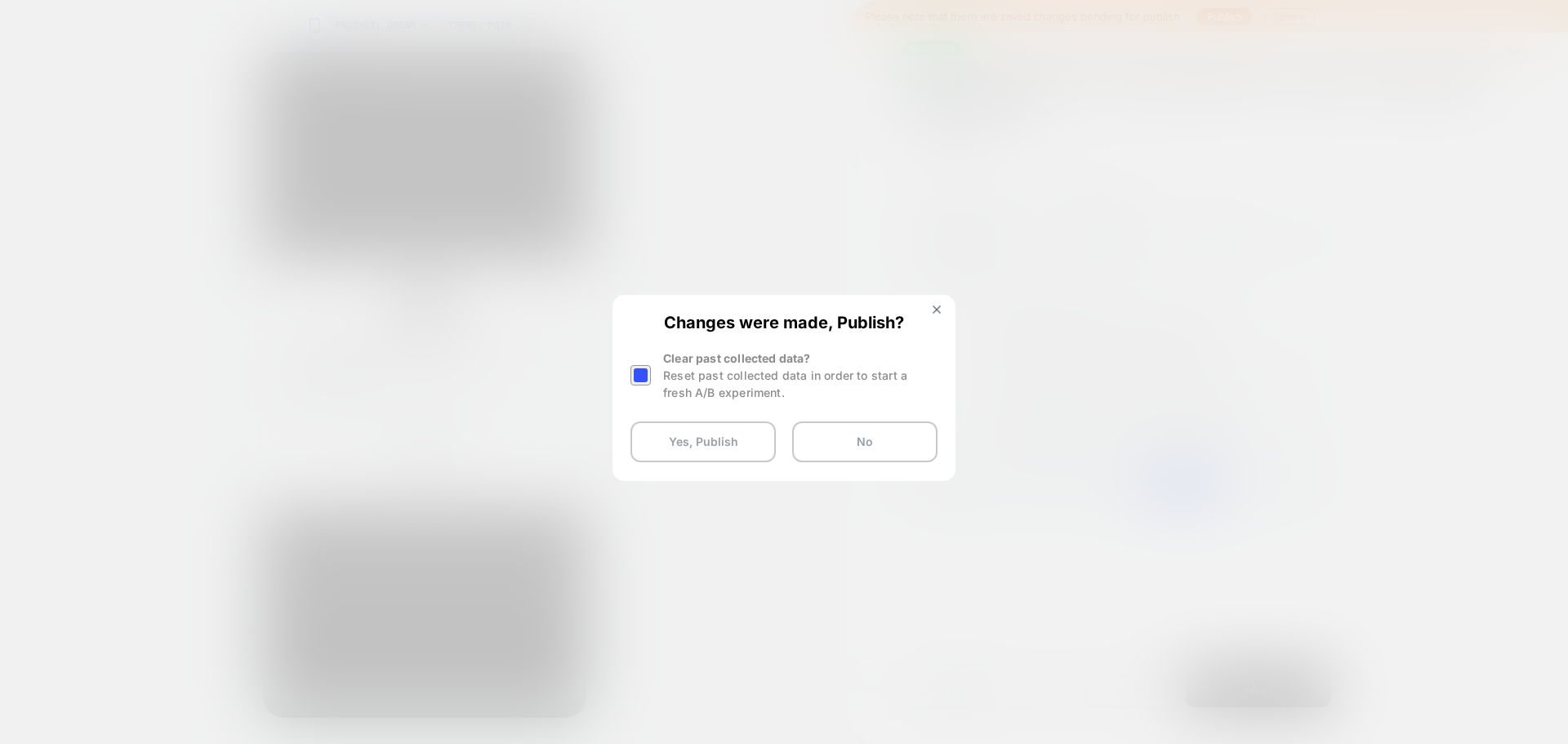
click at [638, 361] on div at bounding box center [642, 375] width 24 height 51
click at [640, 379] on div at bounding box center [640, 375] width 21 height 21
click at [650, 431] on button "Yes, Publish" at bounding box center [703, 442] width 145 height 41
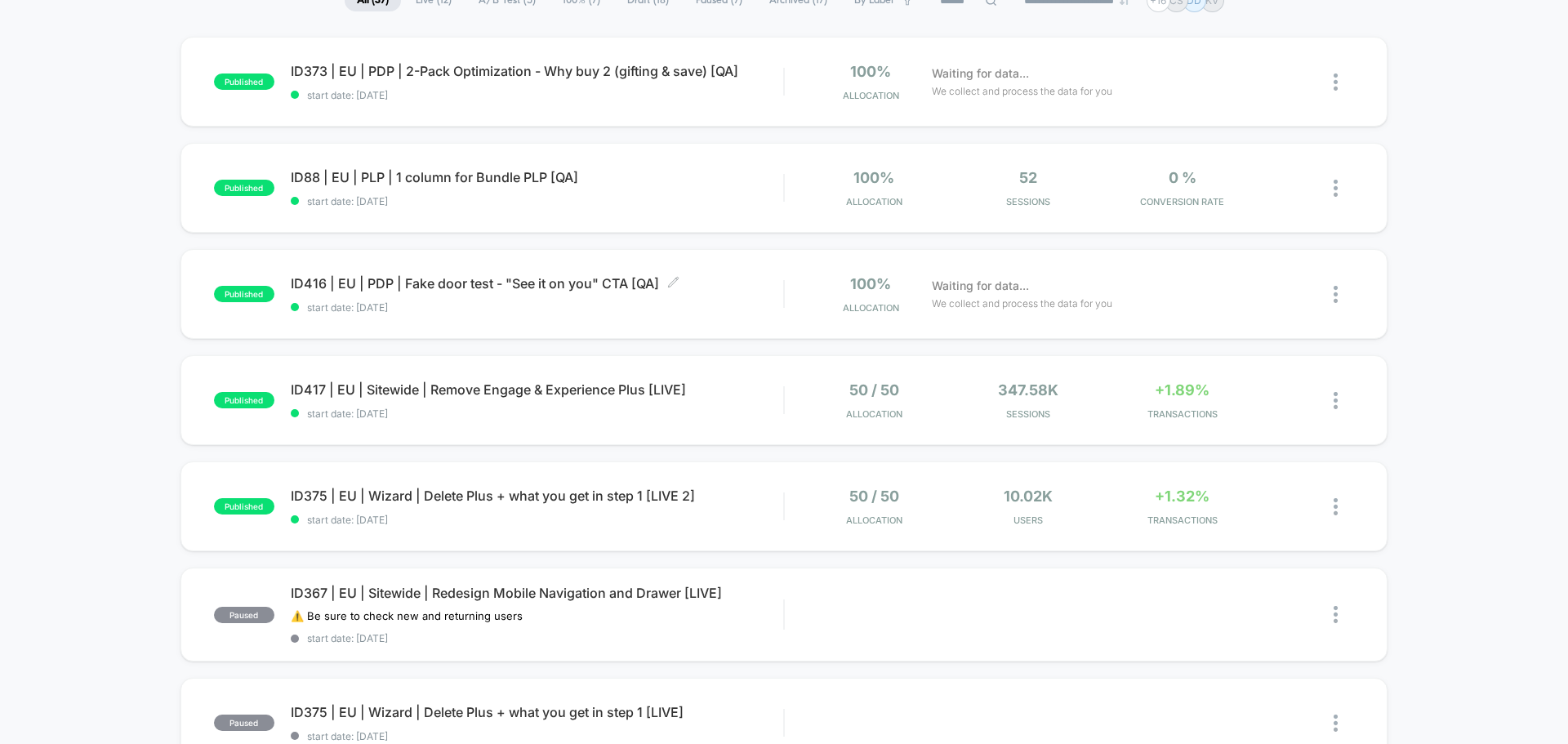
scroll to position [408, 0]
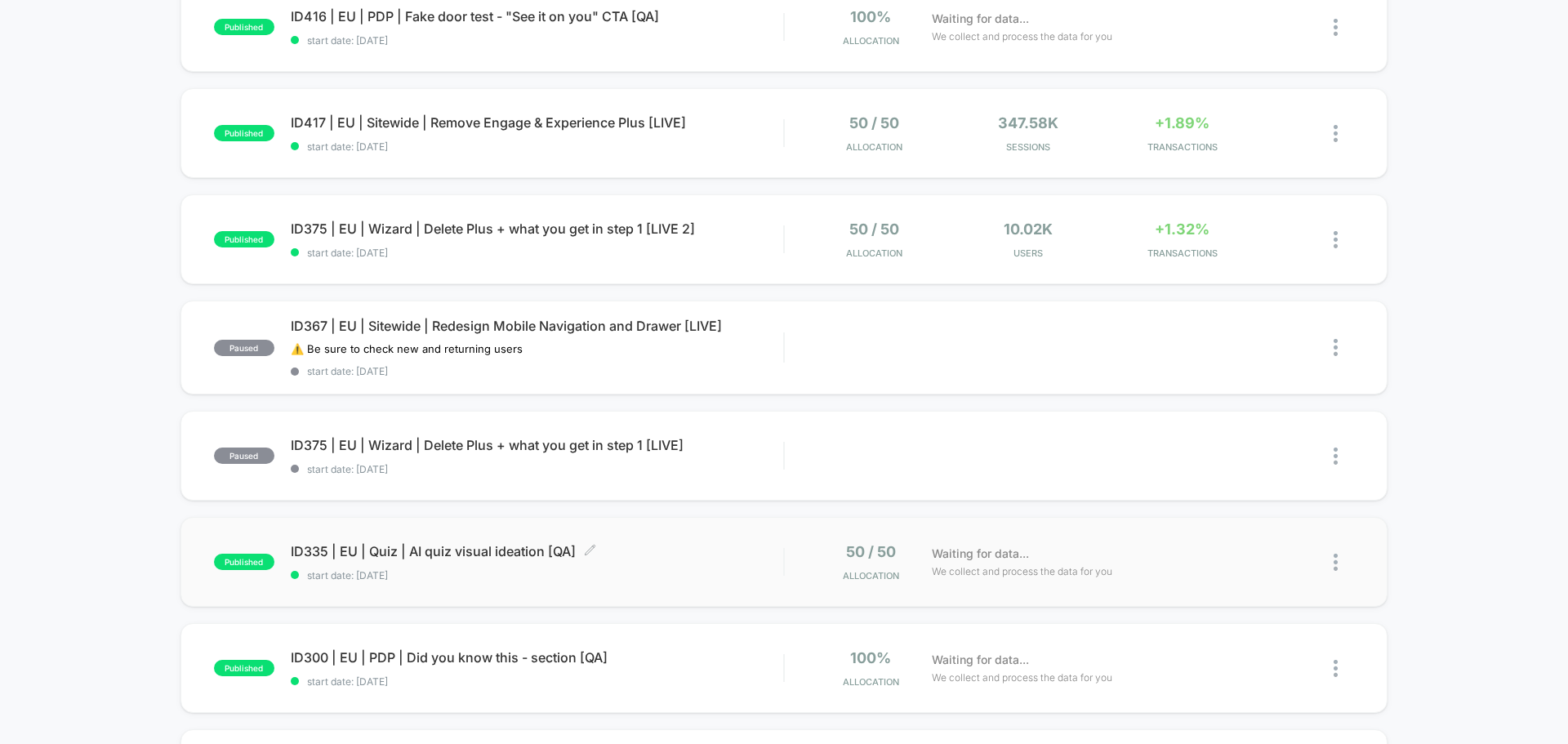
click at [488, 555] on span "ID335 | EU | Quiz | AI quiz visual ideation [QA] Click to edit experience detai…" at bounding box center [537, 551] width 492 height 17
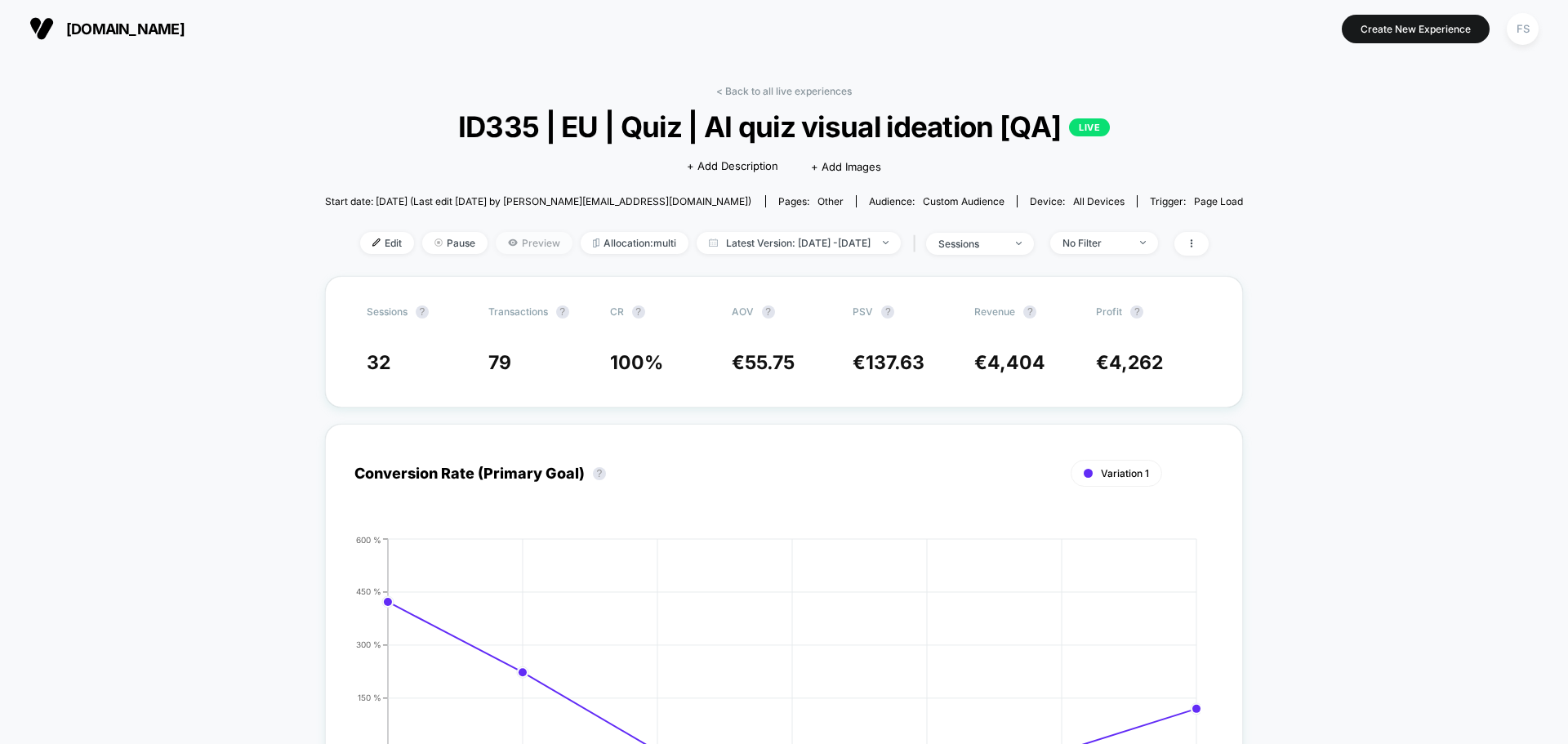
click at [506, 244] on span "Preview" at bounding box center [534, 243] width 76 height 22
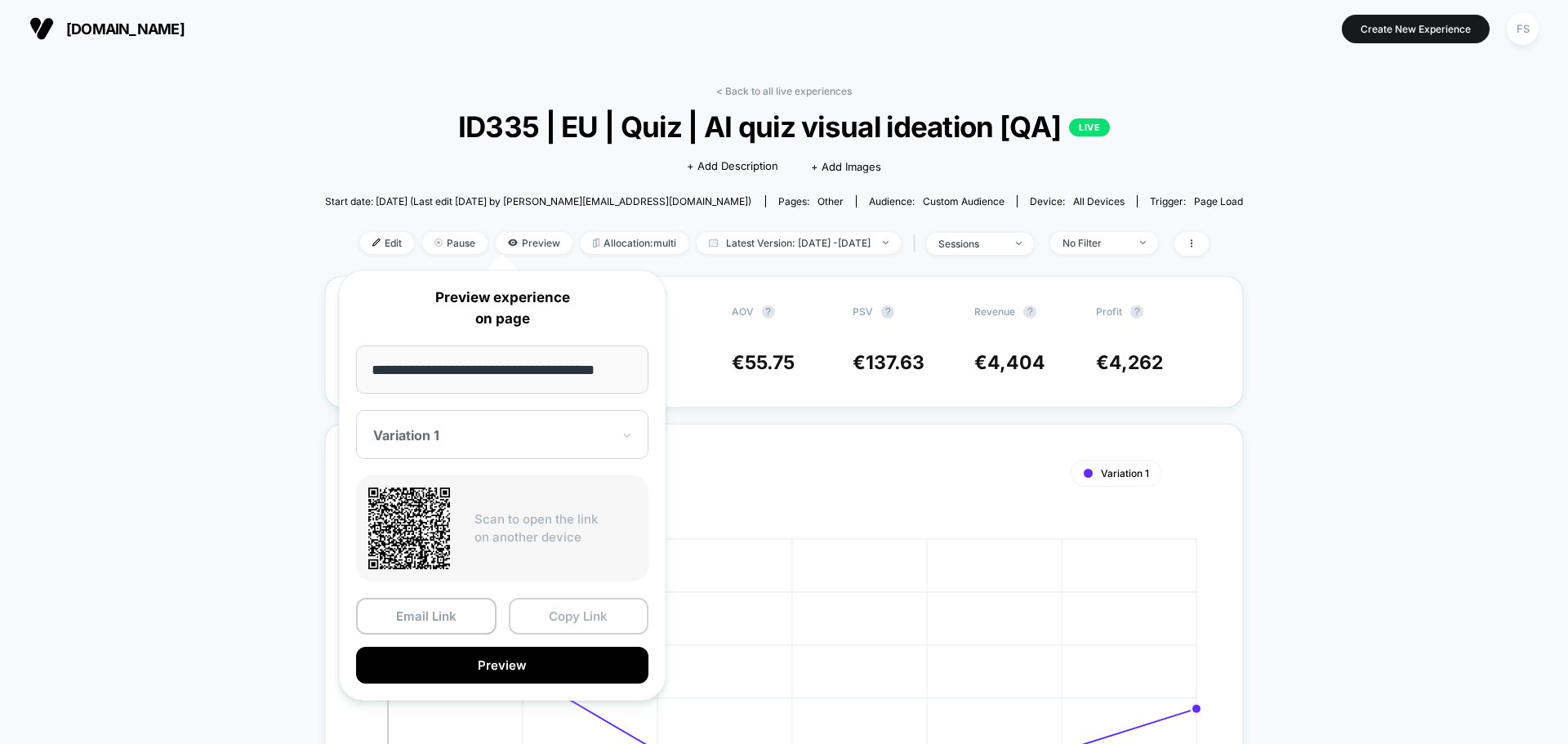
click at [540, 611] on button "Copy Link" at bounding box center [579, 615] width 141 height 36
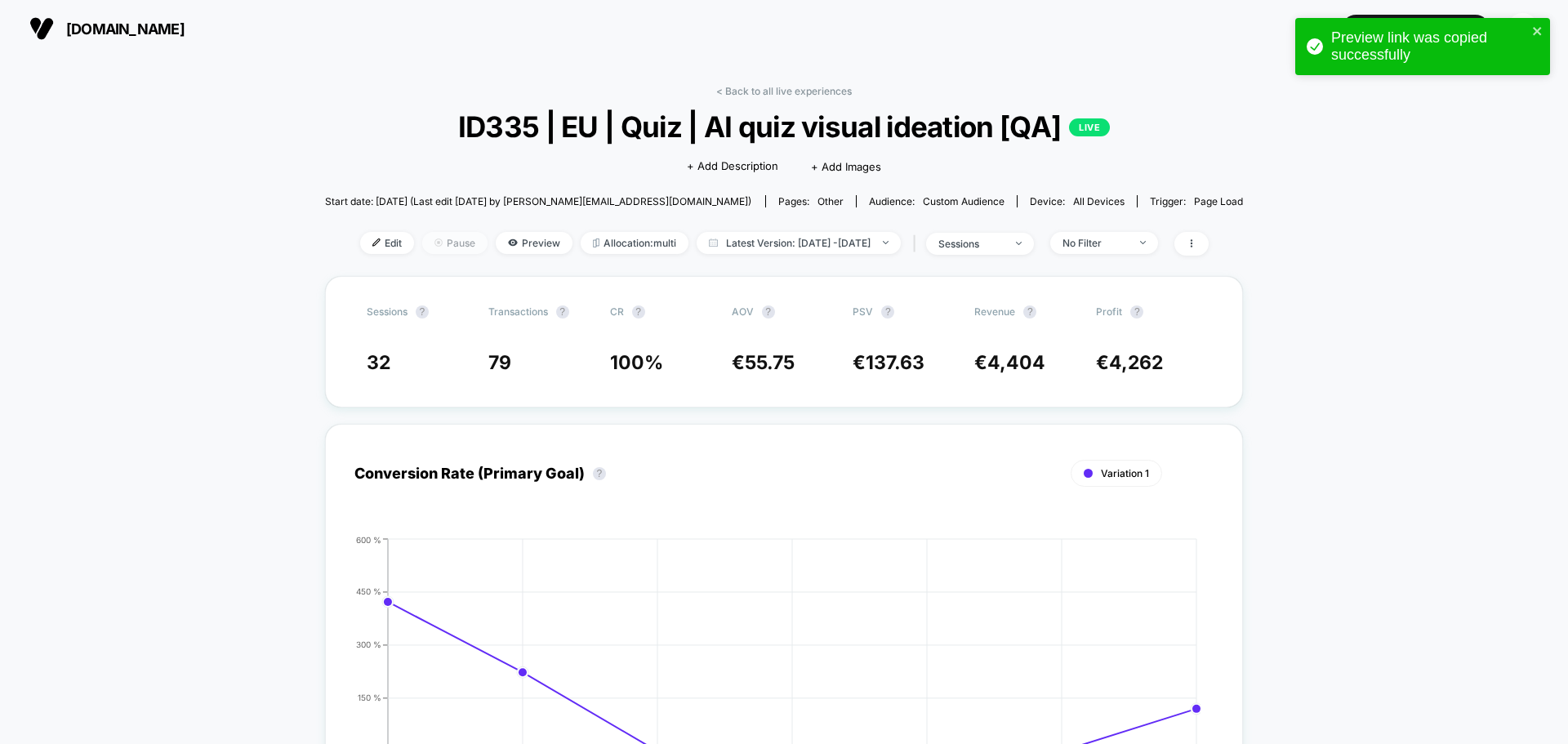
click at [431, 251] on span "Pause" at bounding box center [455, 243] width 65 height 22
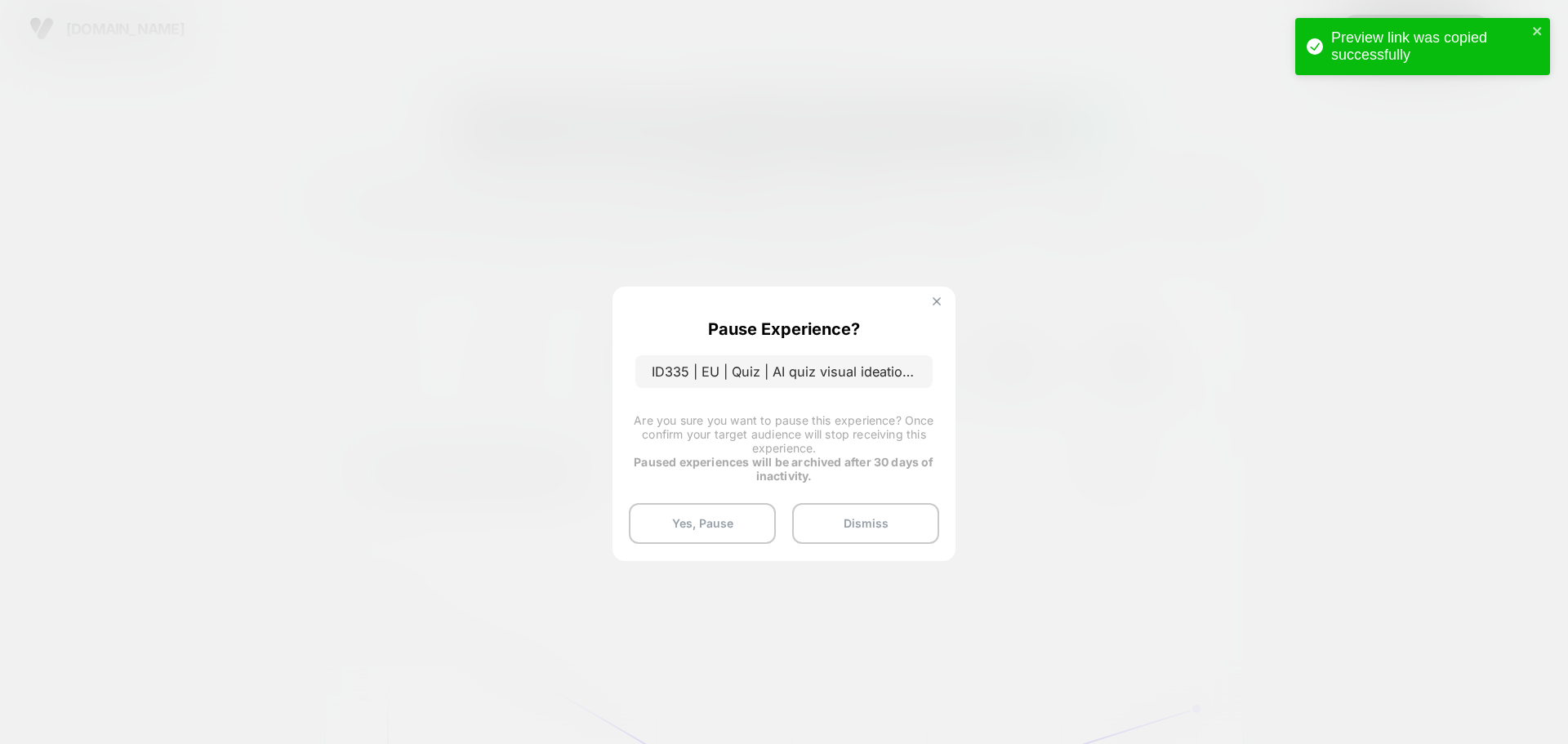
click at [936, 306] on button at bounding box center [936, 303] width 18 height 14
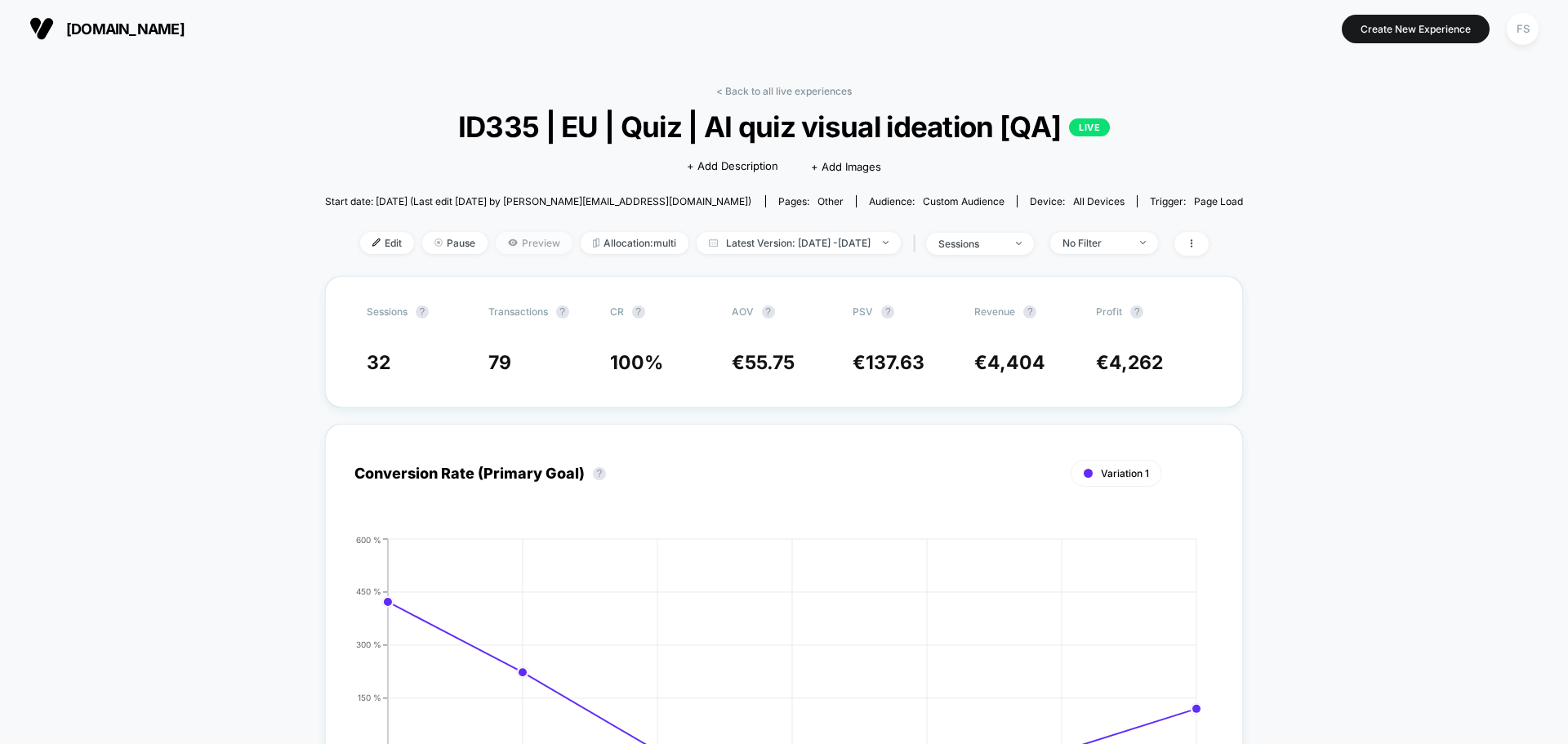
click at [527, 240] on span "Preview" at bounding box center [534, 243] width 76 height 22
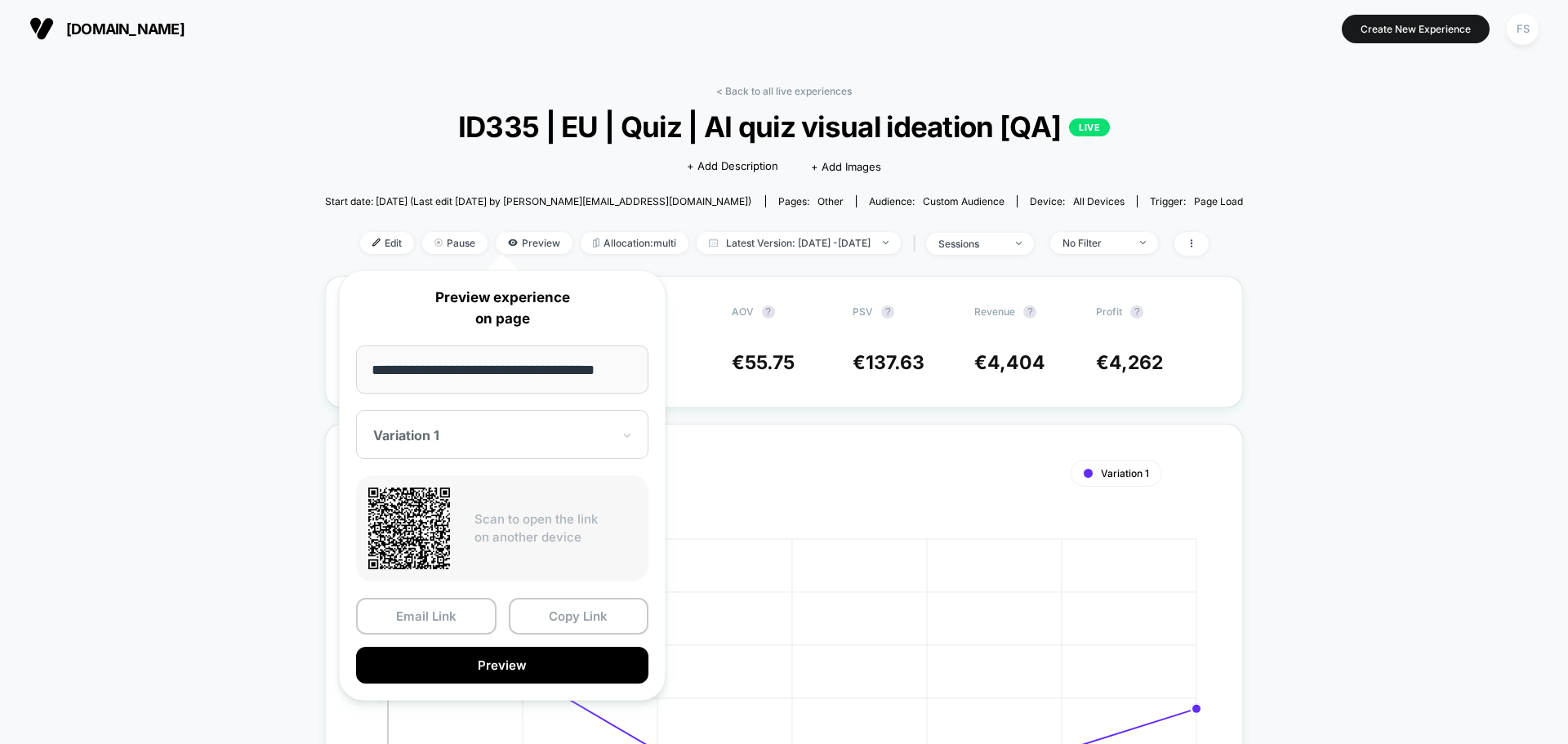
click at [571, 462] on div "**********" at bounding box center [502, 486] width 326 height 431
click at [579, 446] on div "Variation 1" at bounding box center [502, 434] width 293 height 49
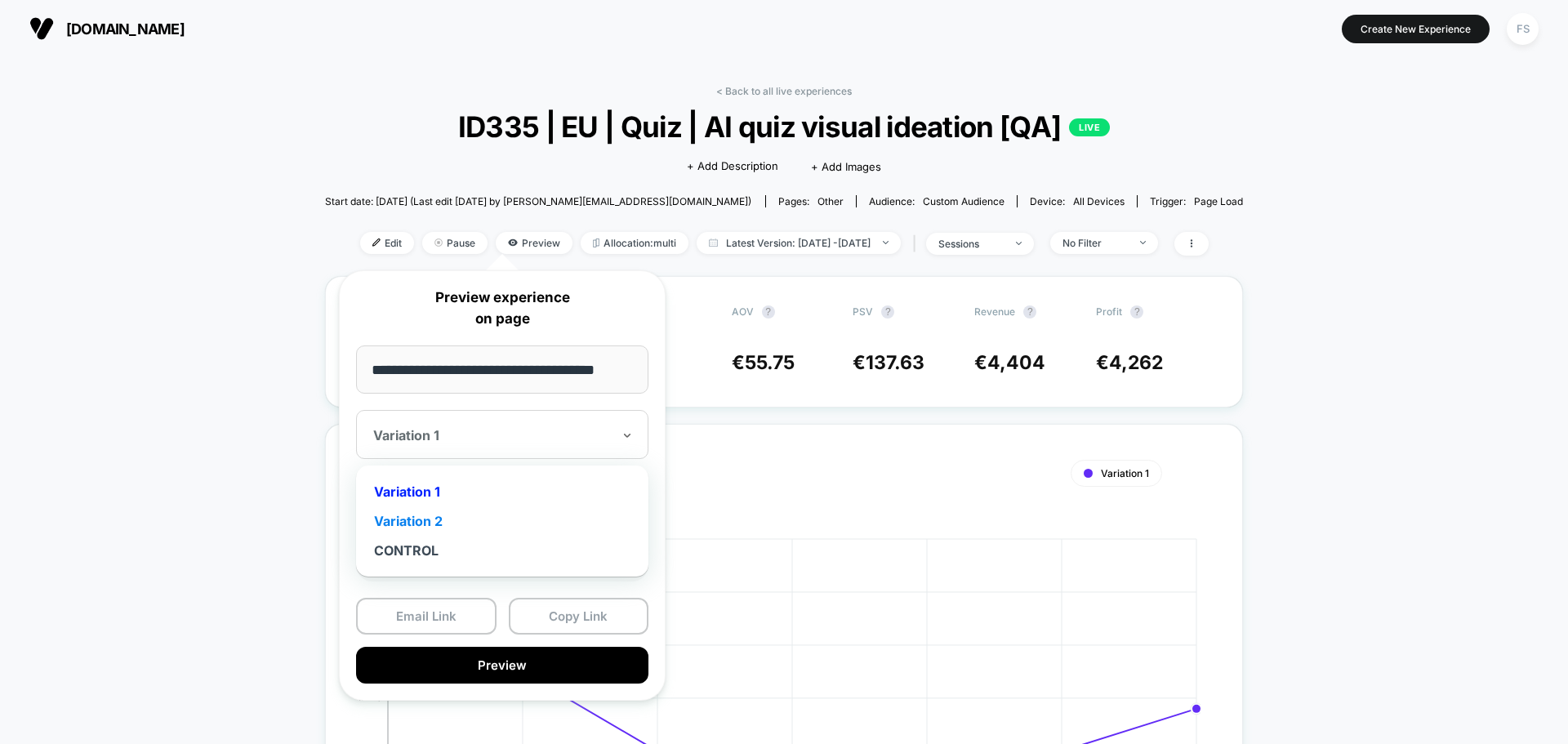
click at [475, 523] on div "Variation 2" at bounding box center [502, 521] width 276 height 30
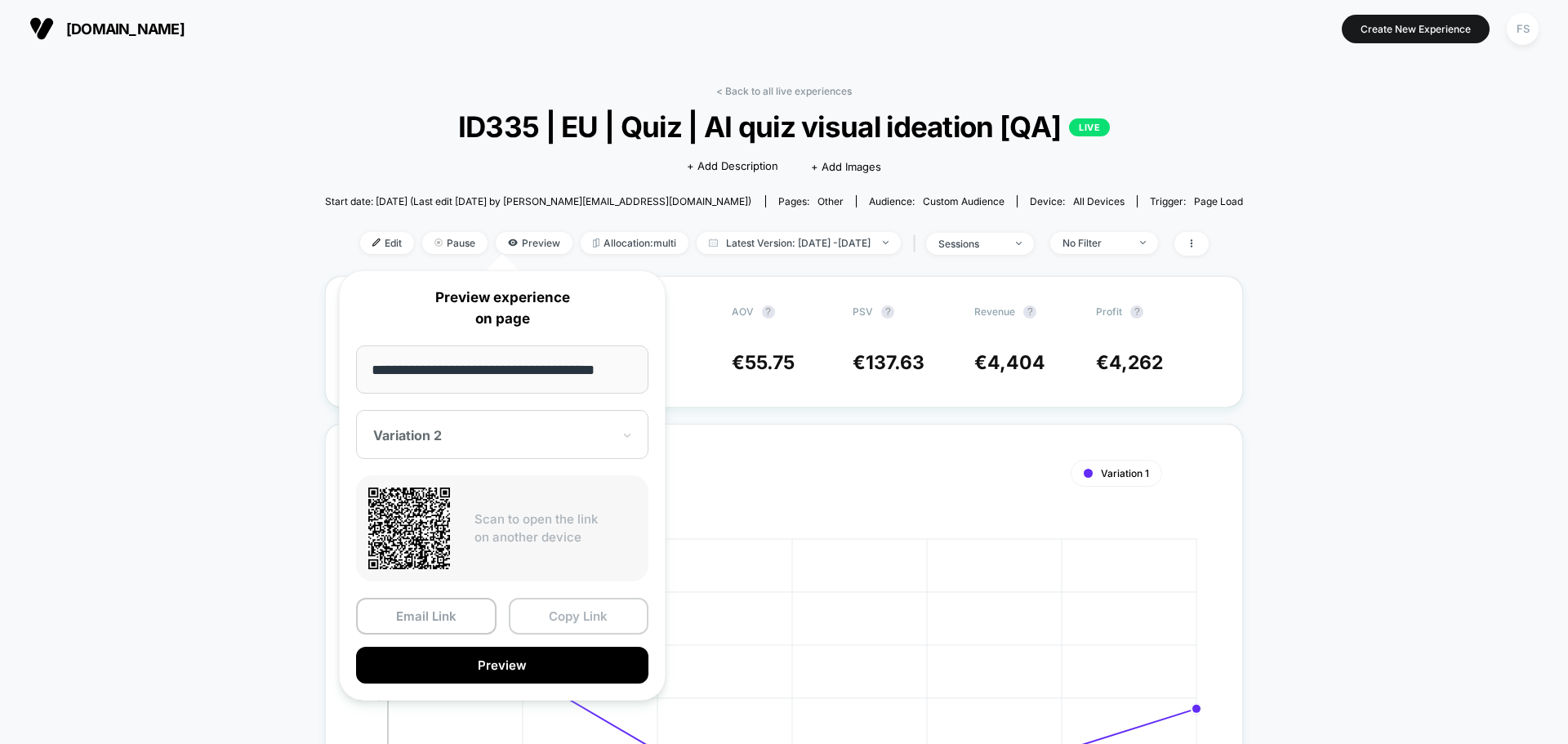
click at [572, 610] on button "Copy Link" at bounding box center [579, 615] width 141 height 36
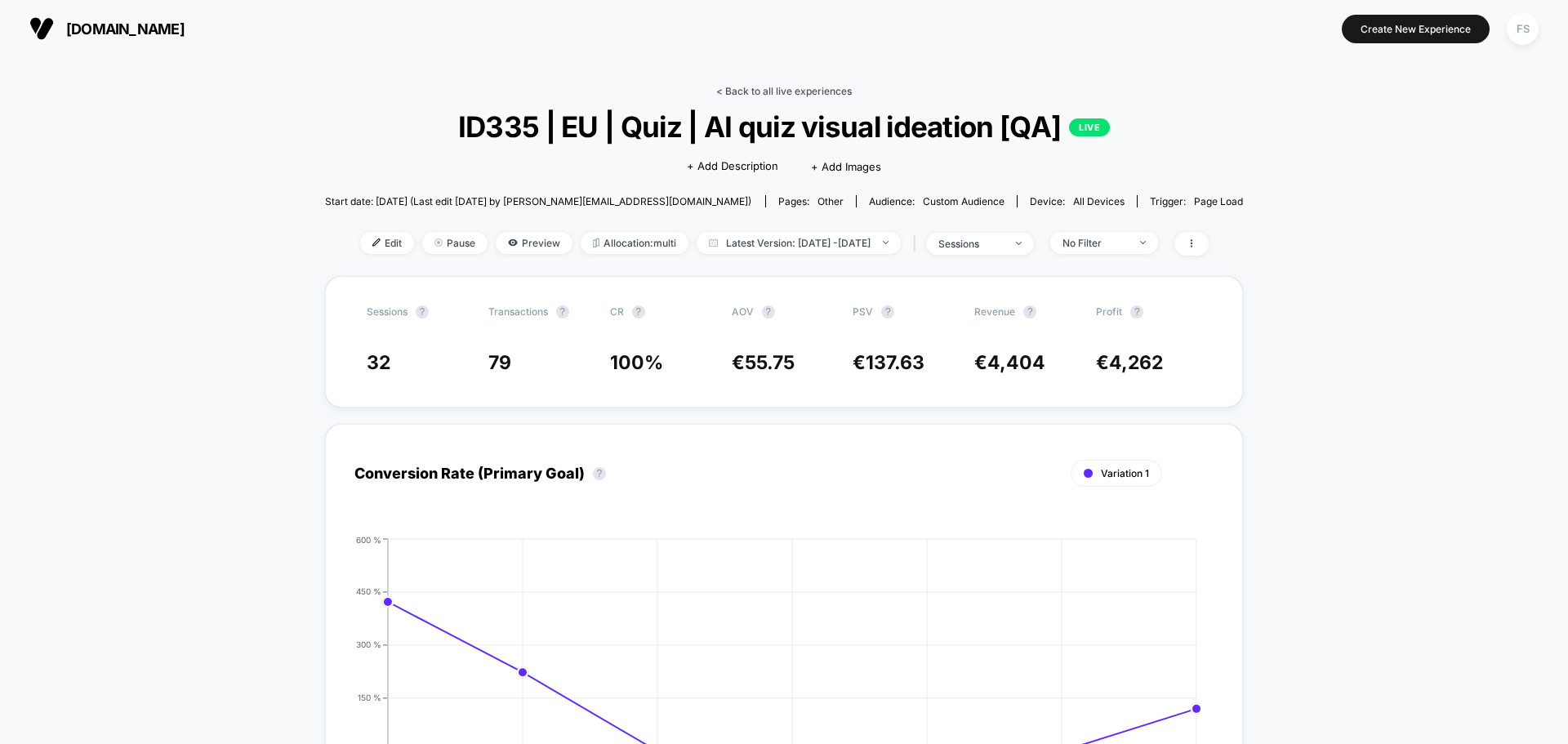
click at [824, 88] on link "< Back to all live experiences" at bounding box center [783, 90] width 135 height 12
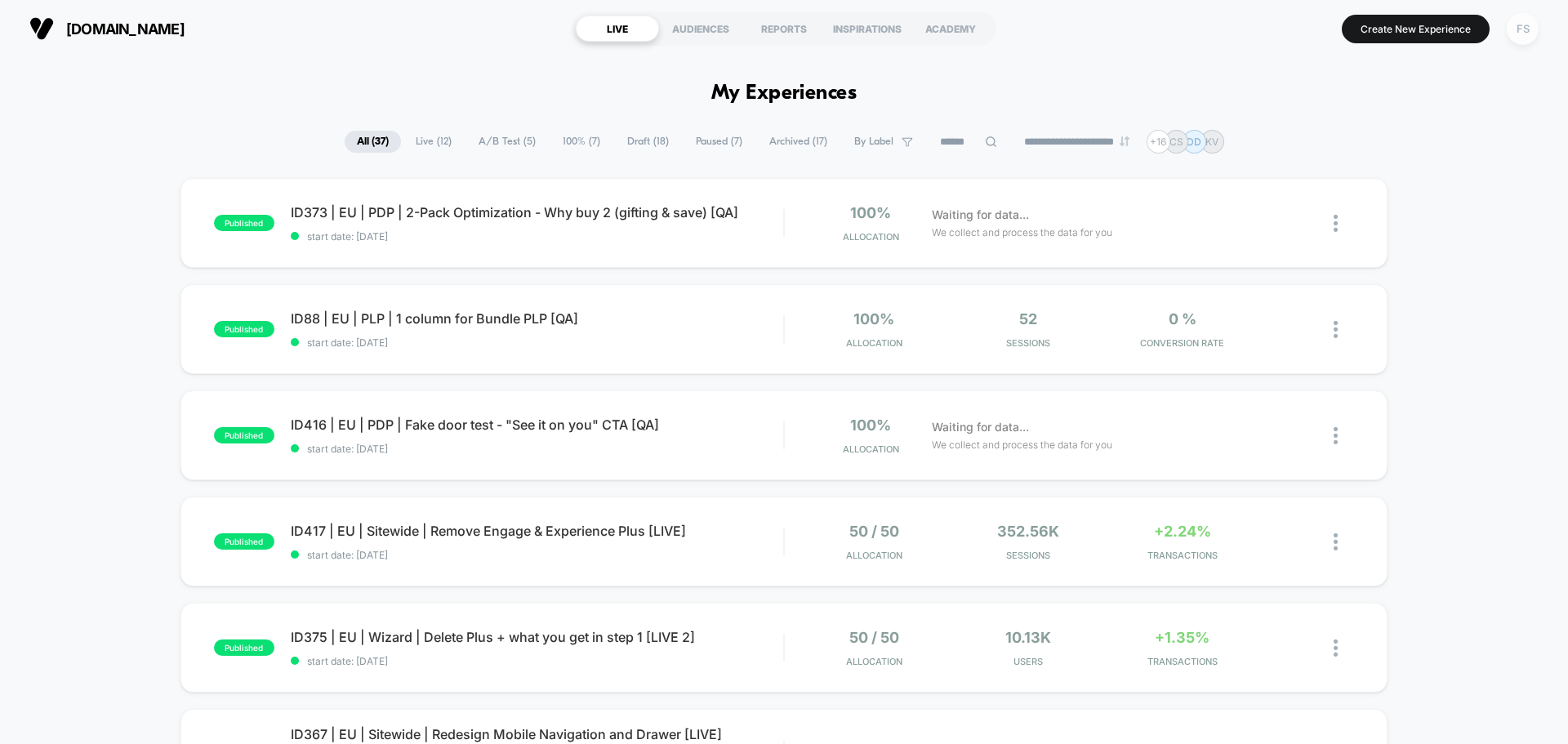
click at [1525, 33] on div "FS" at bounding box center [1522, 29] width 32 height 32
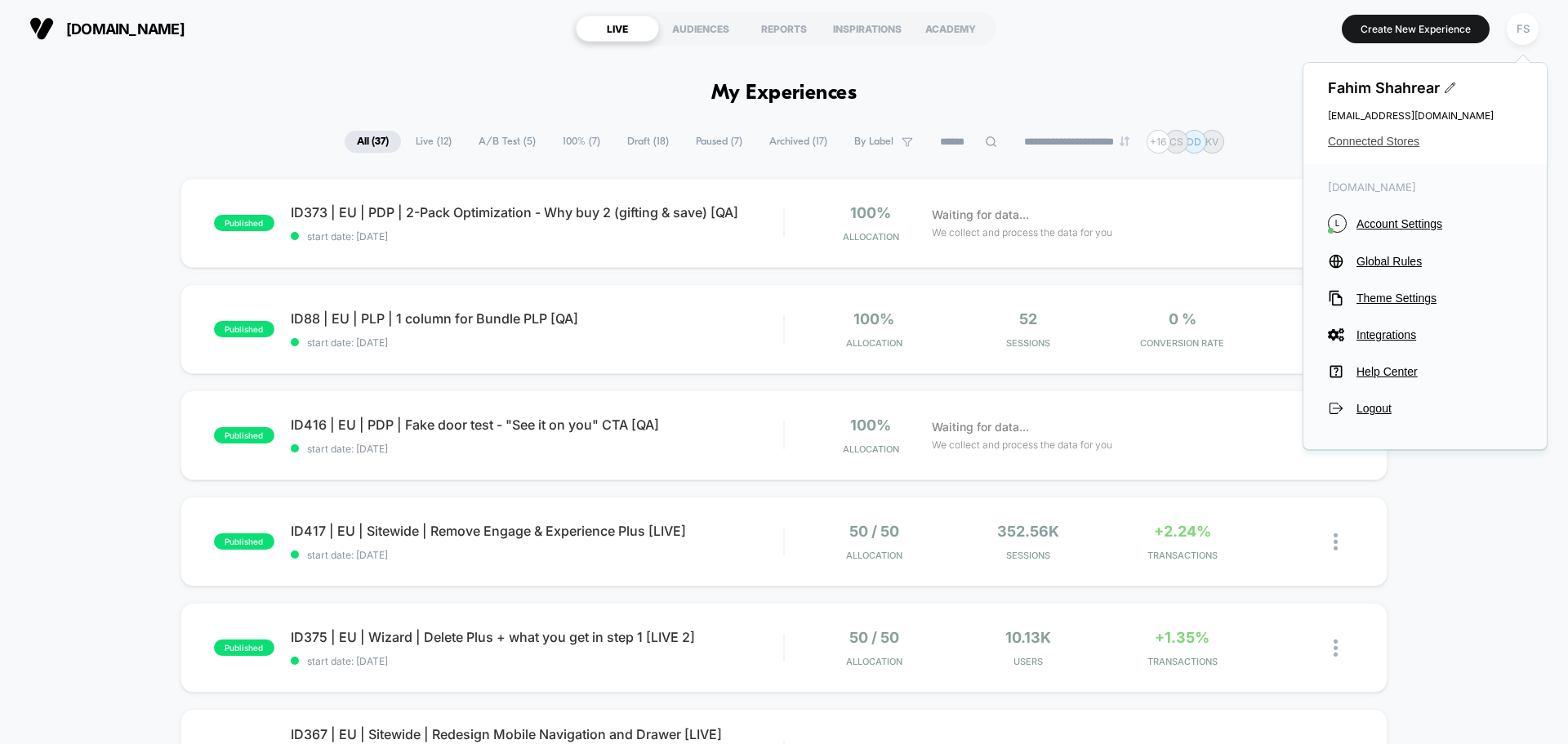
click at [1383, 143] on span "Connected Stores" at bounding box center [1424, 142] width 194 height 13
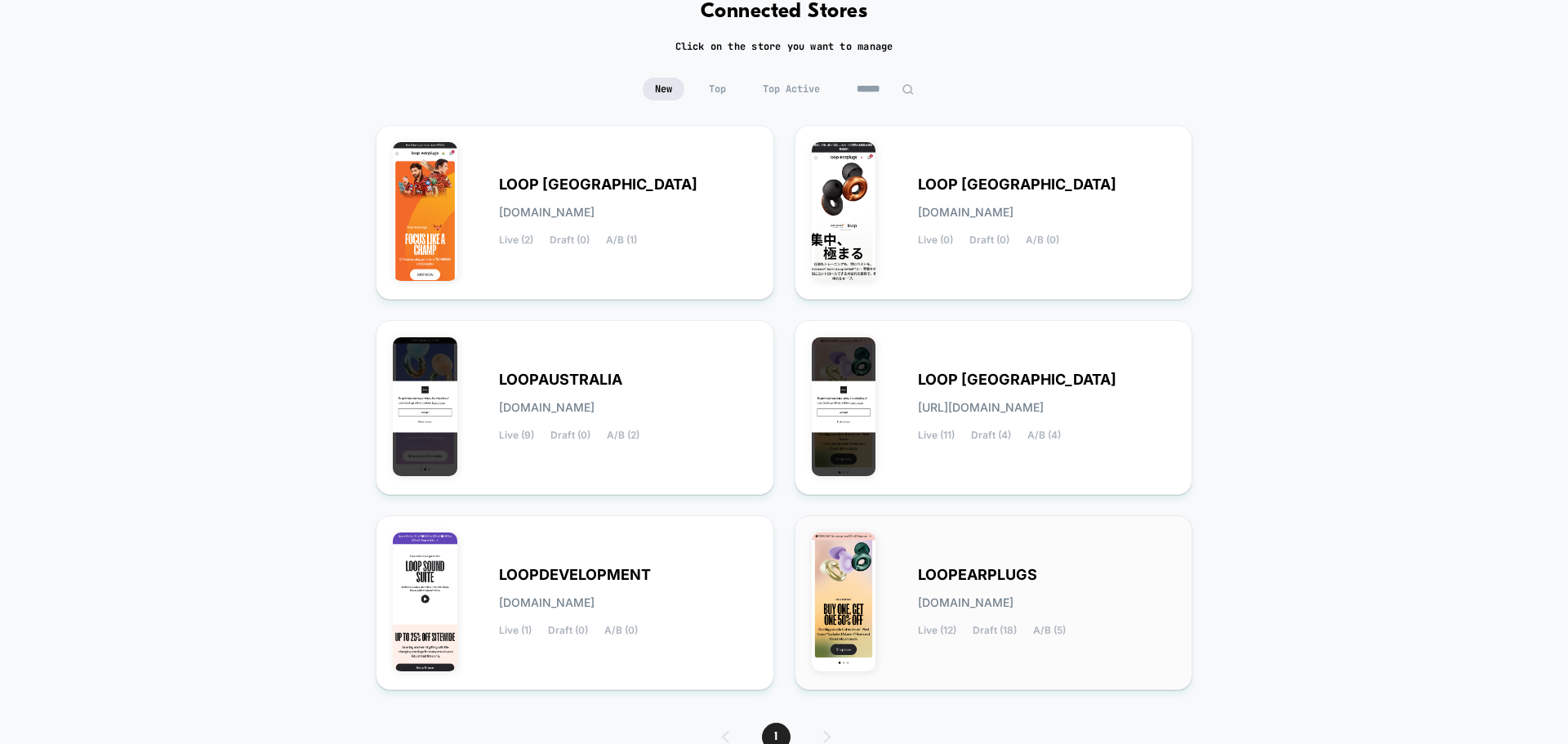
scroll to position [172, 0]
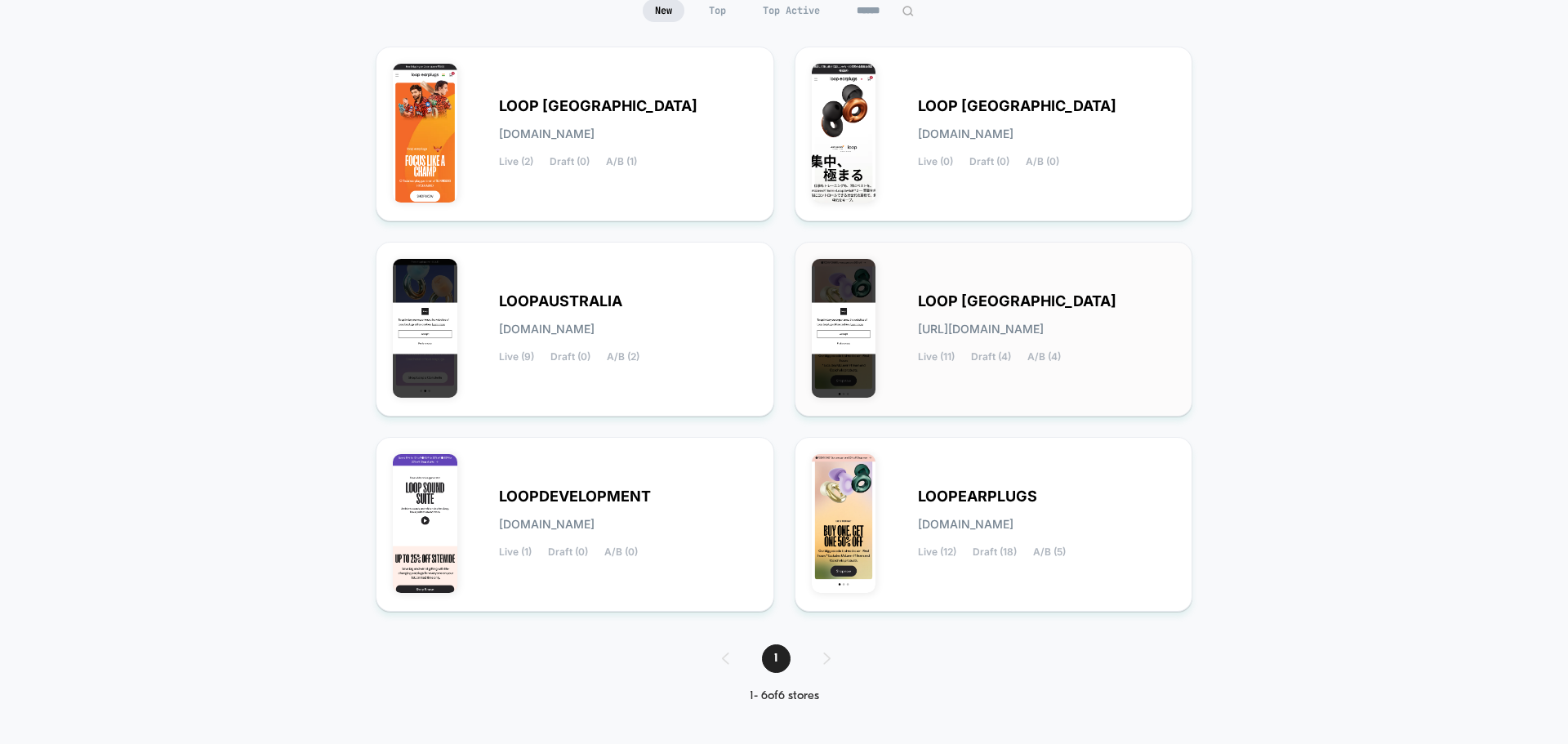
click at [1149, 300] on div "LOOP [GEOGRAPHIC_DATA] [URL][DOMAIN_NAME] Live (11) Draft (4) A/B (4)" at bounding box center [1046, 329] width 258 height 67
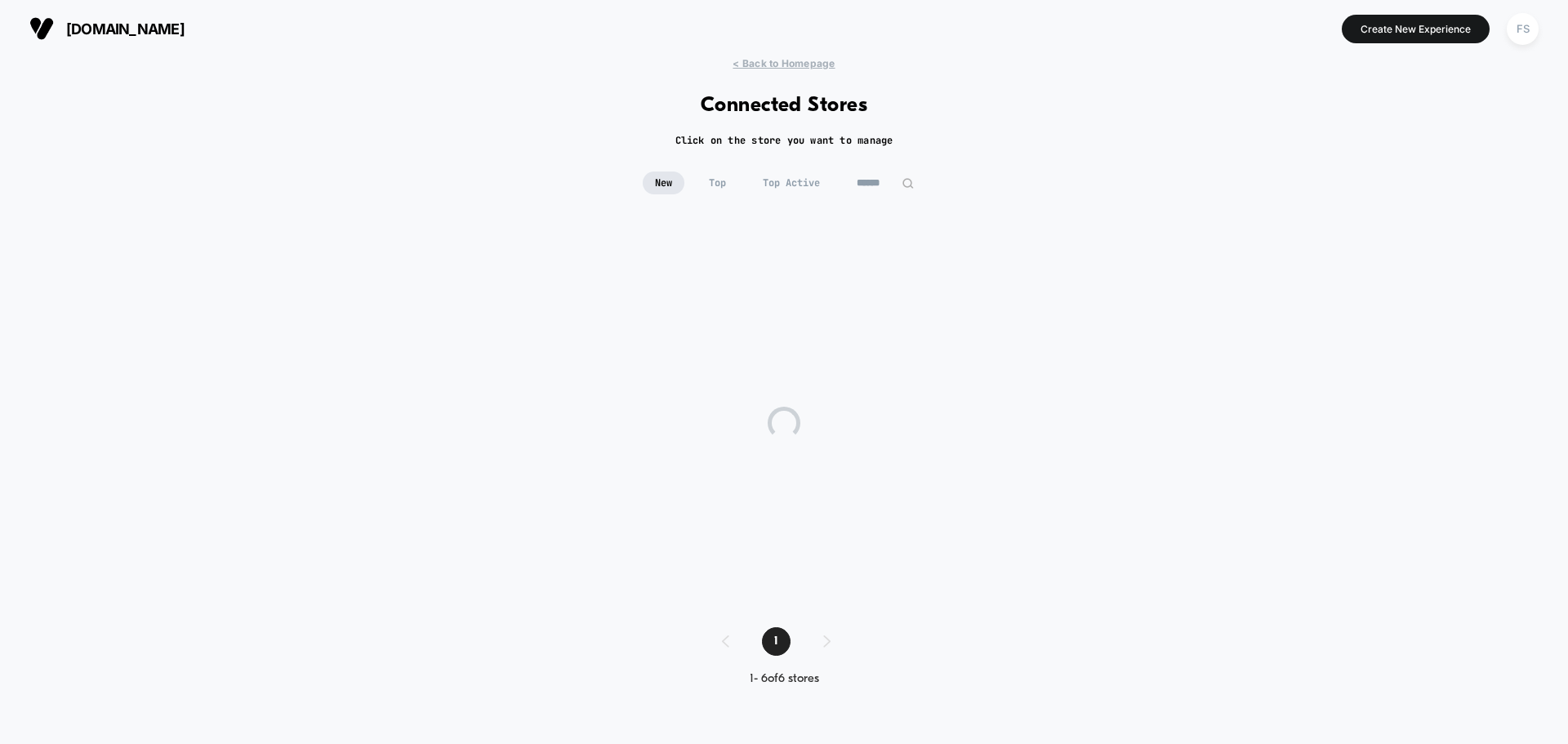
scroll to position [0, 0]
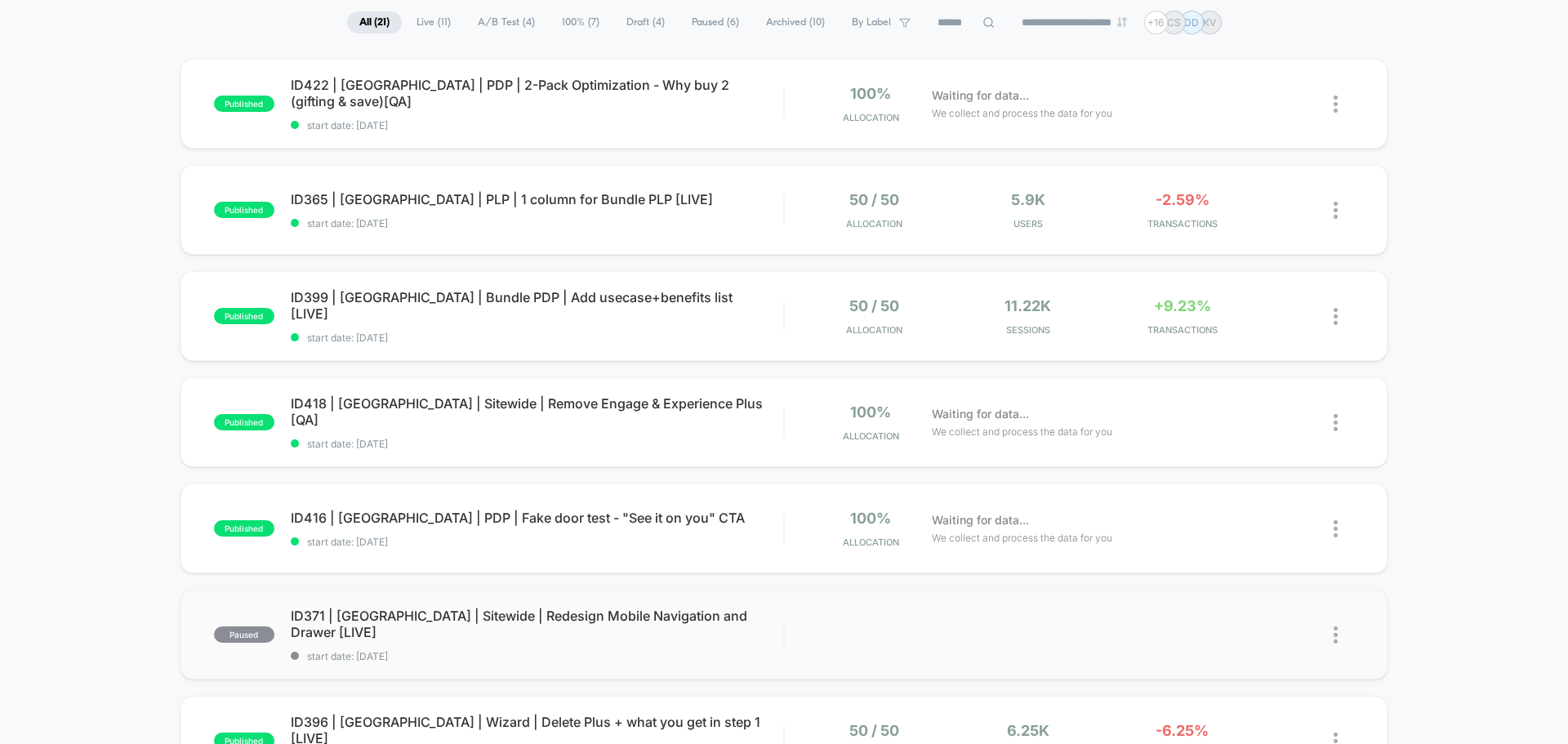
scroll to position [326, 0]
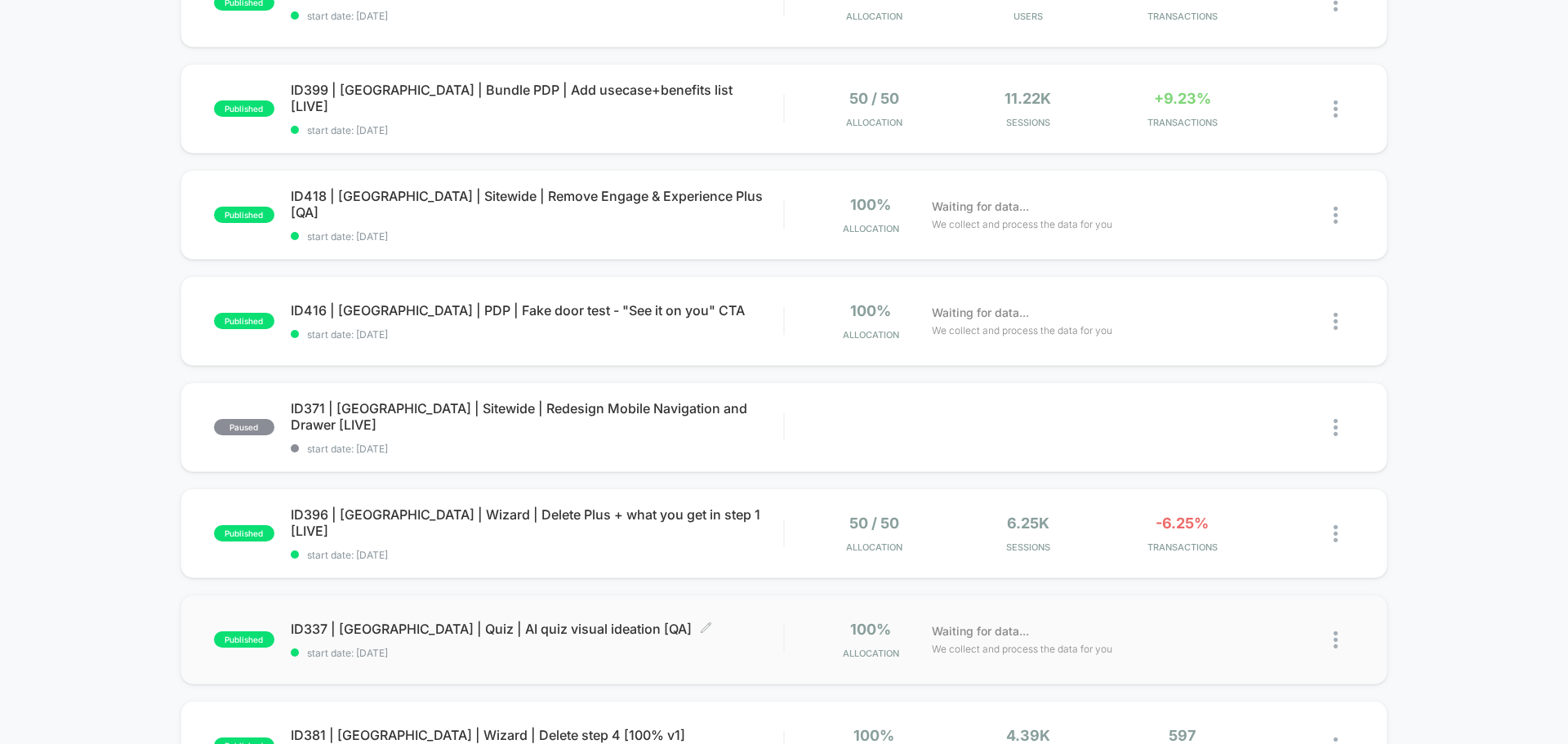
click at [351, 642] on div "ID337 | [GEOGRAPHIC_DATA] | Quiz | AI quiz visual ideation [QA] Click to edit e…" at bounding box center [537, 640] width 492 height 38
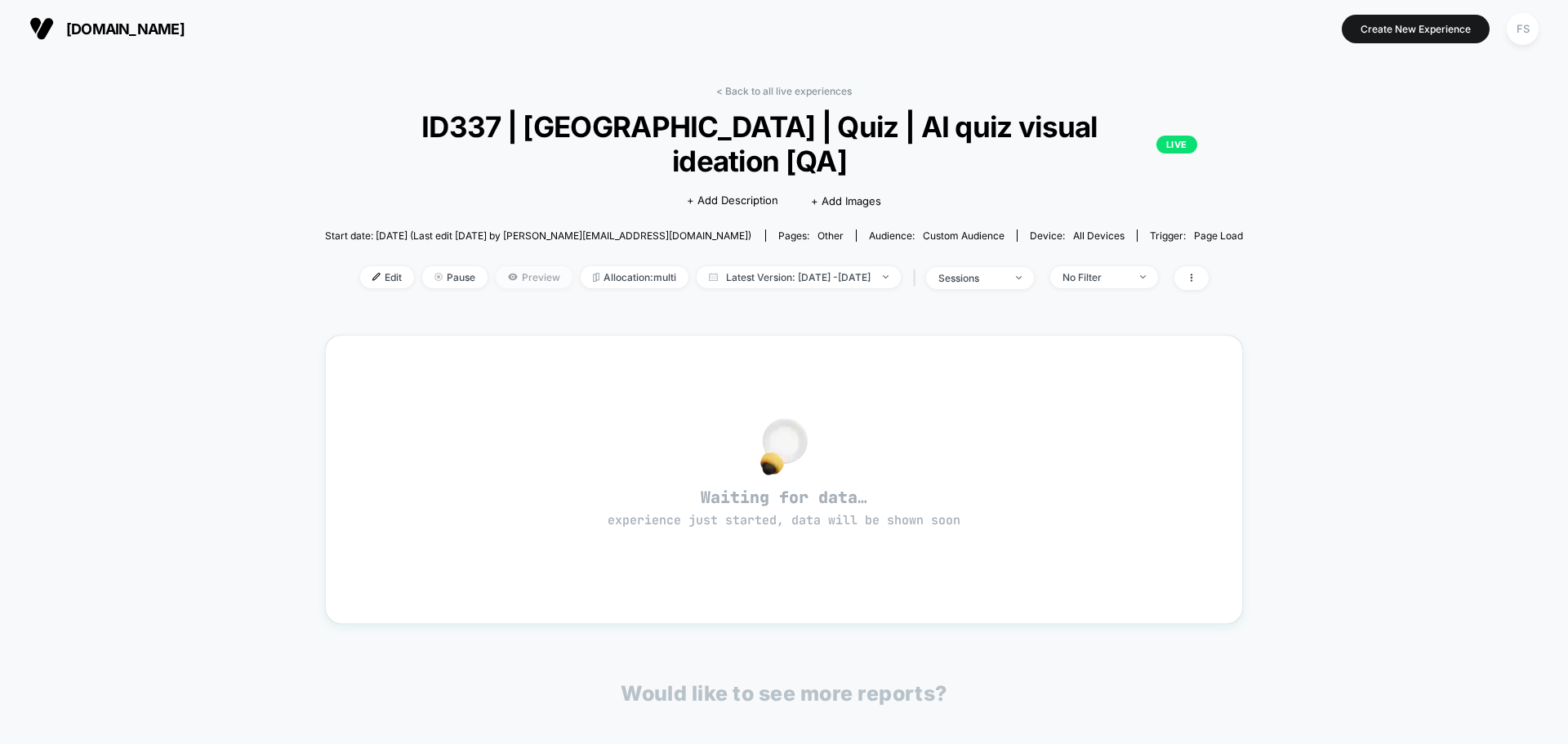
click at [496, 267] on span "Preview" at bounding box center [534, 278] width 76 height 22
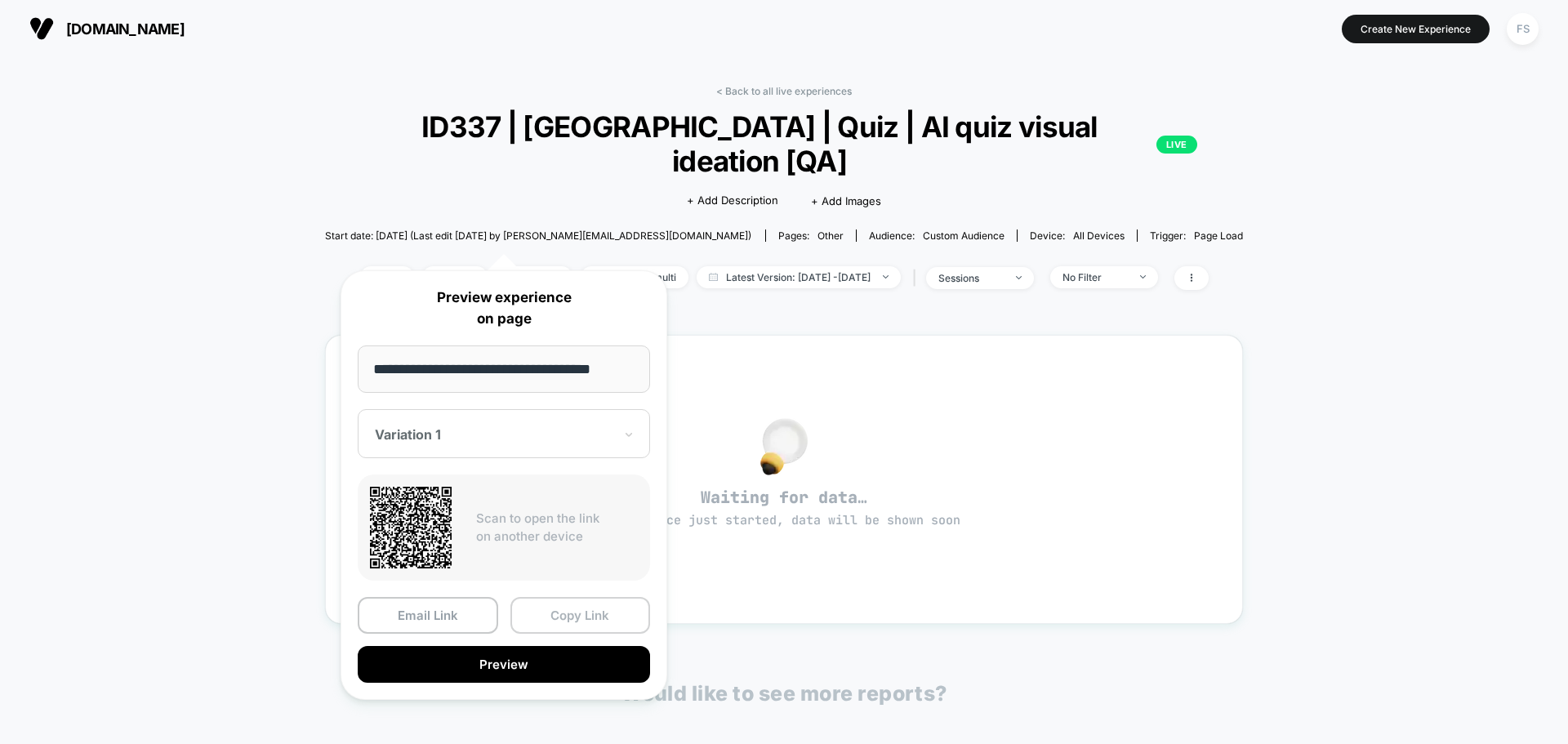
click at [604, 612] on button "Copy Link" at bounding box center [580, 614] width 141 height 36
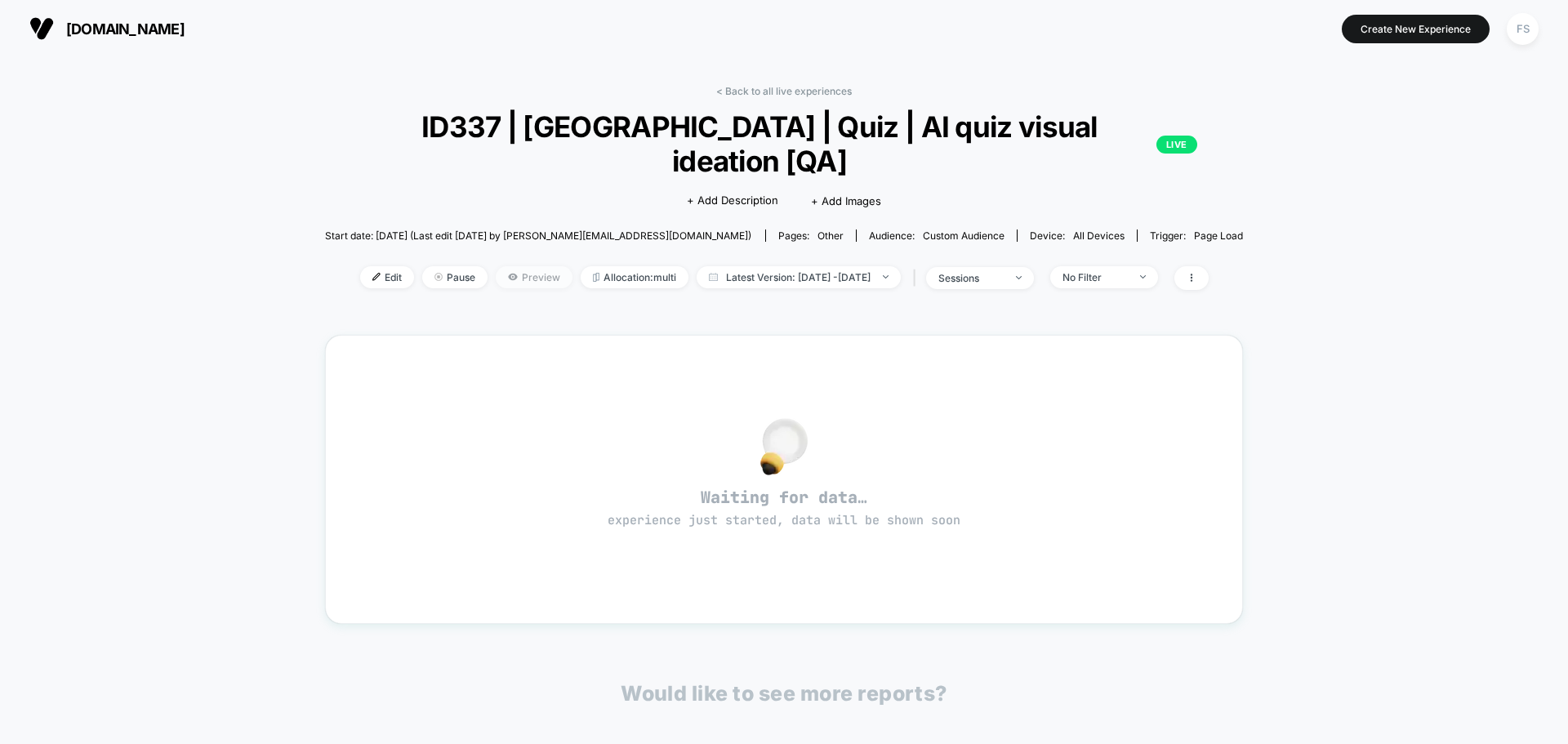
click at [527, 267] on span "Preview" at bounding box center [534, 278] width 76 height 22
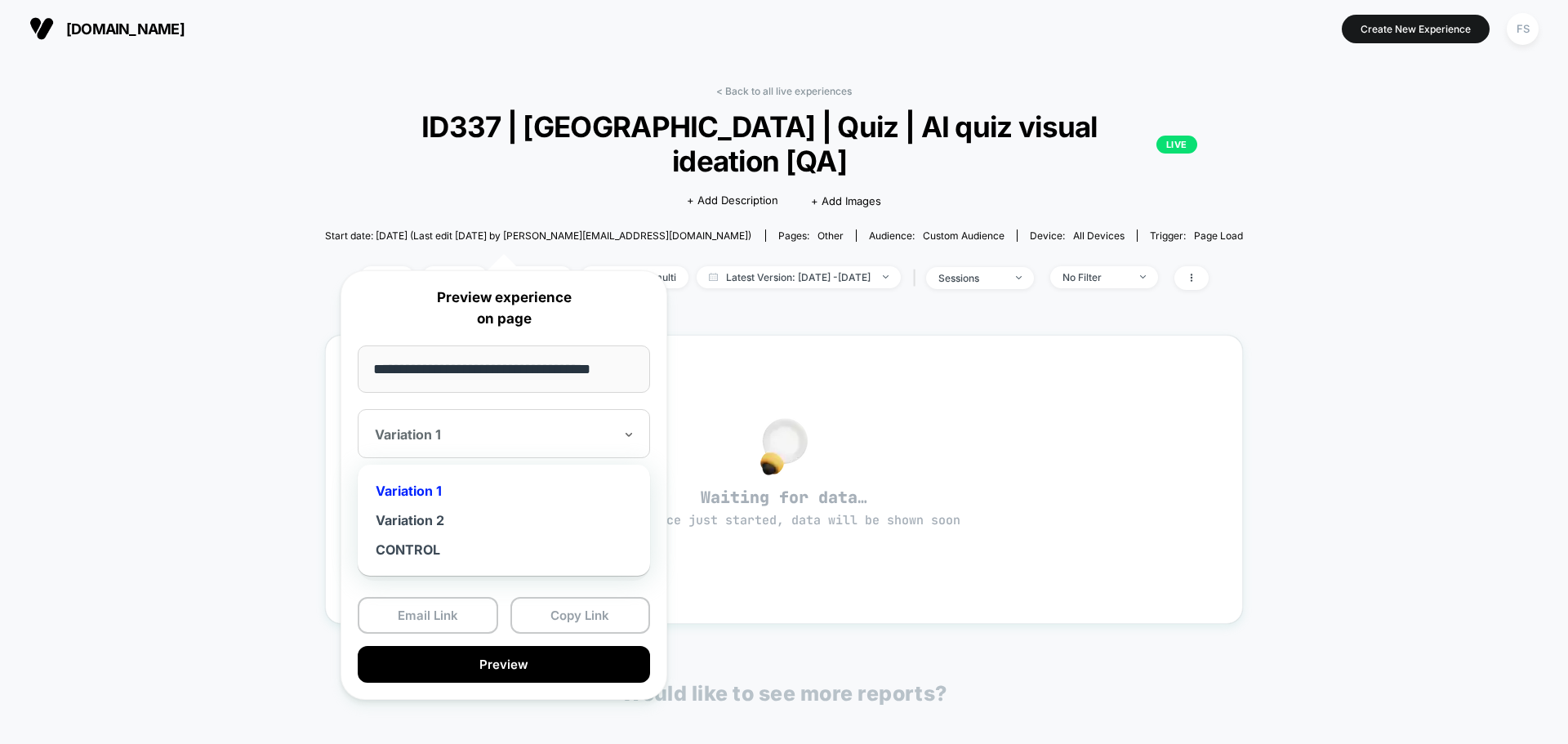
click at [536, 434] on div at bounding box center [494, 434] width 239 height 17
click at [470, 519] on div "Variation 2" at bounding box center [503, 520] width 276 height 30
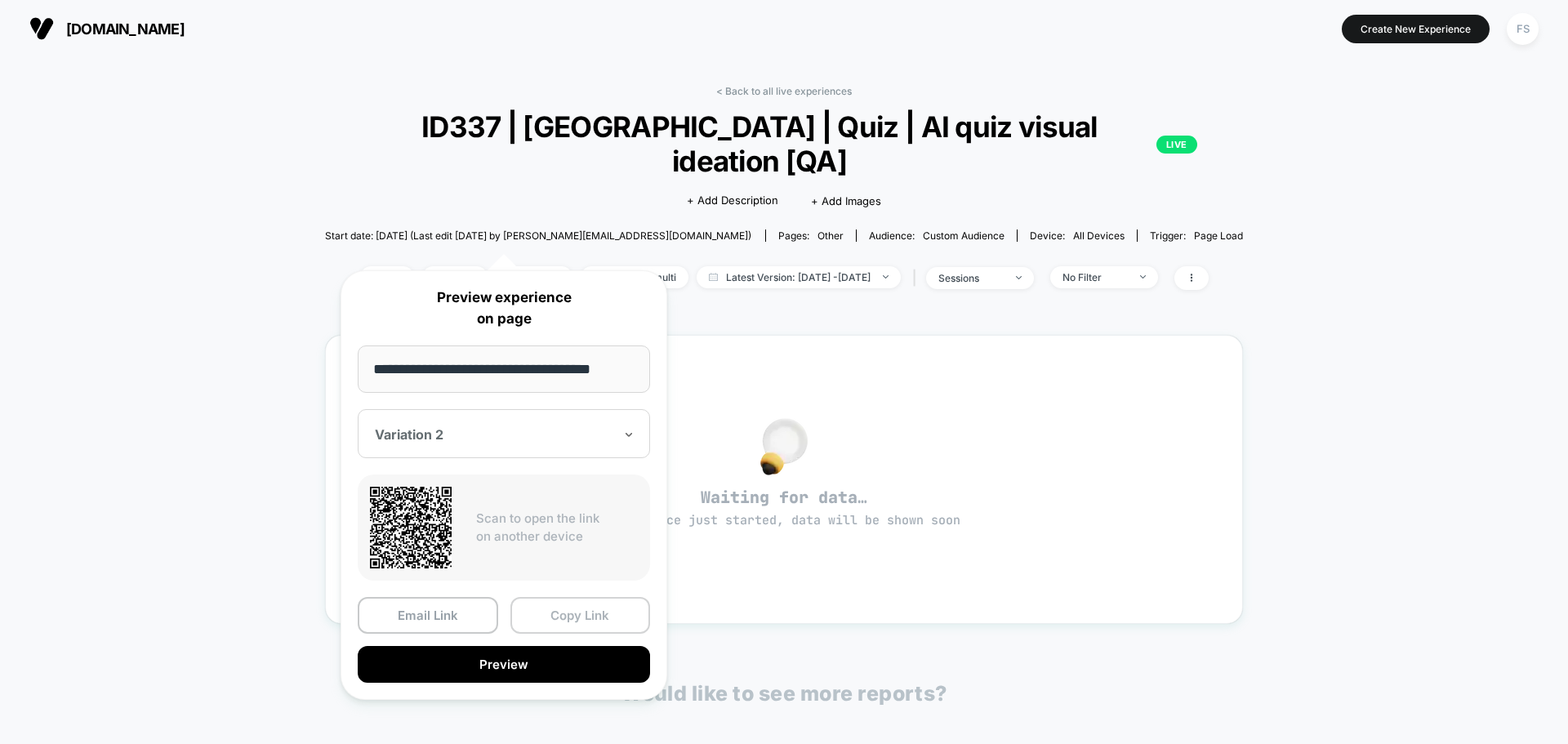
click at [577, 610] on button "Copy Link" at bounding box center [580, 614] width 141 height 36
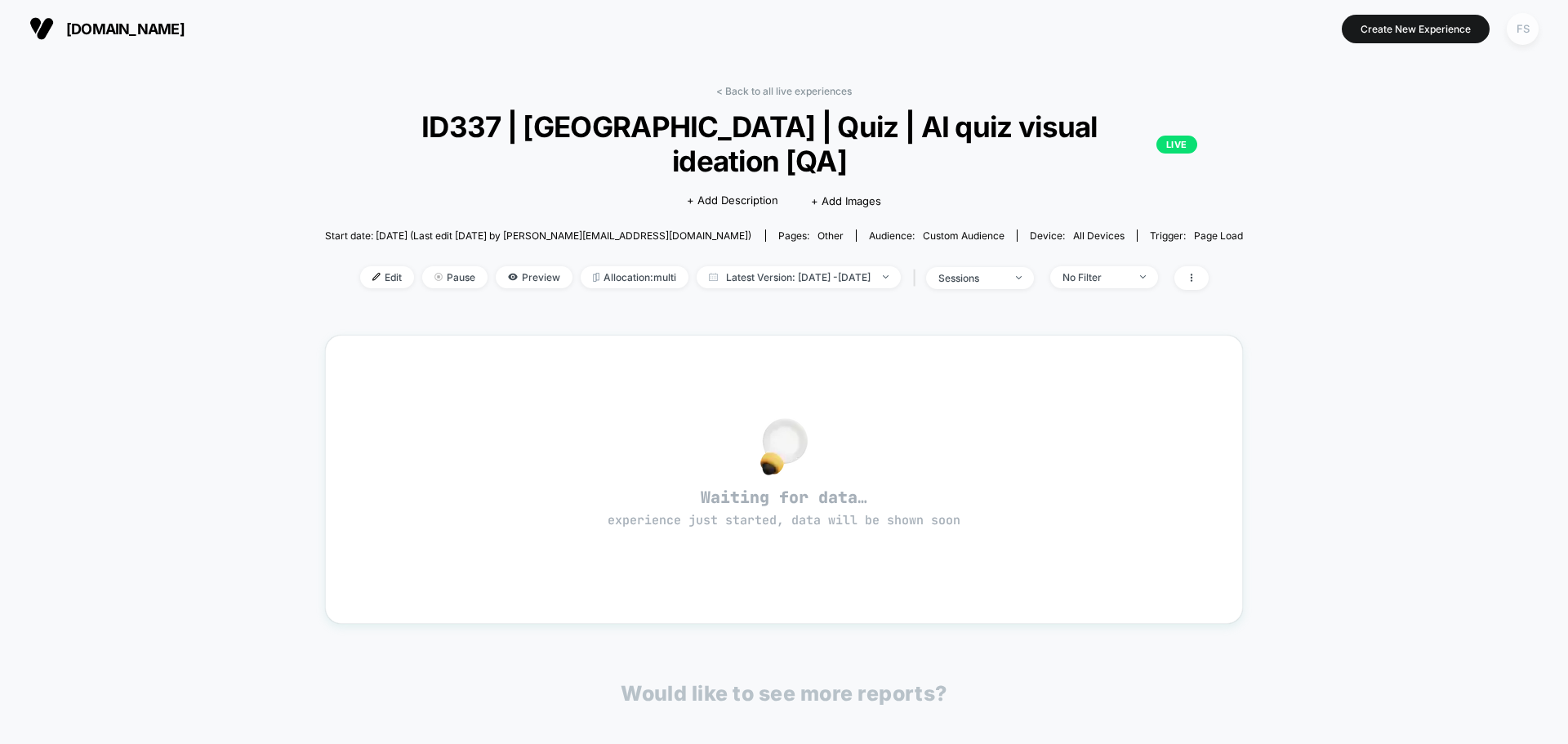
click at [1517, 24] on div "FS" at bounding box center [1522, 29] width 32 height 32
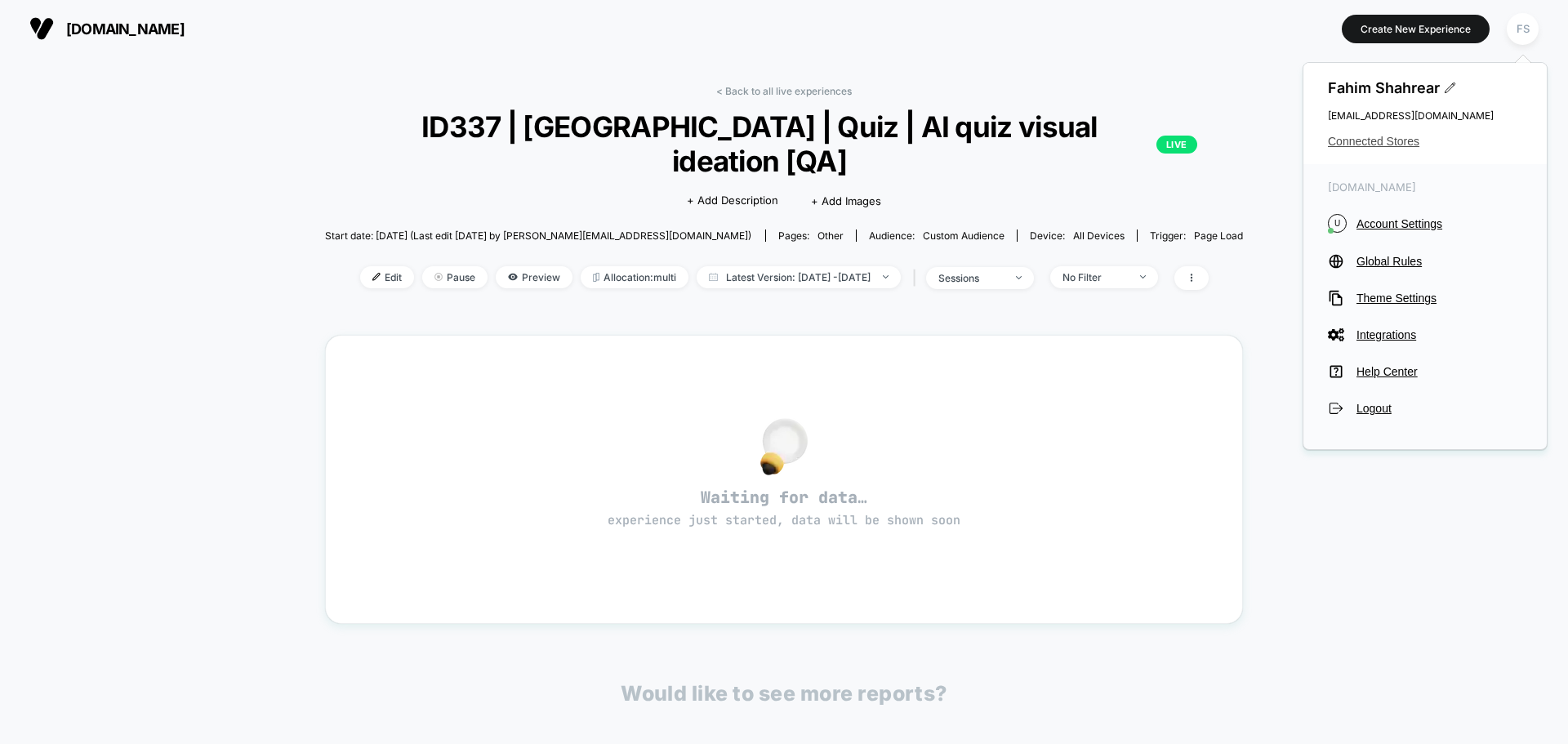
click at [1388, 138] on span "Connected Stores" at bounding box center [1424, 142] width 194 height 13
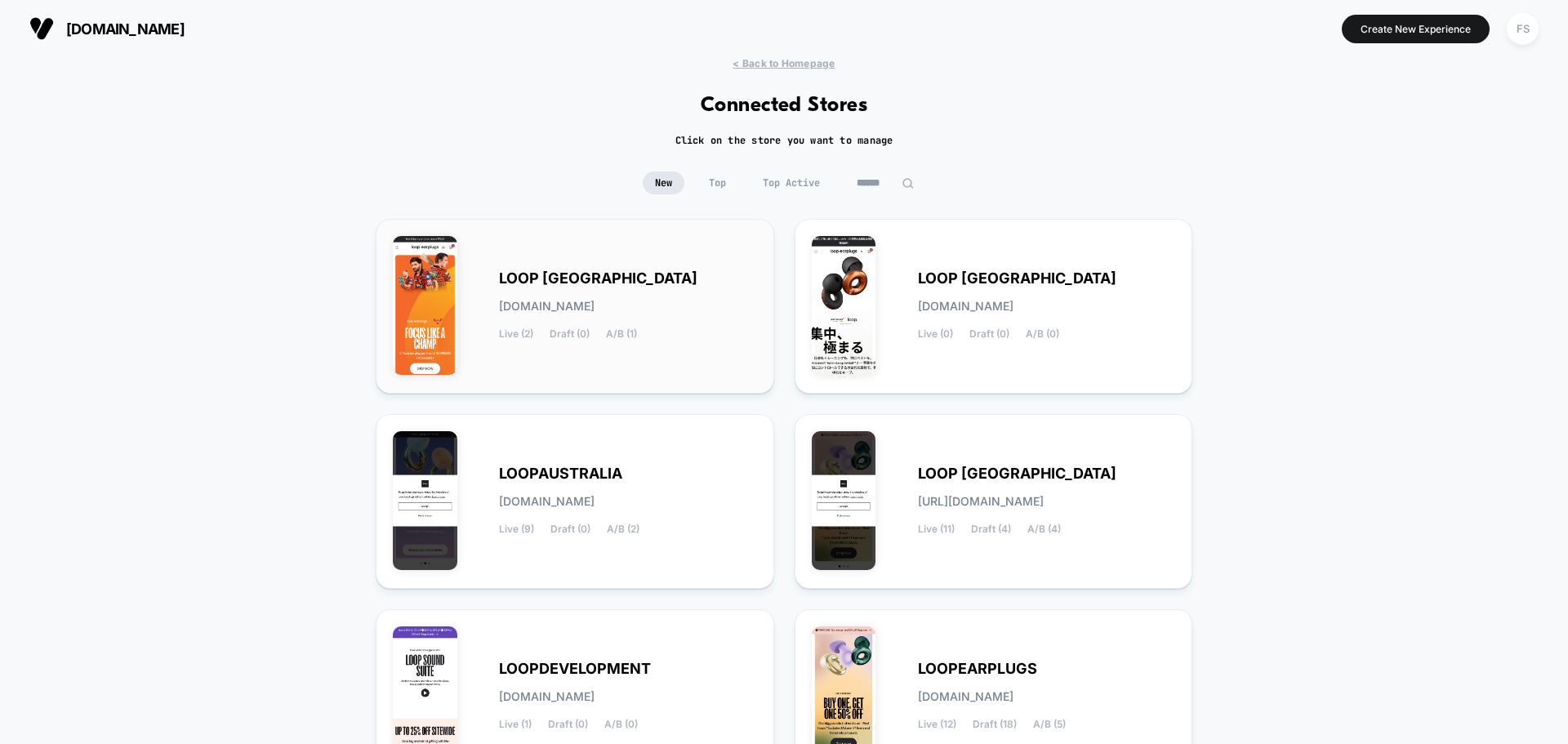
click at [641, 280] on div "LOOP [GEOGRAPHIC_DATA] [DOMAIN_NAME] Live (2) Draft (0) A/B (1)" at bounding box center [627, 307] width 258 height 67
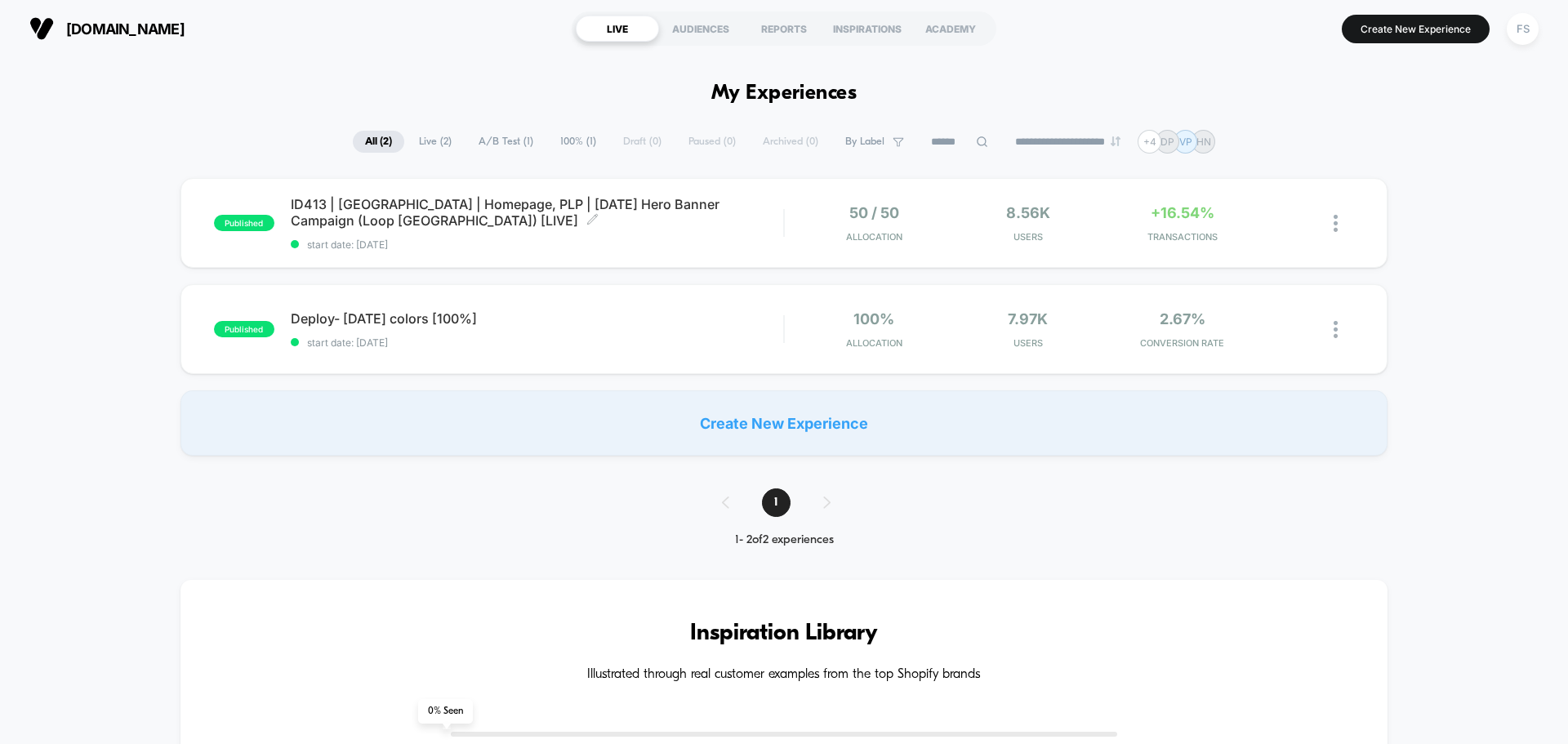
drag, startPoint x: 318, startPoint y: 202, endPoint x: 332, endPoint y: 210, distance: 16.1
click at [319, 202] on span "ID413 | [GEOGRAPHIC_DATA] | Homepage, PLP | [DATE] Hero Banner Campaign (Loop […" at bounding box center [537, 212] width 492 height 33
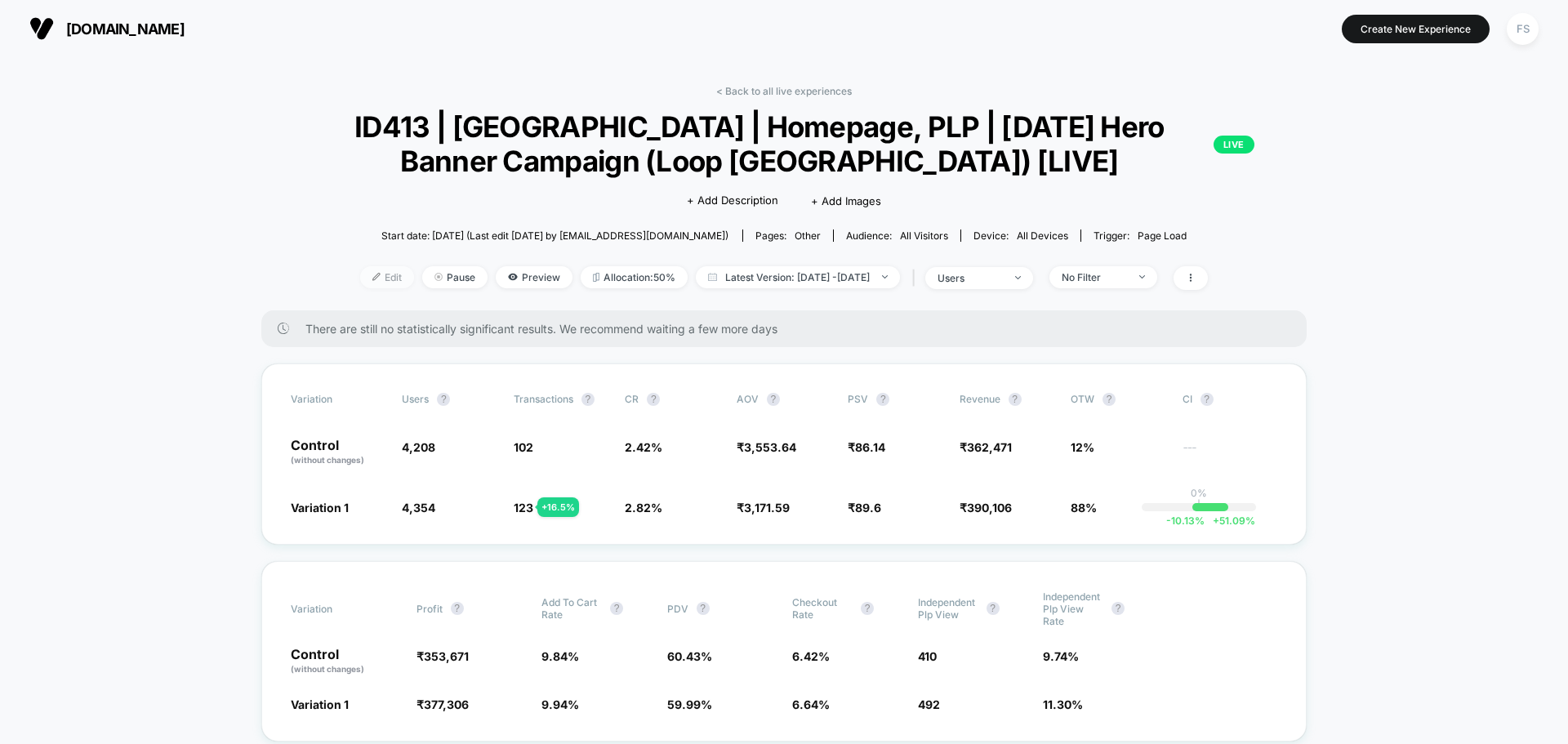
click at [360, 268] on span "Edit" at bounding box center [387, 278] width 54 height 22
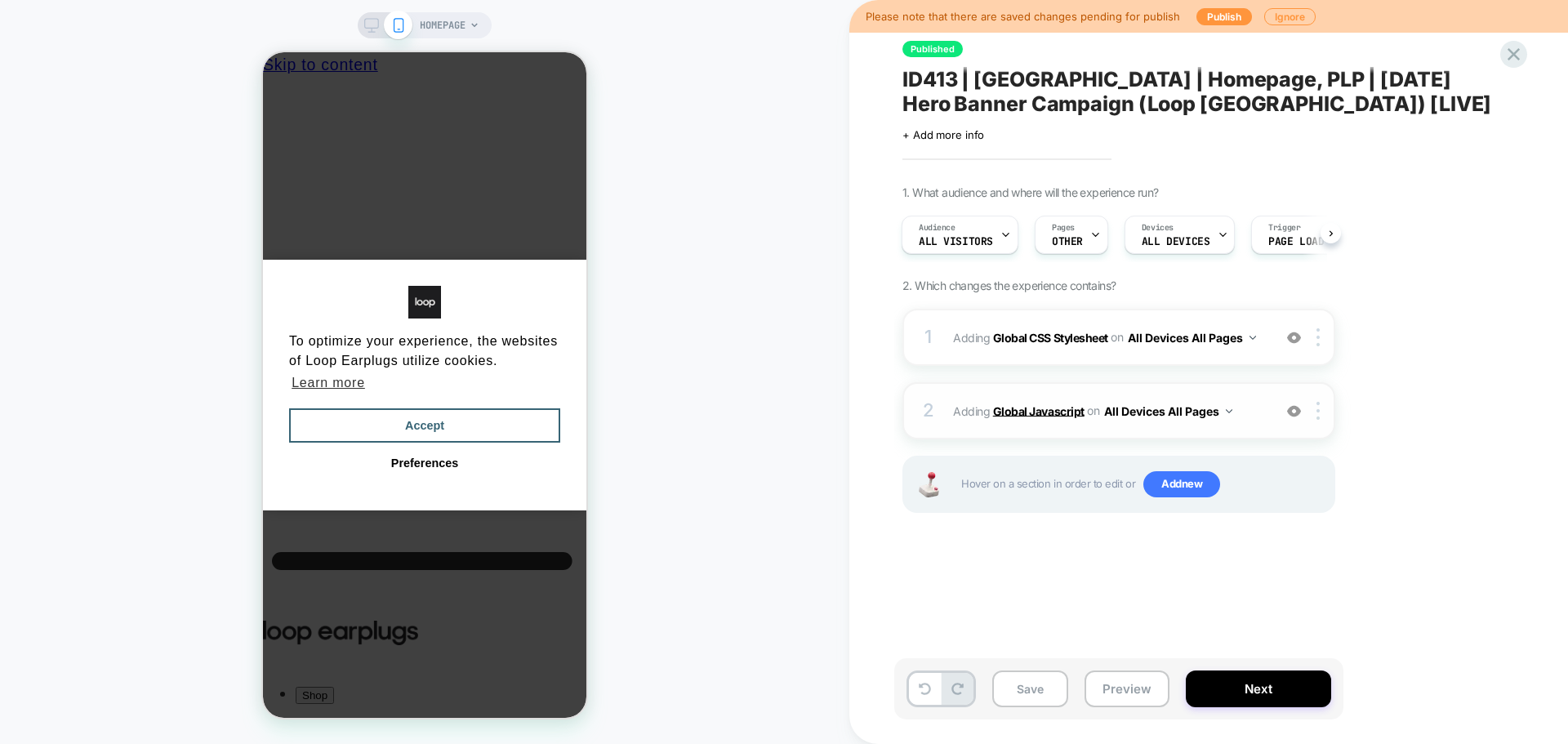
click at [1042, 406] on b "Global Javascript" at bounding box center [1038, 410] width 91 height 14
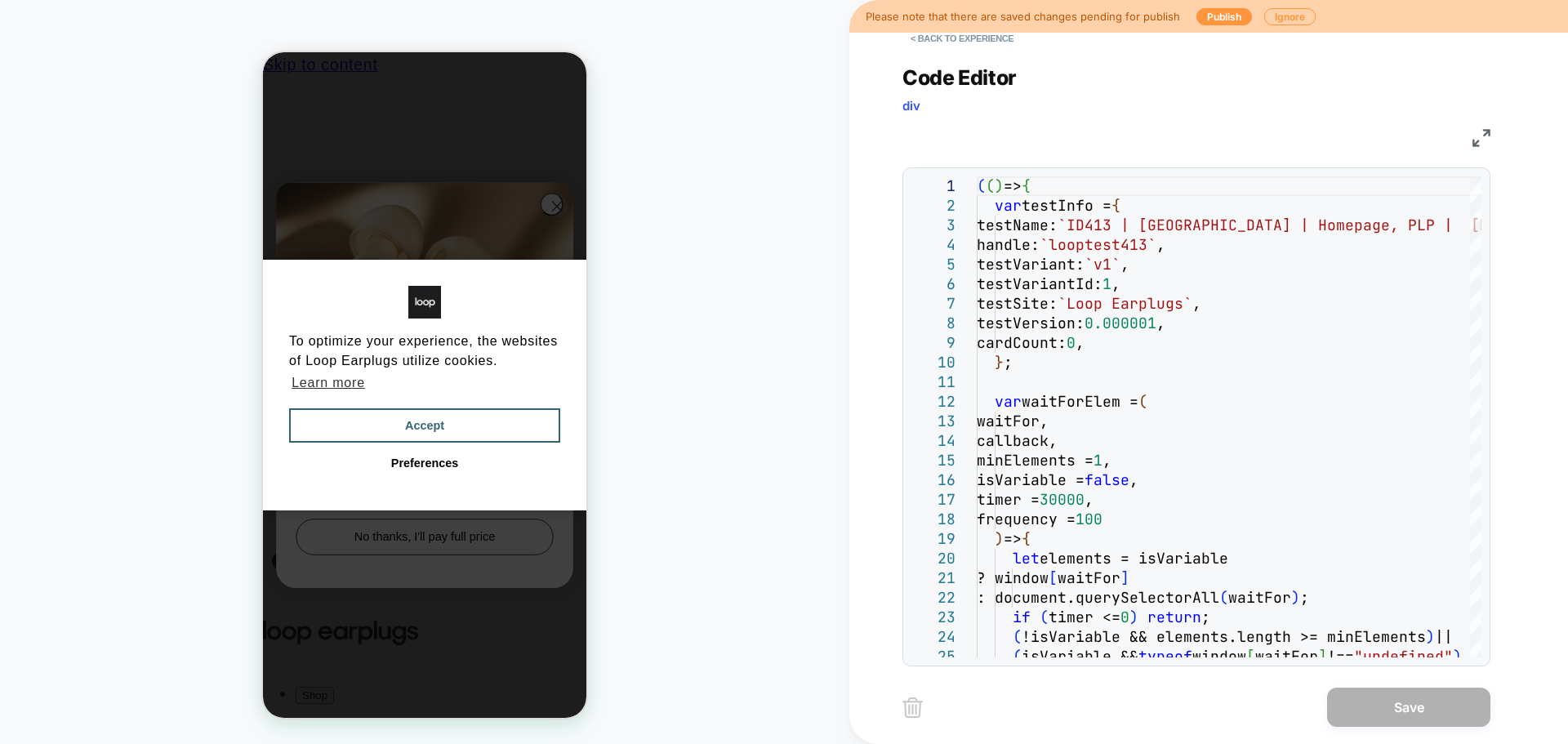
click at [1483, 139] on img at bounding box center [1480, 137] width 18 height 18
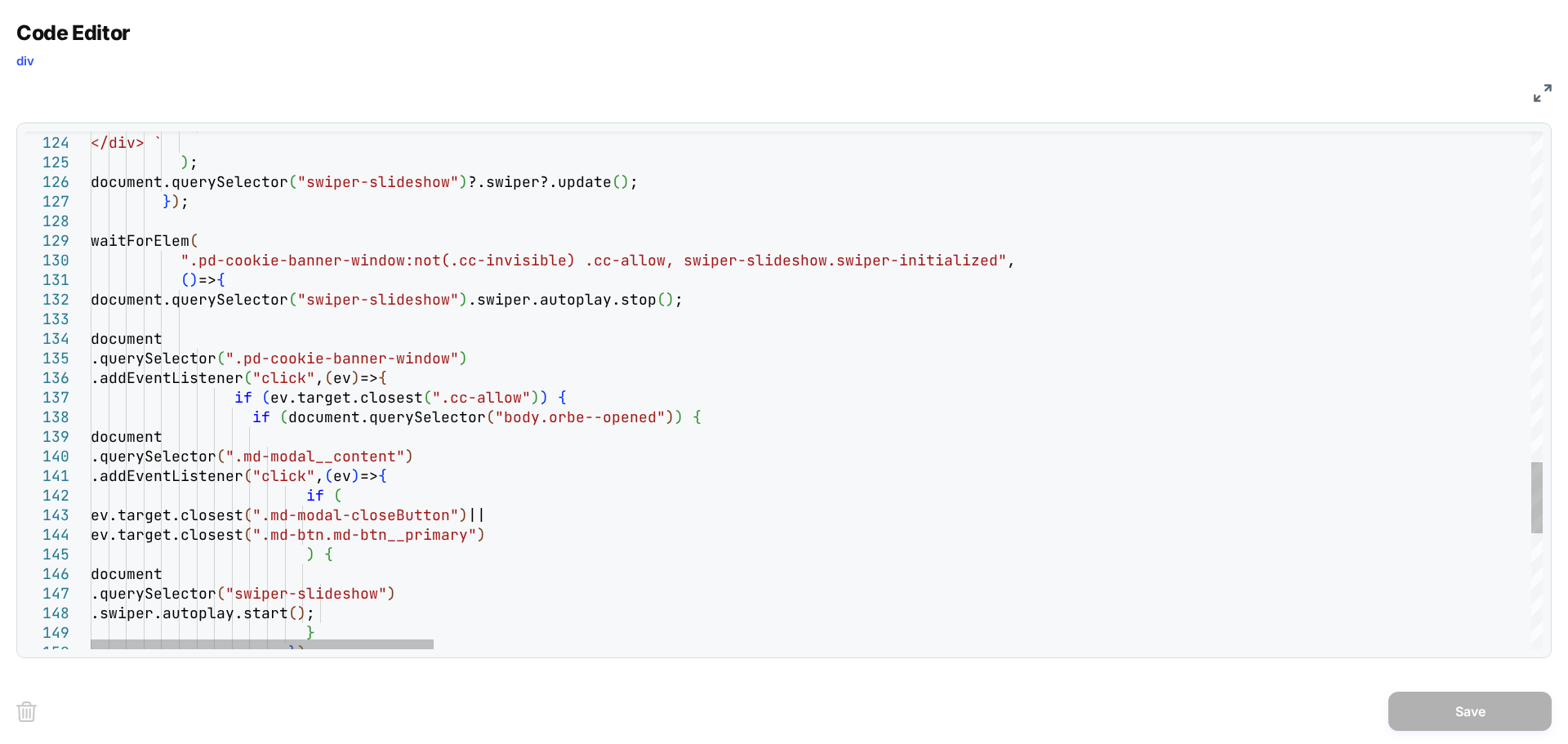
scroll to position [0, 12]
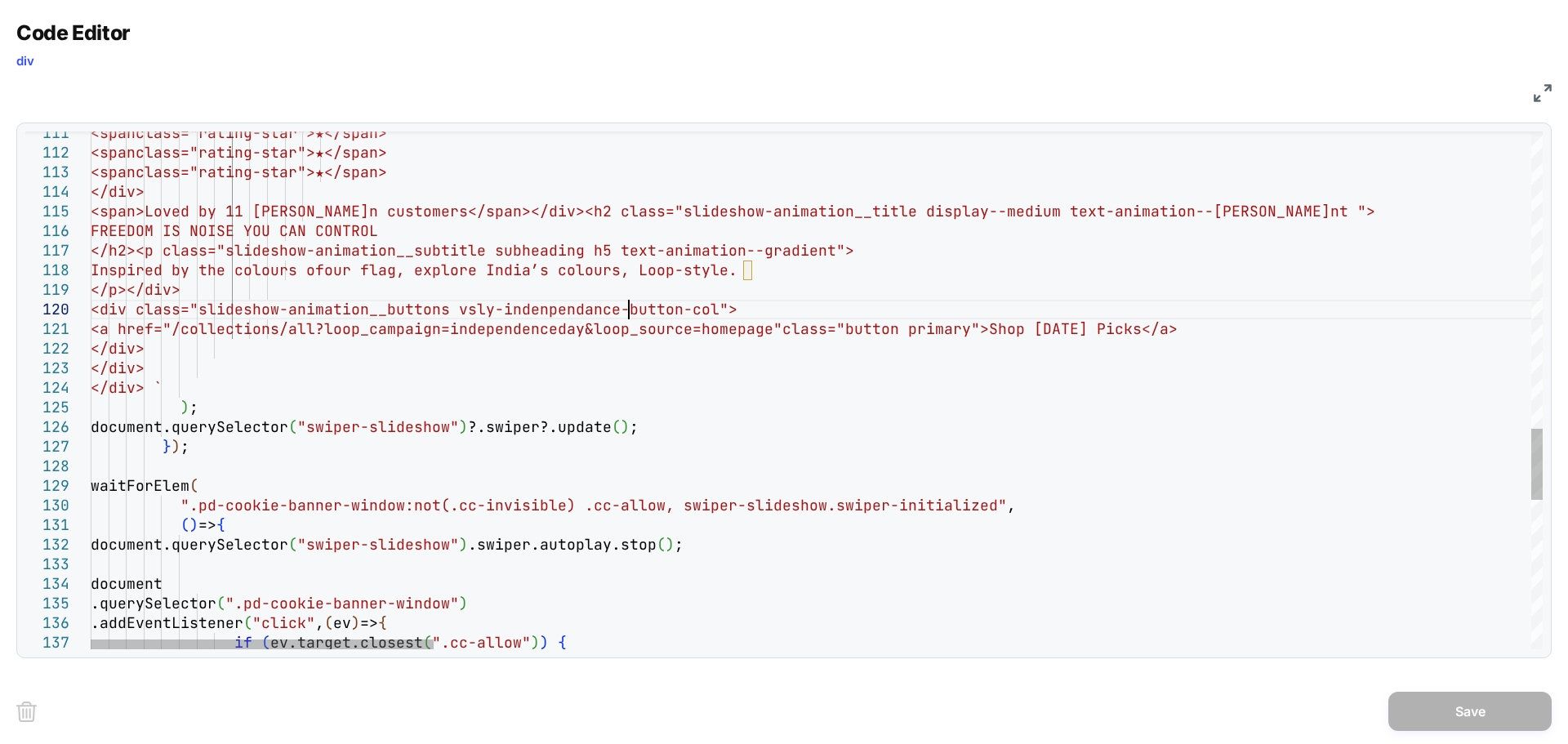
type textarea "**********"
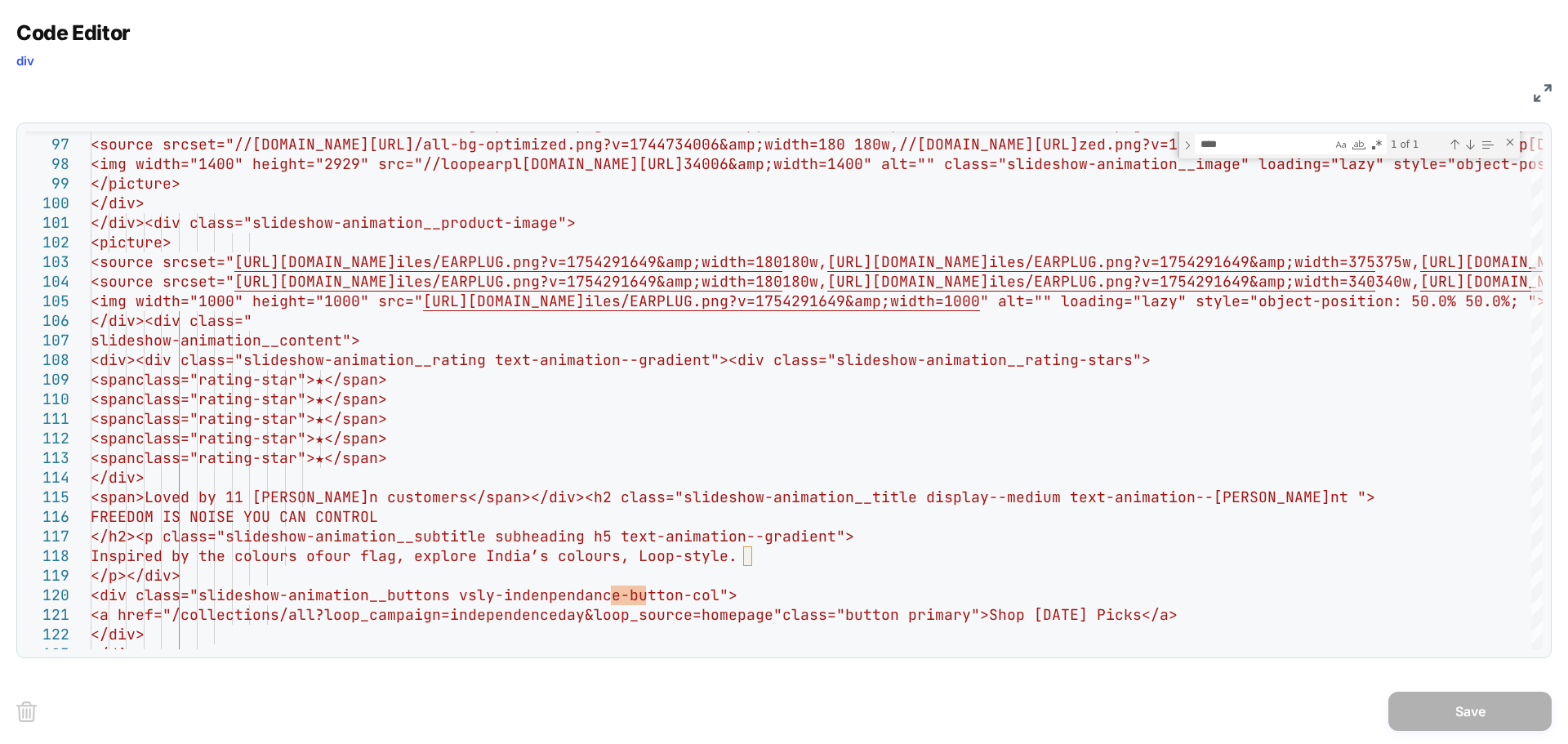
click at [1549, 100] on img at bounding box center [1542, 92] width 18 height 18
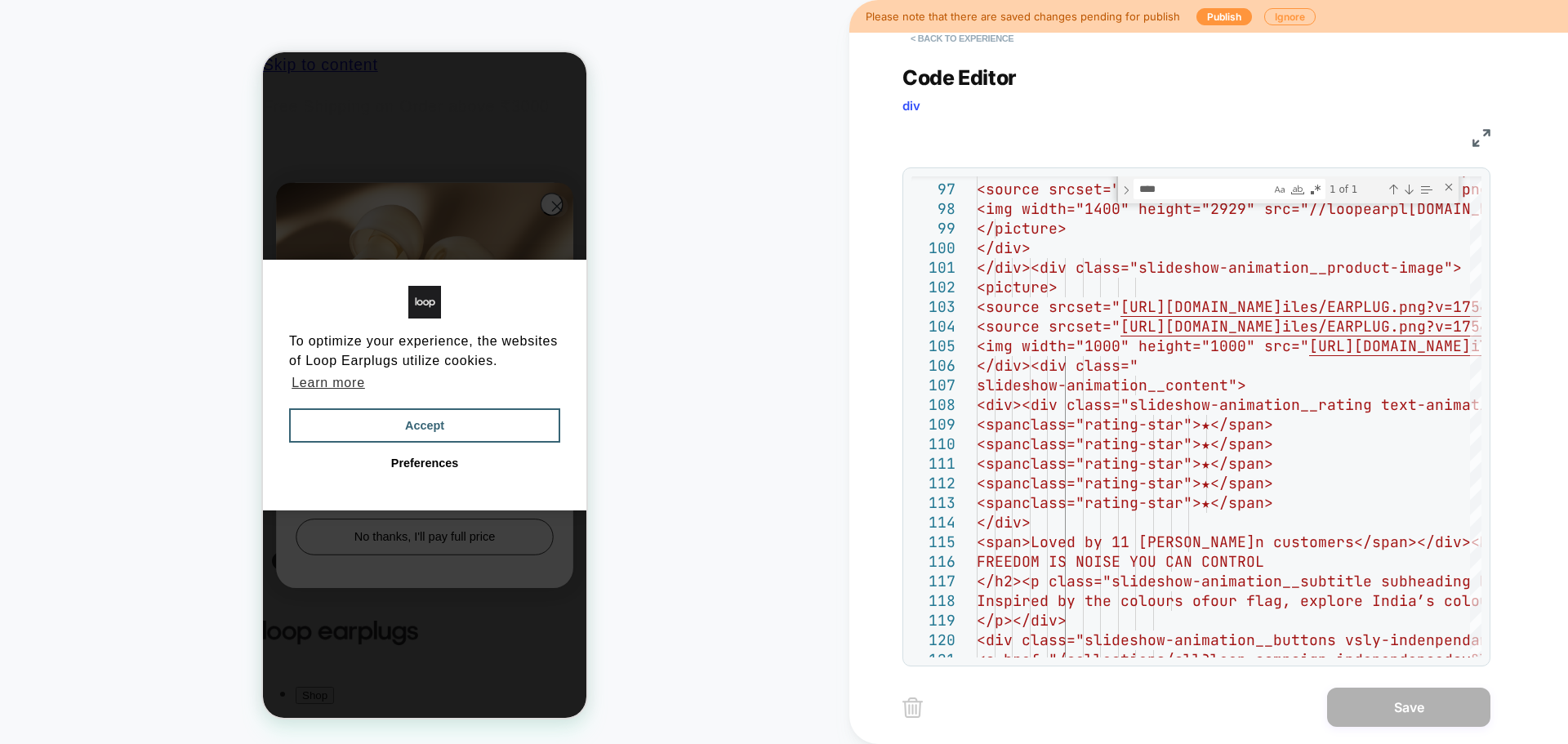
click at [957, 41] on button "< Back to experience" at bounding box center [962, 38] width 119 height 26
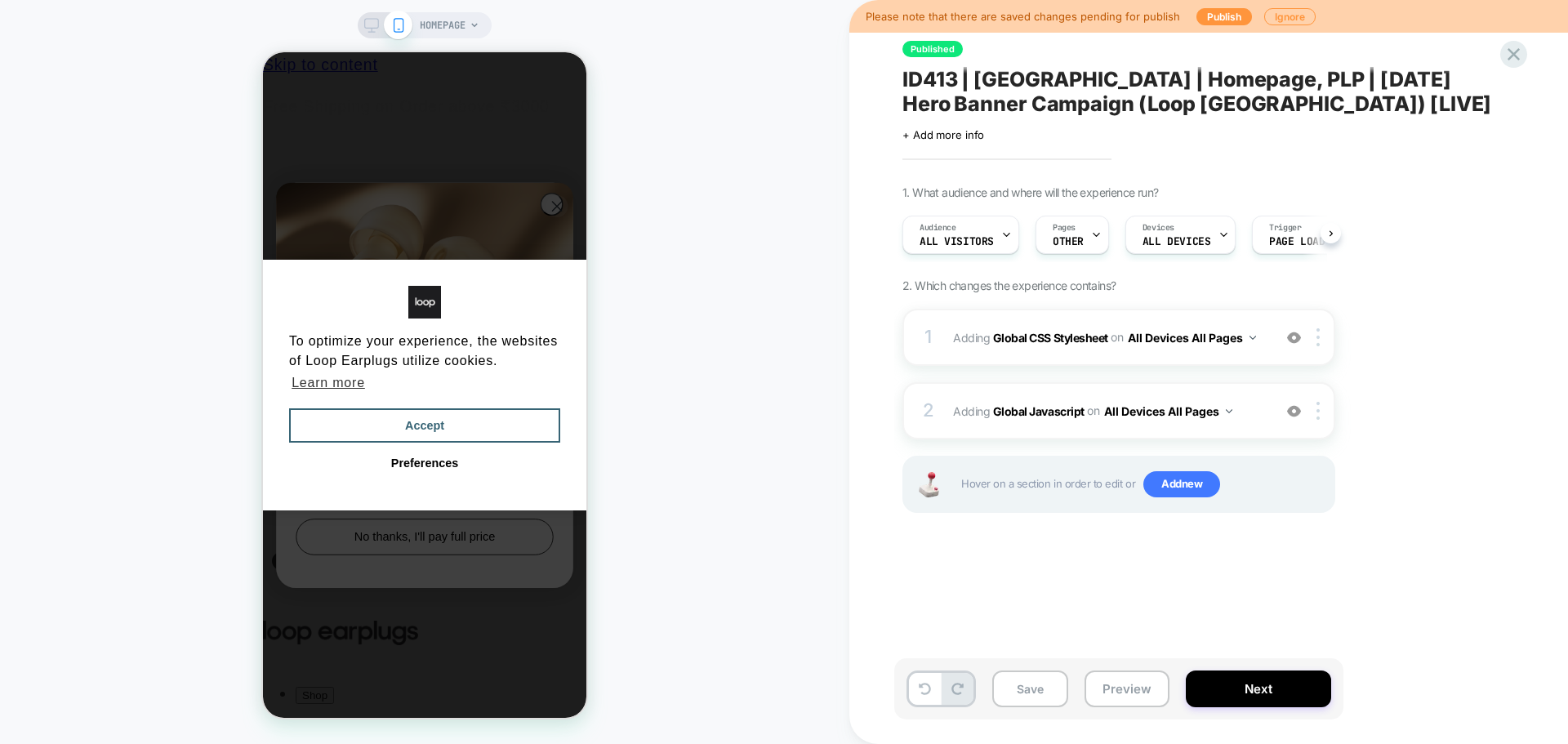
scroll to position [0, 1]
click at [1508, 51] on icon at bounding box center [1513, 54] width 22 height 22
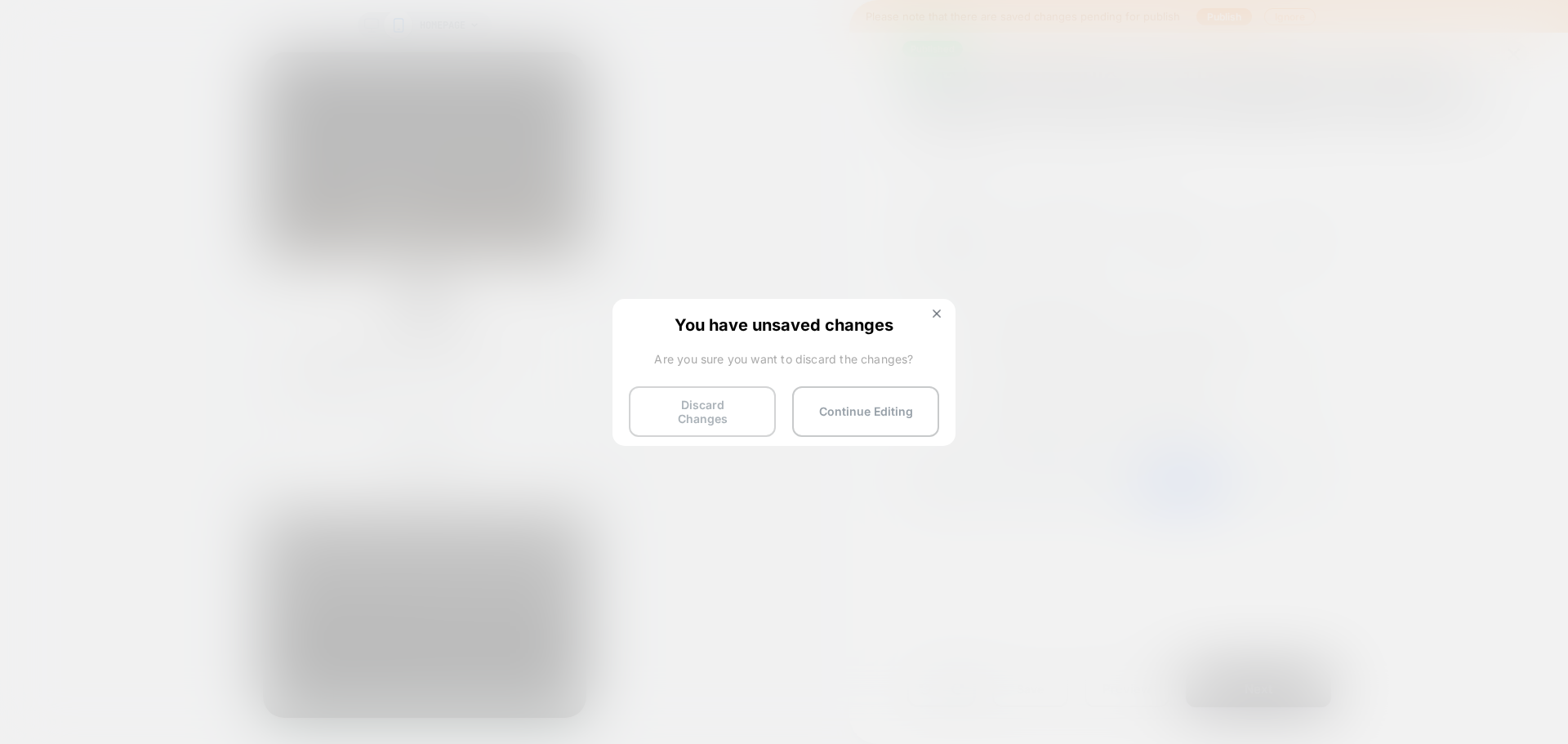
click at [713, 402] on button "Discard Changes" at bounding box center [702, 411] width 147 height 50
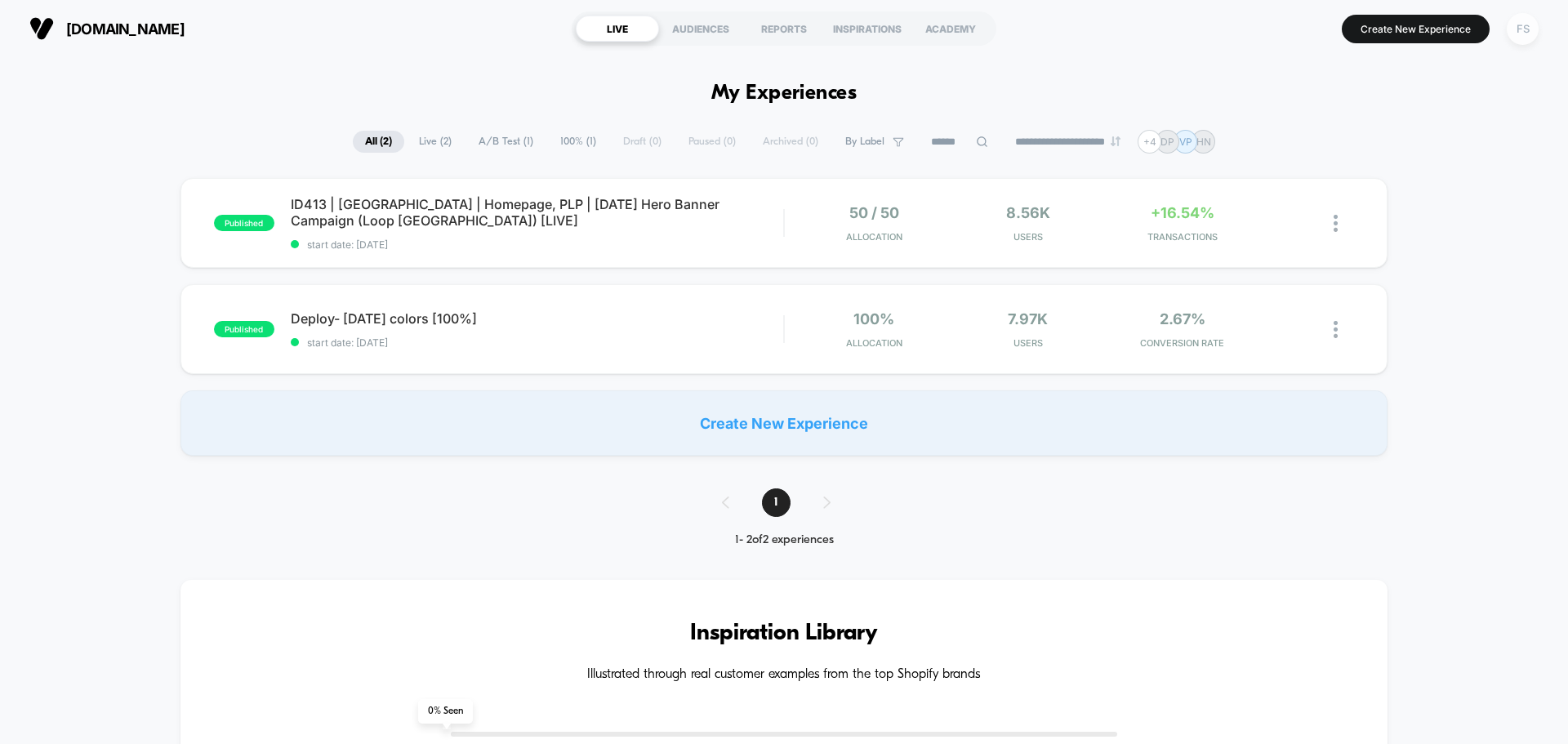
click at [1522, 30] on div "FS" at bounding box center [1522, 29] width 32 height 32
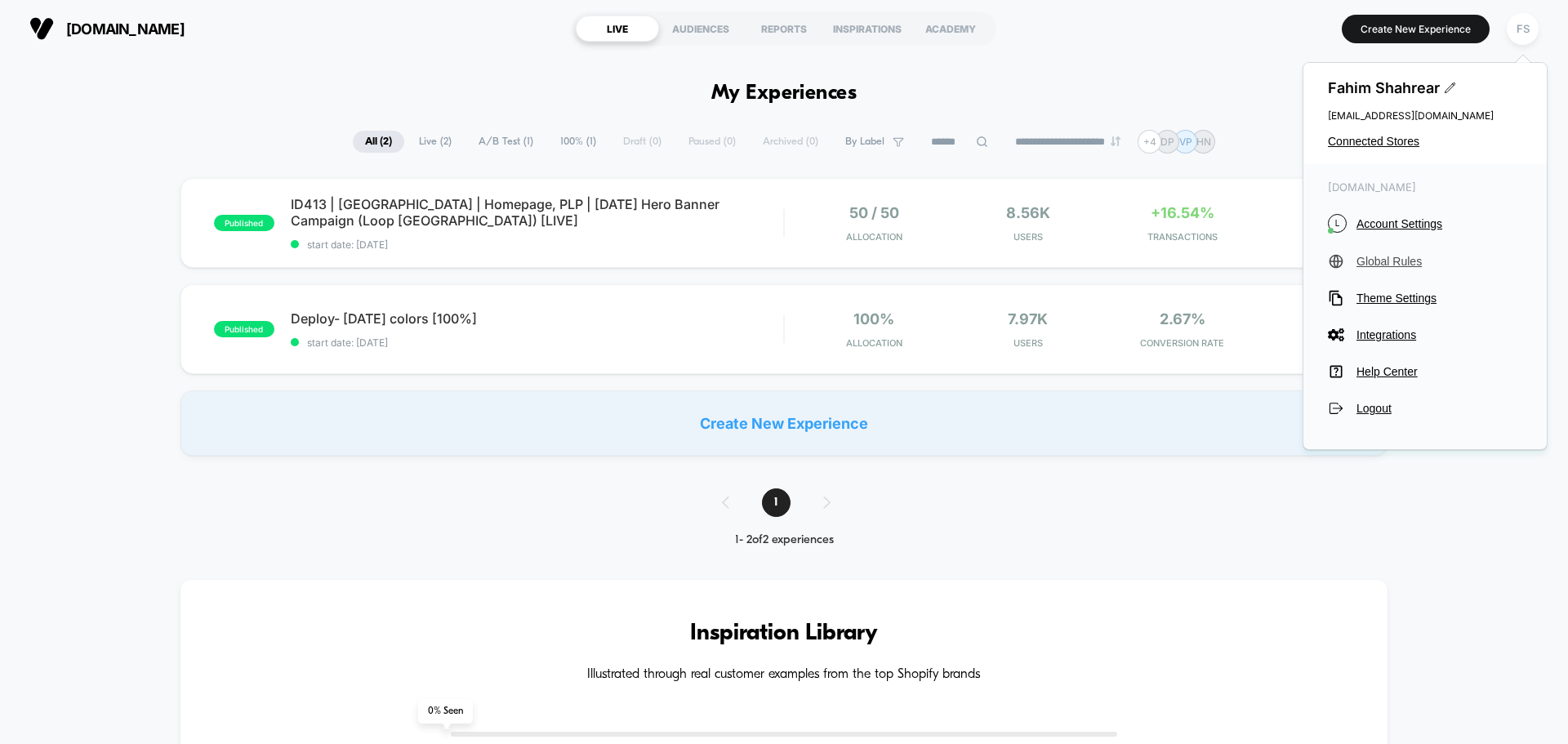
click at [1400, 257] on span "Global Rules" at bounding box center [1439, 261] width 166 height 13
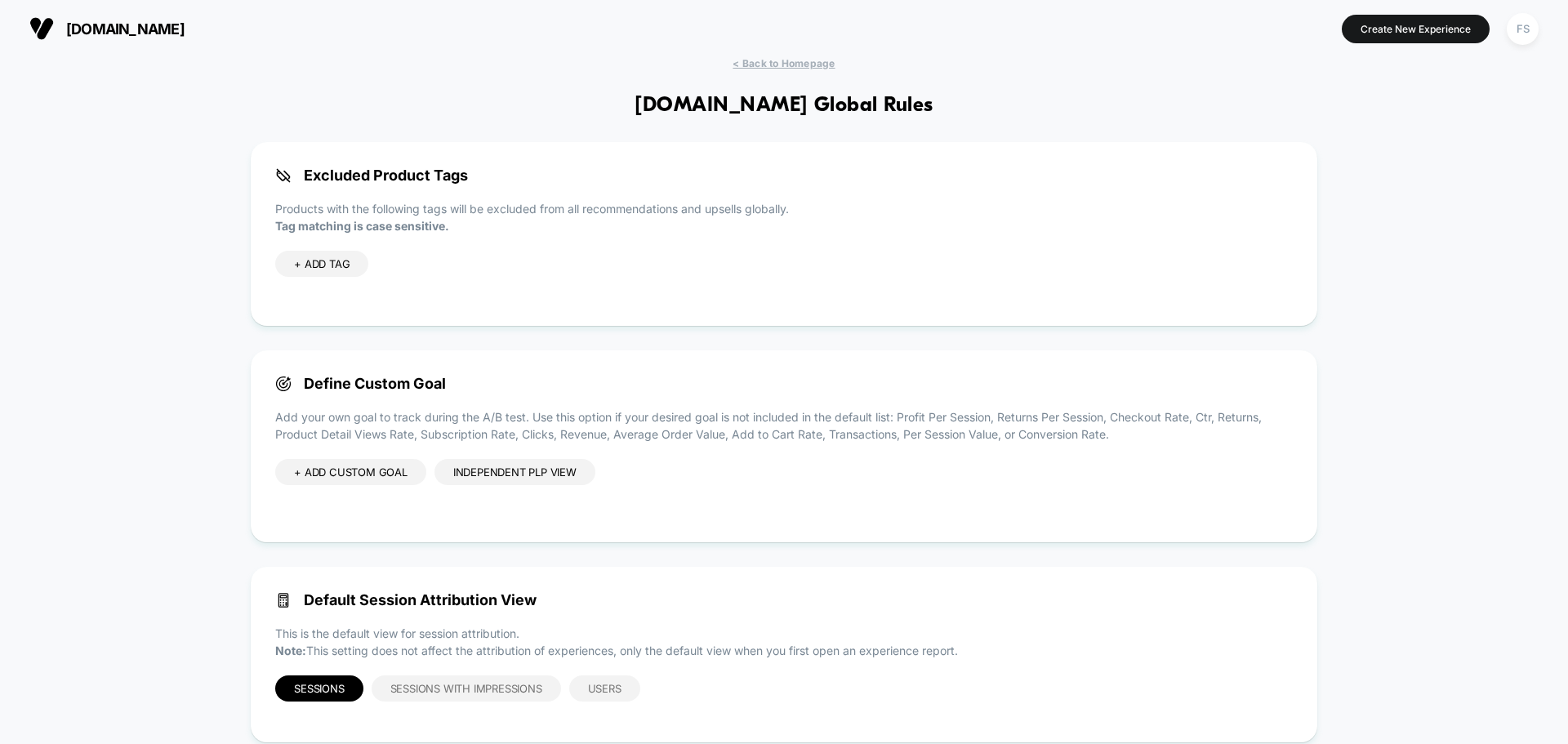
click at [536, 476] on div "Independent PLP view" at bounding box center [515, 472] width 161 height 26
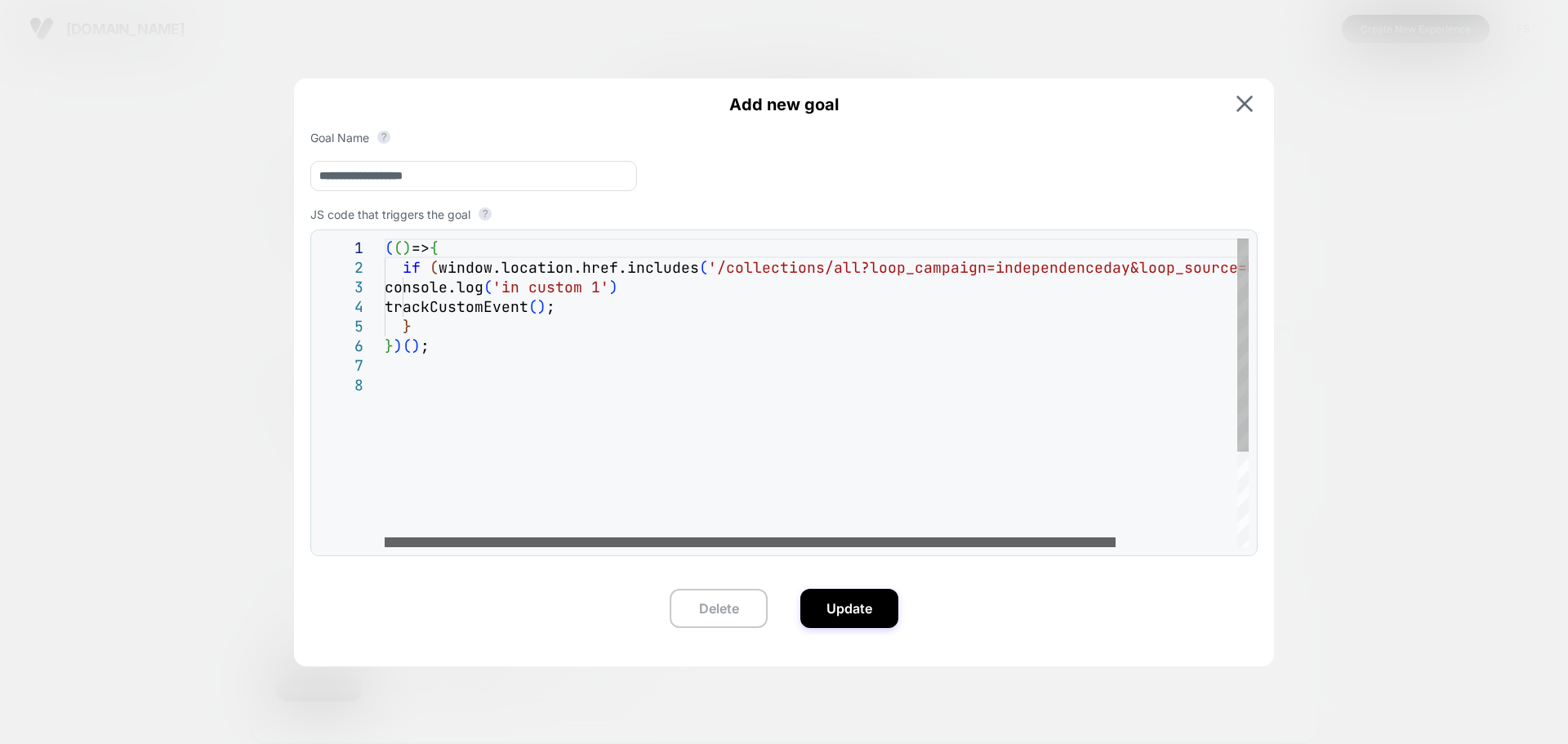
click at [562, 537] on div at bounding box center [750, 542] width 731 height 10
click at [673, 295] on div "( ( ) => { if ( window.location.href.includes ( '/collections/all?loop_campaign…" at bounding box center [888, 462] width 1008 height 446
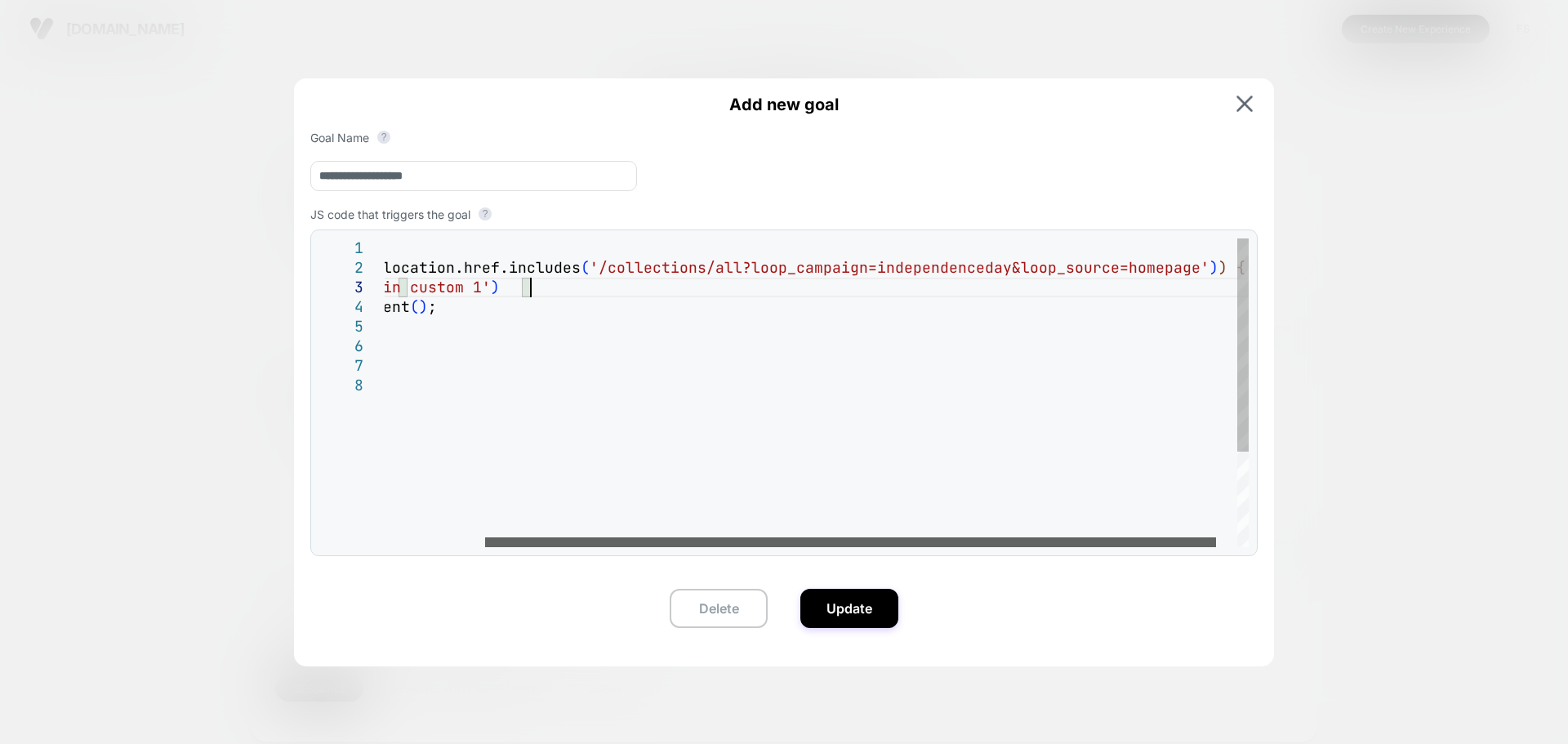
click at [678, 537] on div at bounding box center [850, 542] width 731 height 10
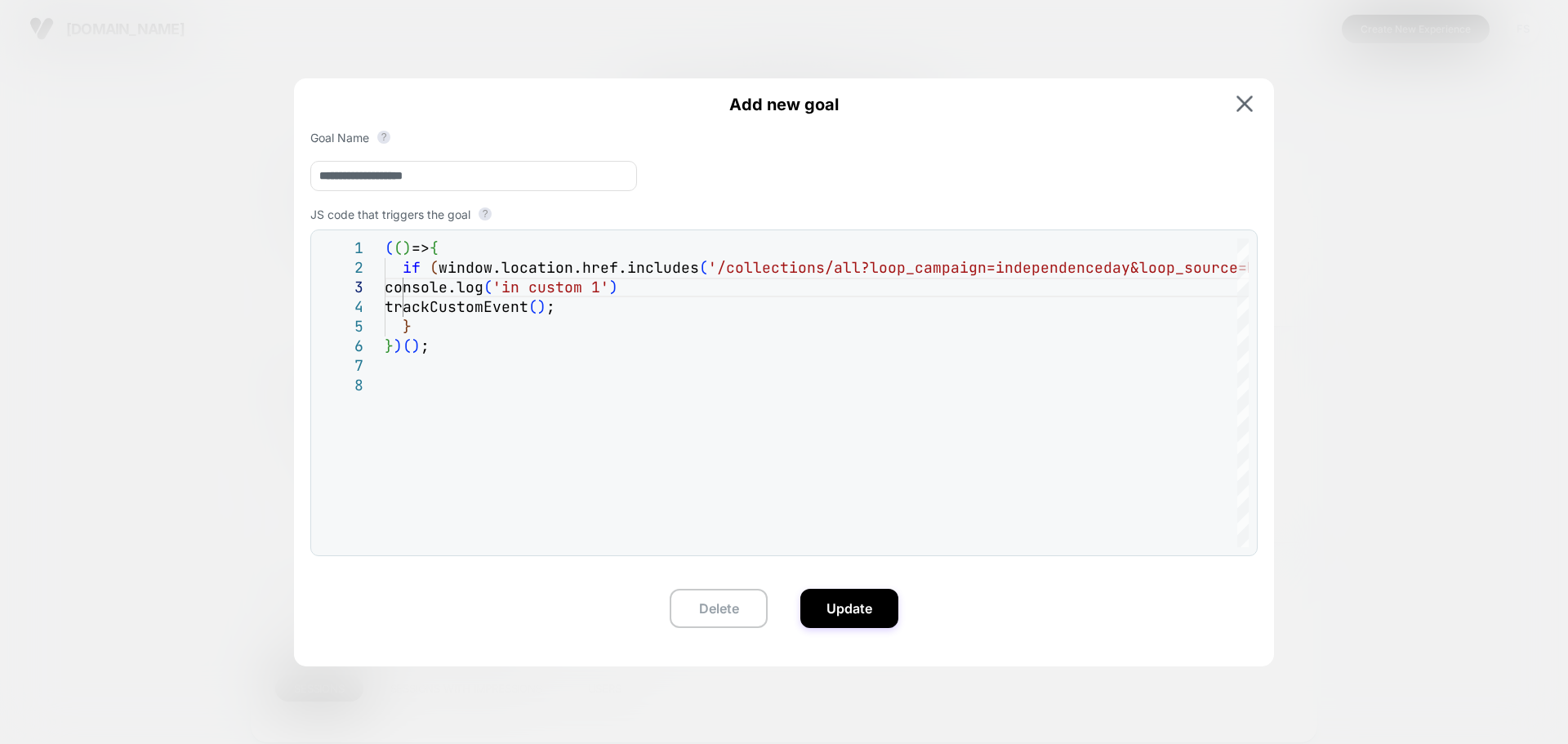
click at [1250, 90] on div "**********" at bounding box center [783, 365] width 980 height 574
click at [1251, 100] on img at bounding box center [1245, 103] width 17 height 17
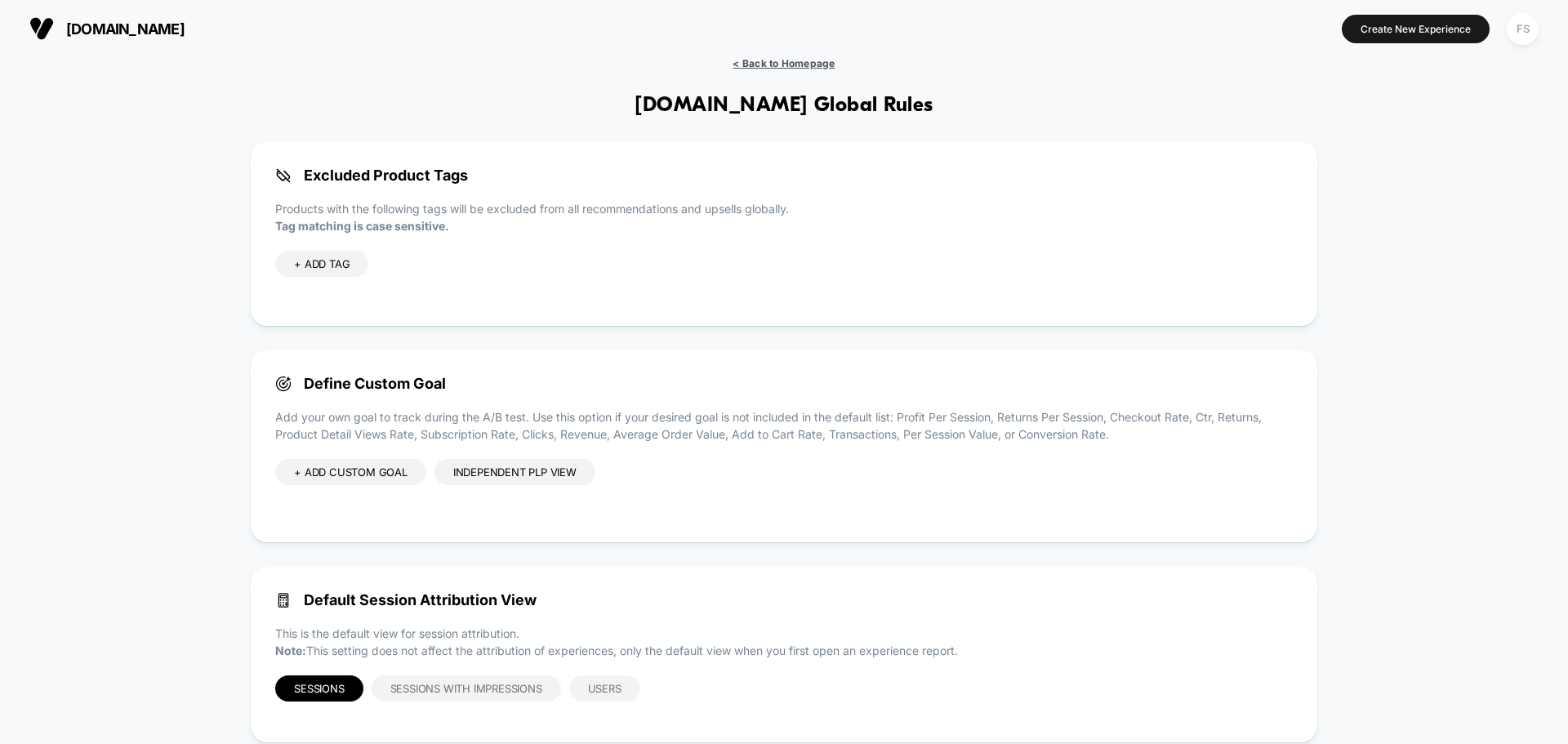
click at [805, 58] on span "< Back to Homepage" at bounding box center [783, 62] width 102 height 12
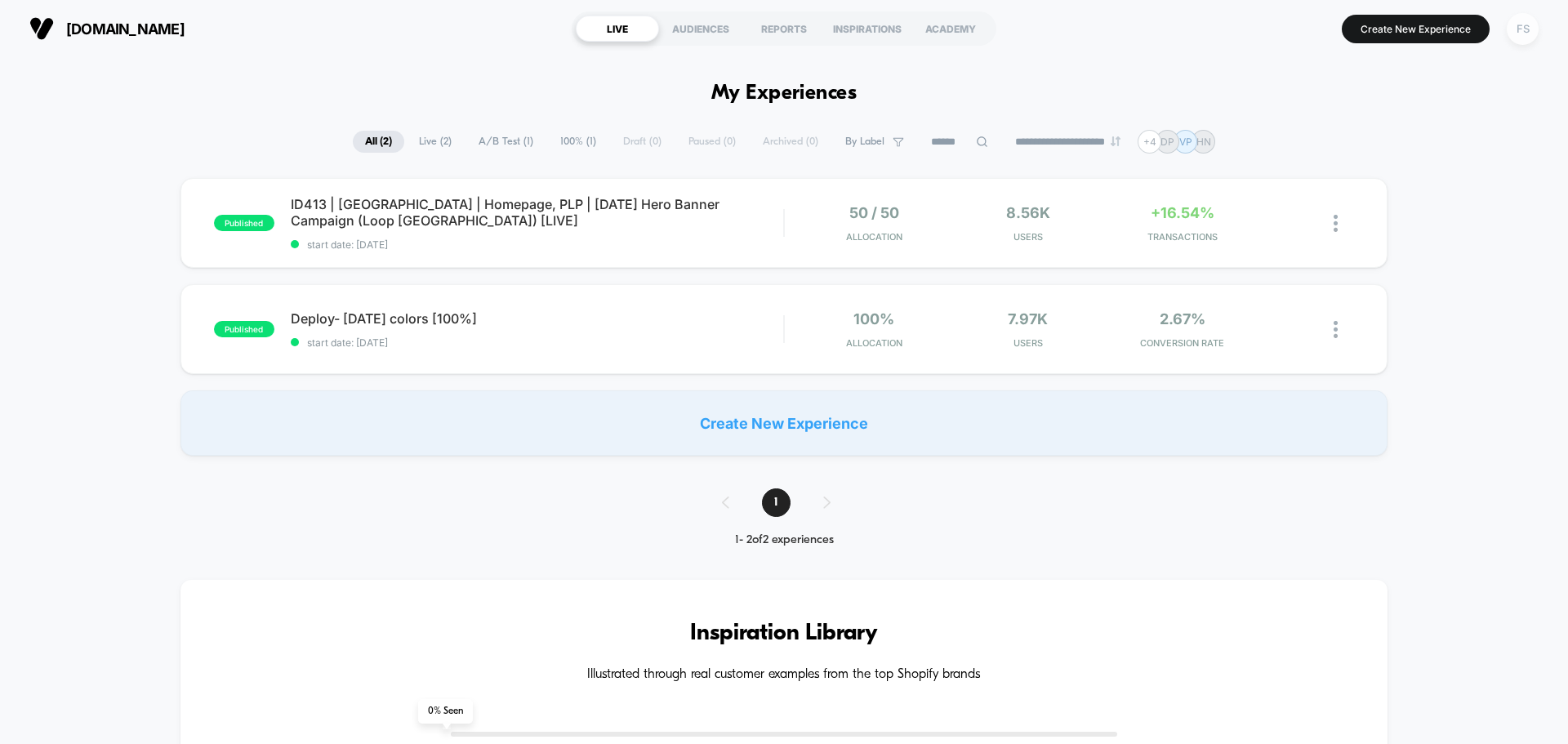
click at [1523, 26] on div "FS" at bounding box center [1522, 29] width 32 height 32
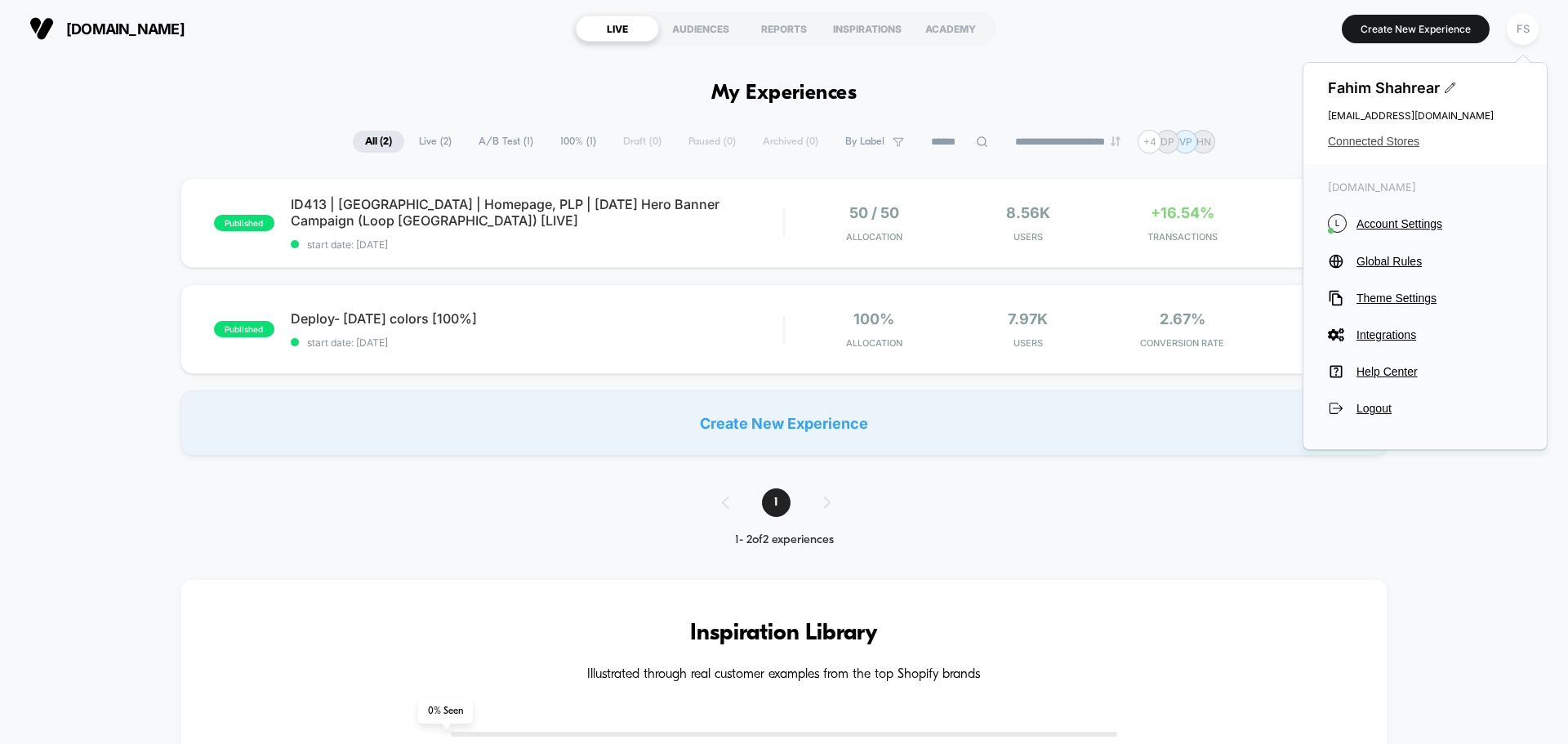
click at [1360, 139] on span "Connected Stores" at bounding box center [1424, 142] width 194 height 13
